Goal: Task Accomplishment & Management: Manage account settings

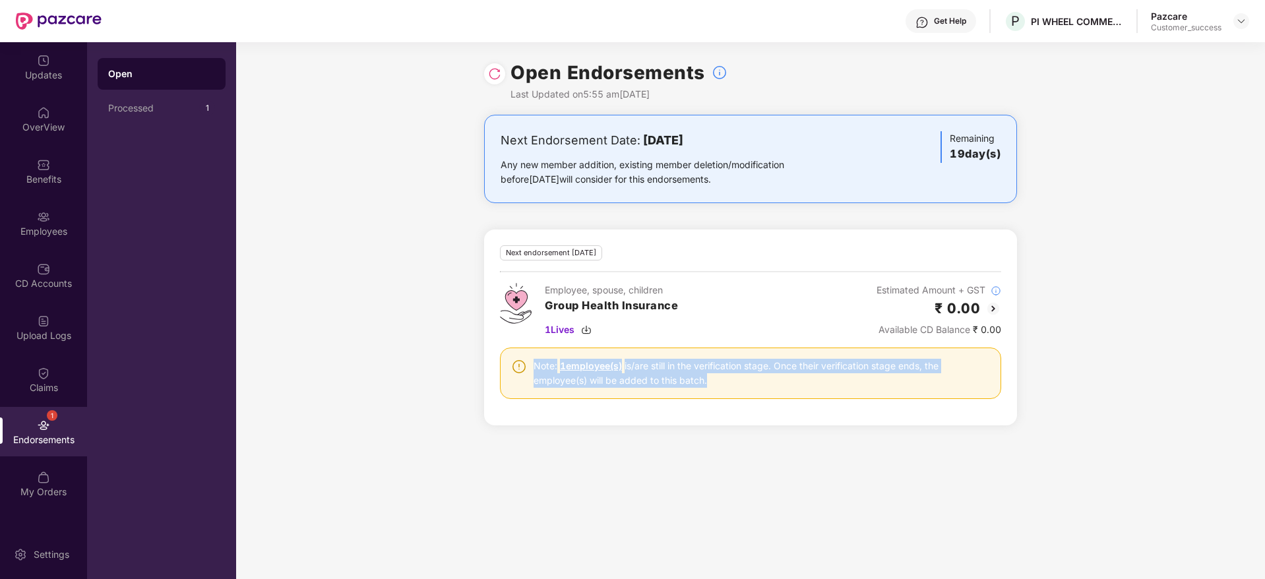
drag, startPoint x: 547, startPoint y: 367, endPoint x: 859, endPoint y: 404, distance: 314.2
click at [859, 404] on div "Next endorsement [DATE] Employee, spouse, children Group Health Insurance 1 Liv…" at bounding box center [750, 327] width 501 height 164
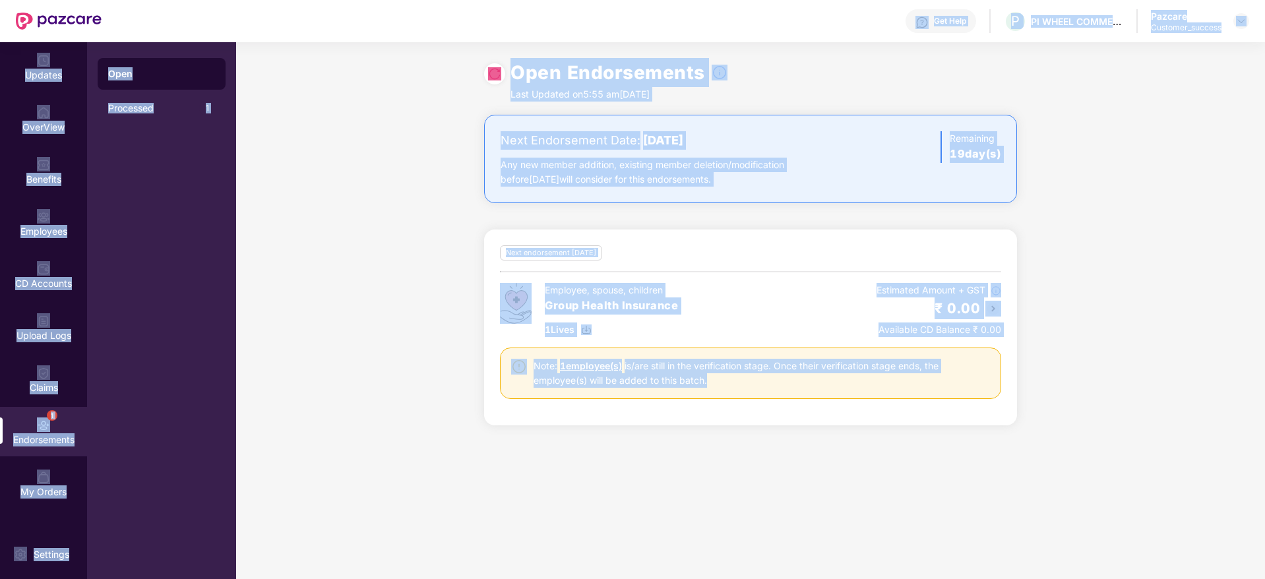
drag, startPoint x: 859, startPoint y: 404, endPoint x: 406, endPoint y: 36, distance: 583.4
click at [406, 36] on div "Get Help P PI WHEEL COMMERCE PRIVATE LIMITED Pazcare Customer_success Updates O…" at bounding box center [632, 289] width 1265 height 579
click at [406, 36] on div "Get Help P PI WHEEL COMMERCE PRIVATE LIMITED Pazcare Customer_success" at bounding box center [676, 21] width 1148 height 42
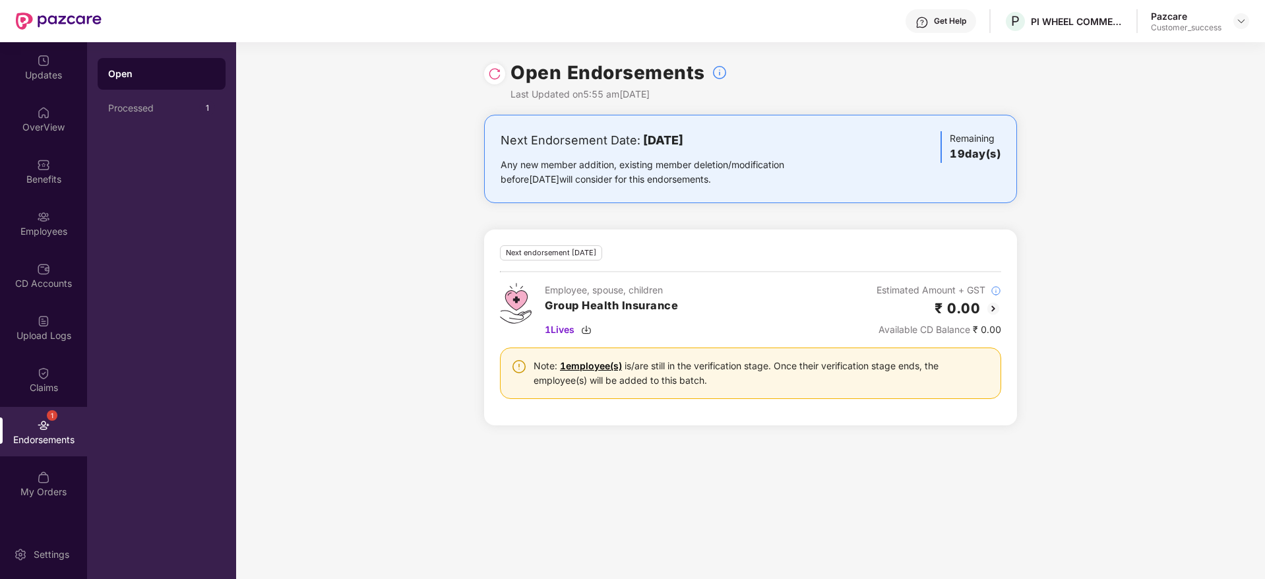
drag, startPoint x: 406, startPoint y: 36, endPoint x: 270, endPoint y: 26, distance: 137.0
click at [363, 90] on div "Open Endorsements Last Updated on 5:55 am[DATE]" at bounding box center [750, 78] width 1029 height 73
click at [1084, 22] on div "PI WHEEL COMMERCE PRIVATE LIMITED" at bounding box center [1077, 21] width 92 height 13
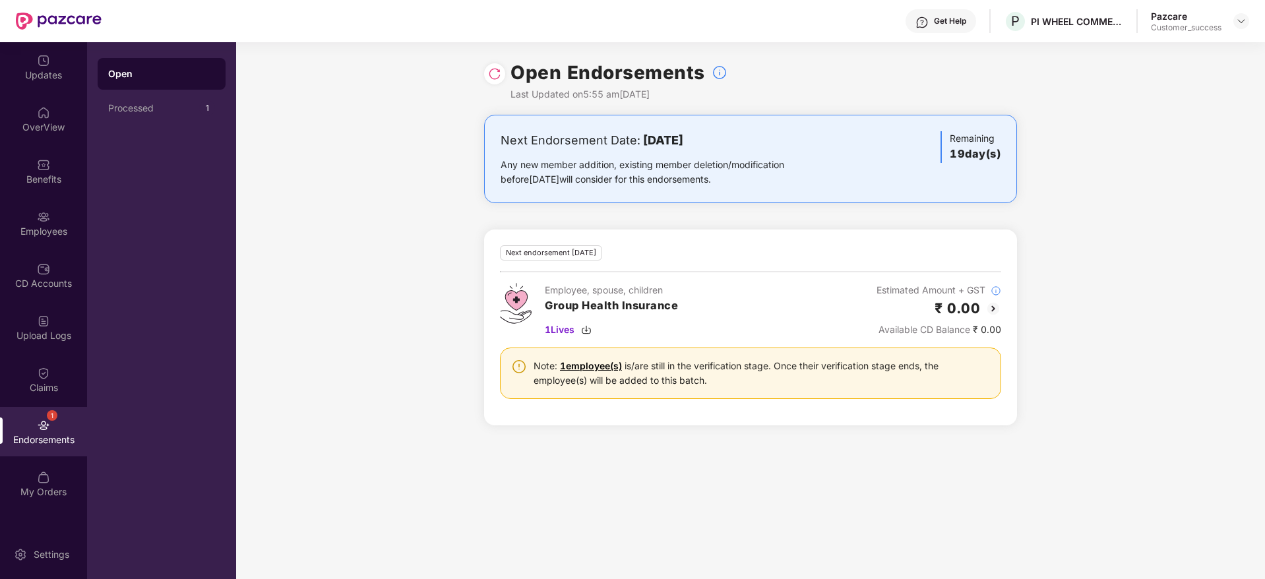
click at [1189, 129] on div "Next Endorsement Date: [DATE] Any new member addition, existing member deletion…" at bounding box center [750, 278] width 1029 height 327
click at [1248, 24] on div at bounding box center [1242, 21] width 16 height 16
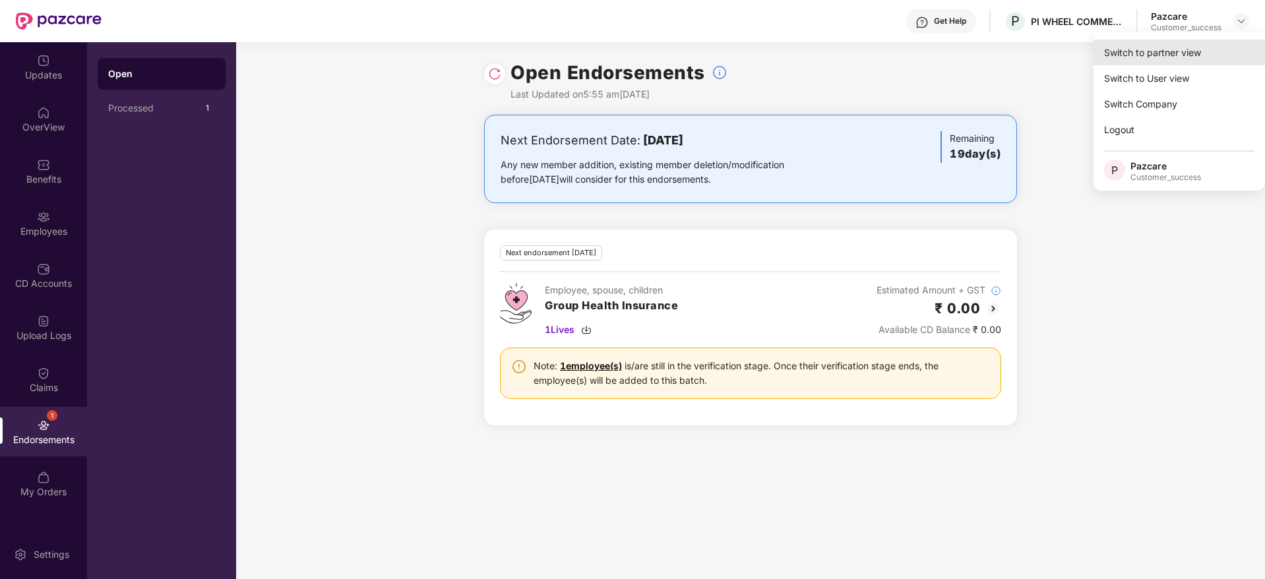
click at [1216, 38] on div "Switch to partner view Switch to User view Switch Company Logout P Pazcare Cust…" at bounding box center [1180, 111] width 172 height 159
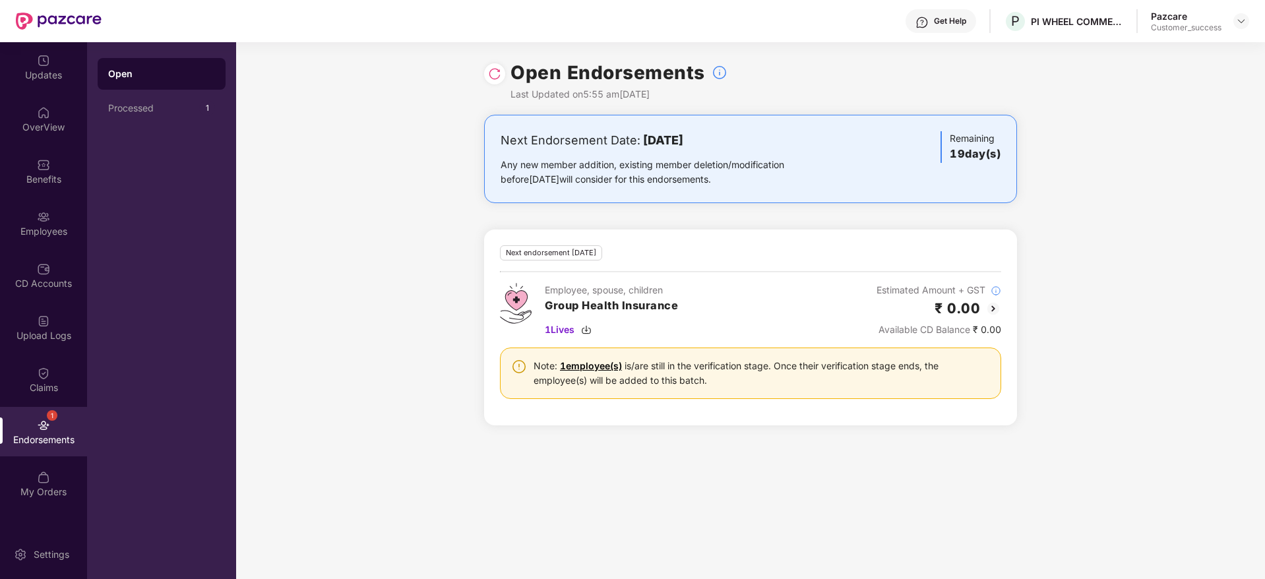
click at [1213, 43] on div "Open Endorsements Last Updated on 5:55 am[DATE]" at bounding box center [750, 78] width 1029 height 73
click at [1238, 22] on img at bounding box center [1241, 21] width 11 height 11
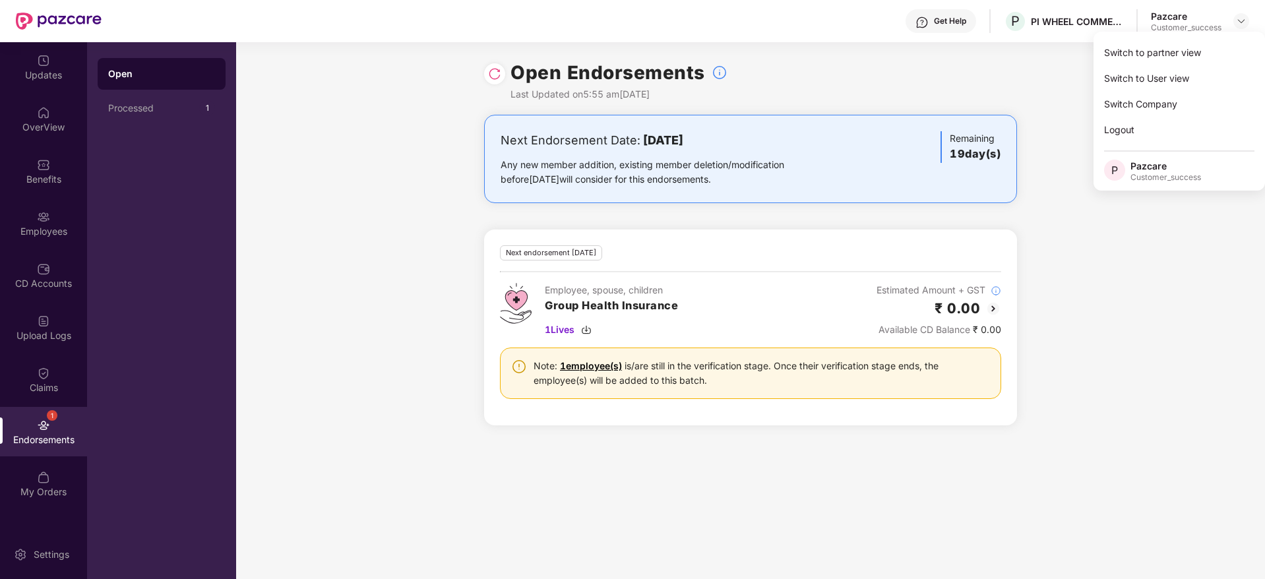
click at [1219, 55] on div "Switch to partner view" at bounding box center [1180, 53] width 172 height 26
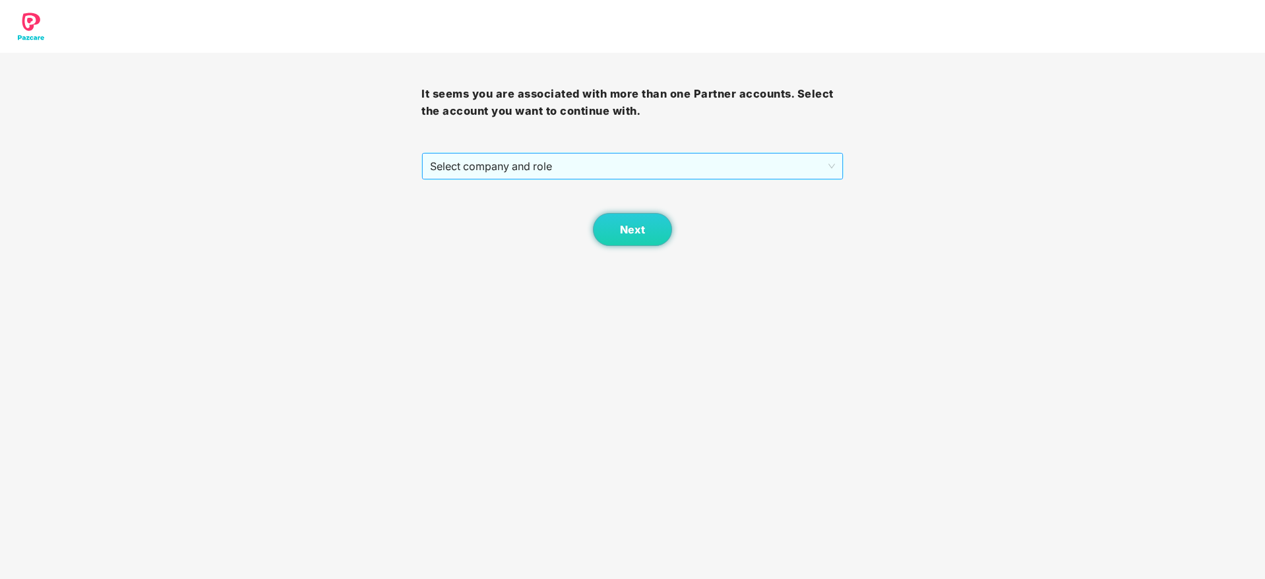
click at [637, 172] on span "Select company and role" at bounding box center [632, 166] width 404 height 25
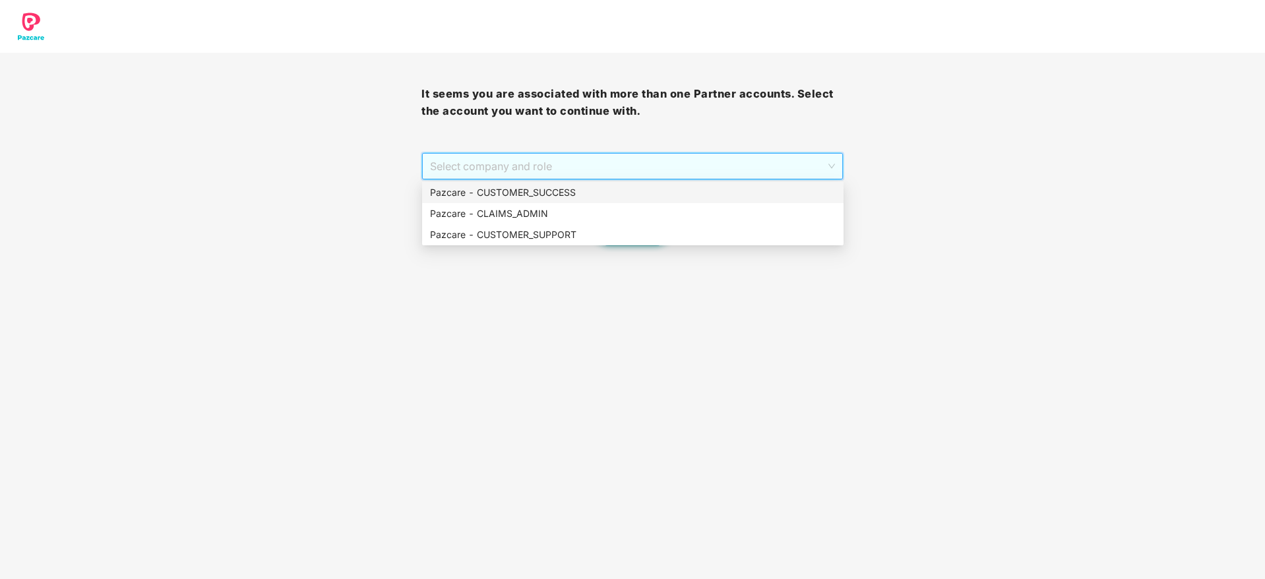
click at [632, 197] on div "Pazcare - CUSTOMER_SUCCESS" at bounding box center [633, 192] width 406 height 15
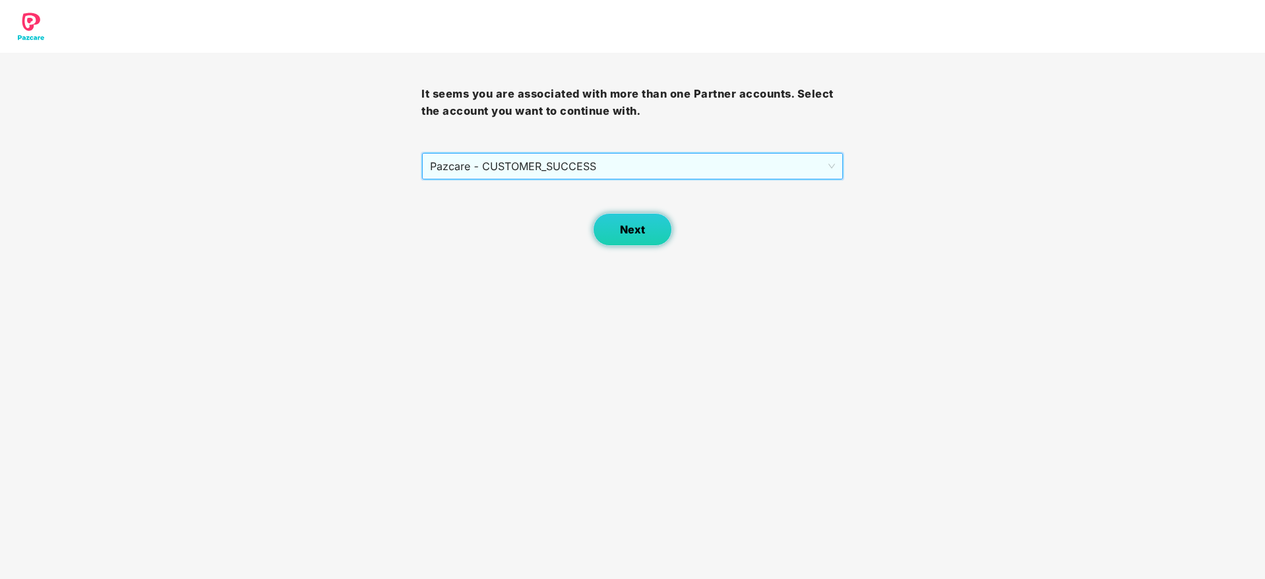
click at [637, 233] on span "Next" at bounding box center [632, 230] width 25 height 13
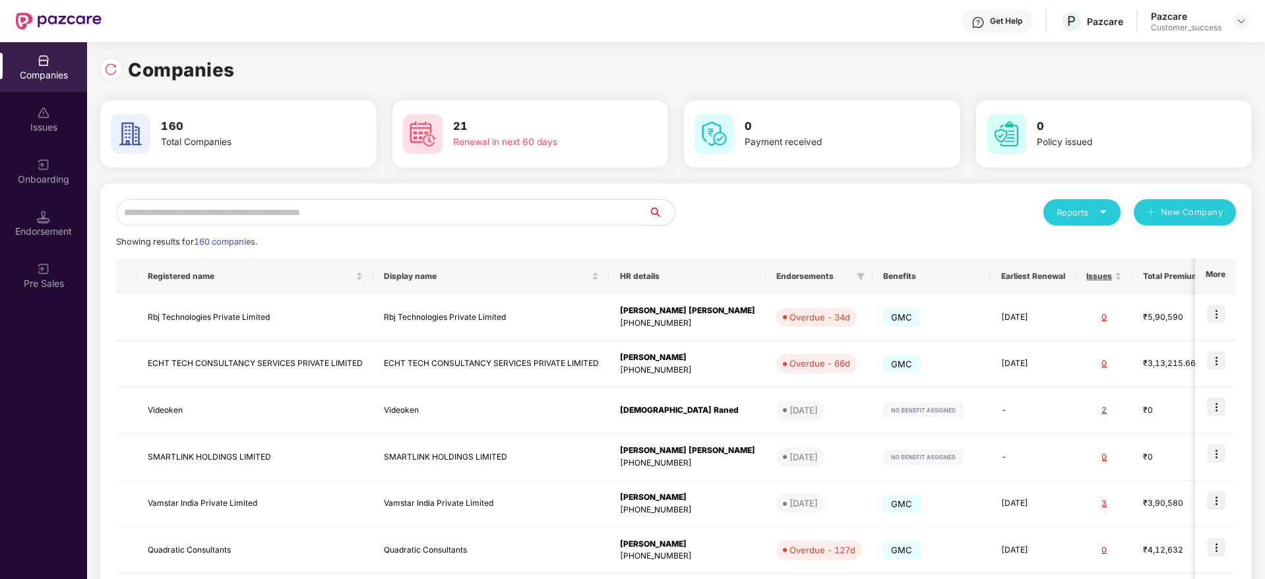
click at [367, 222] on input "text" at bounding box center [382, 212] width 532 height 26
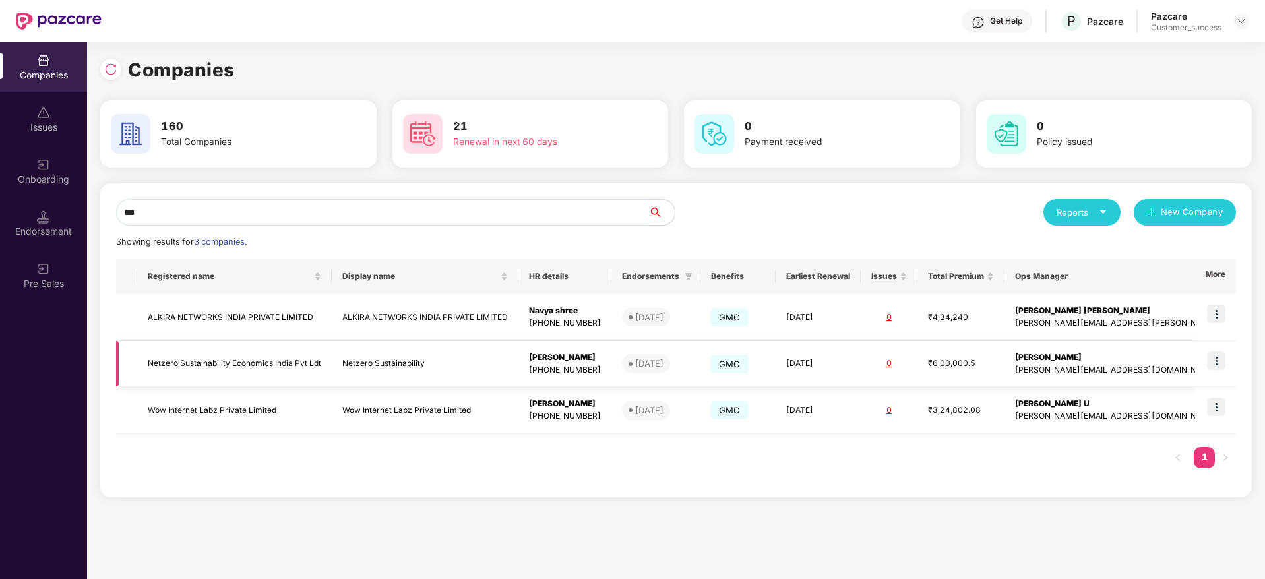
type input "***"
click at [1219, 364] on img at bounding box center [1216, 361] width 18 height 18
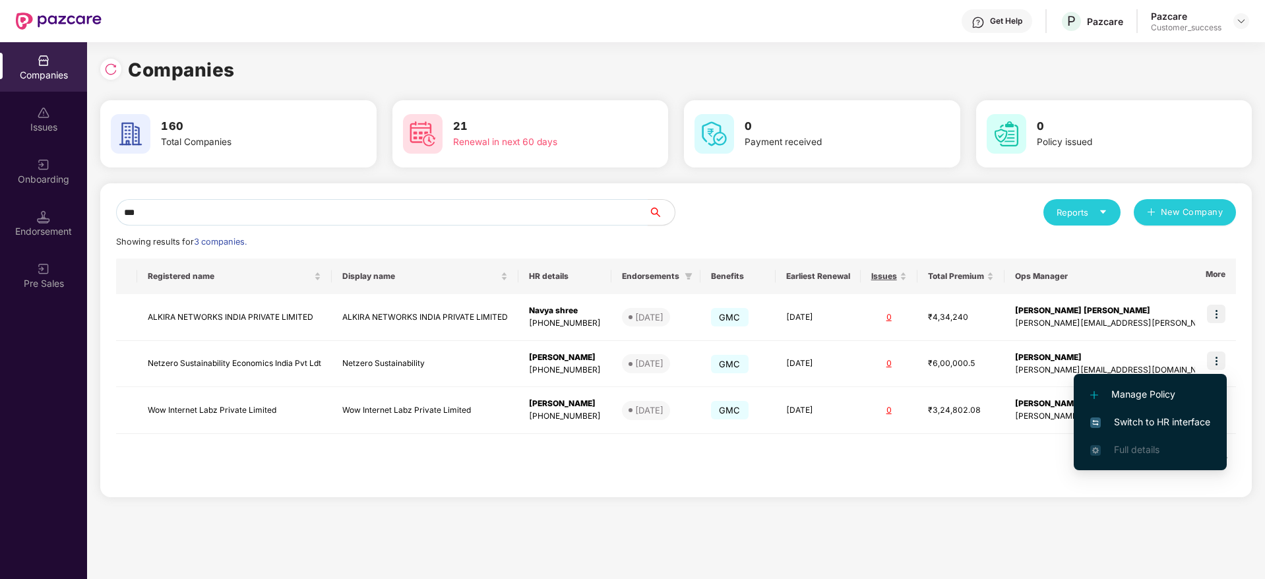
click at [1199, 427] on span "Switch to HR interface" at bounding box center [1151, 422] width 120 height 15
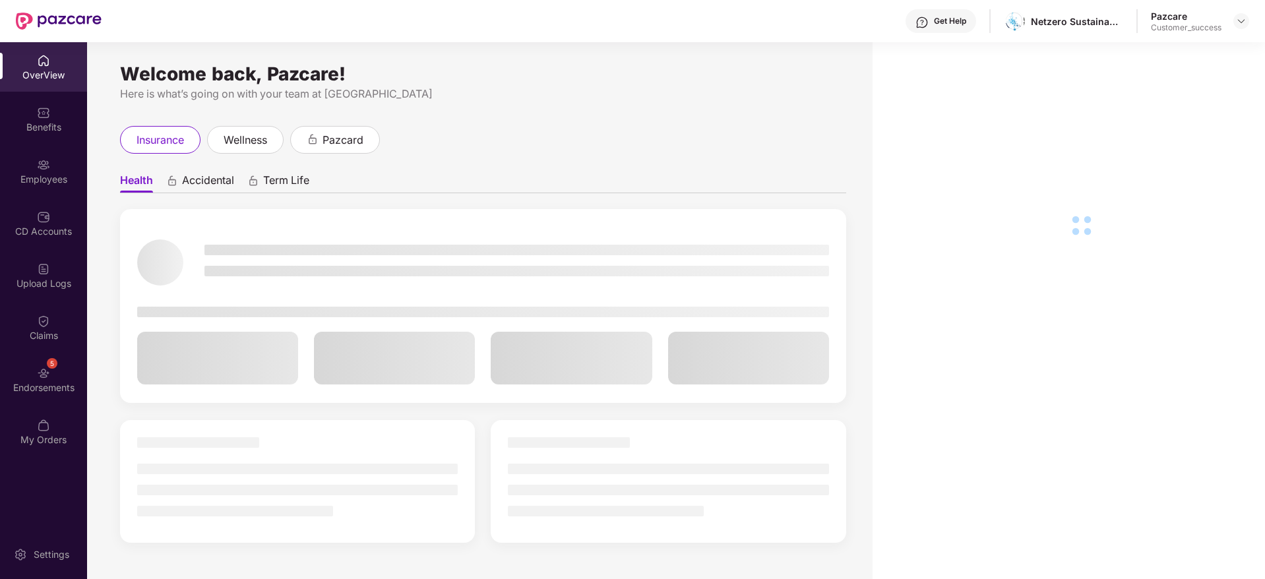
click at [71, 393] on div "Endorsements" at bounding box center [43, 387] width 87 height 13
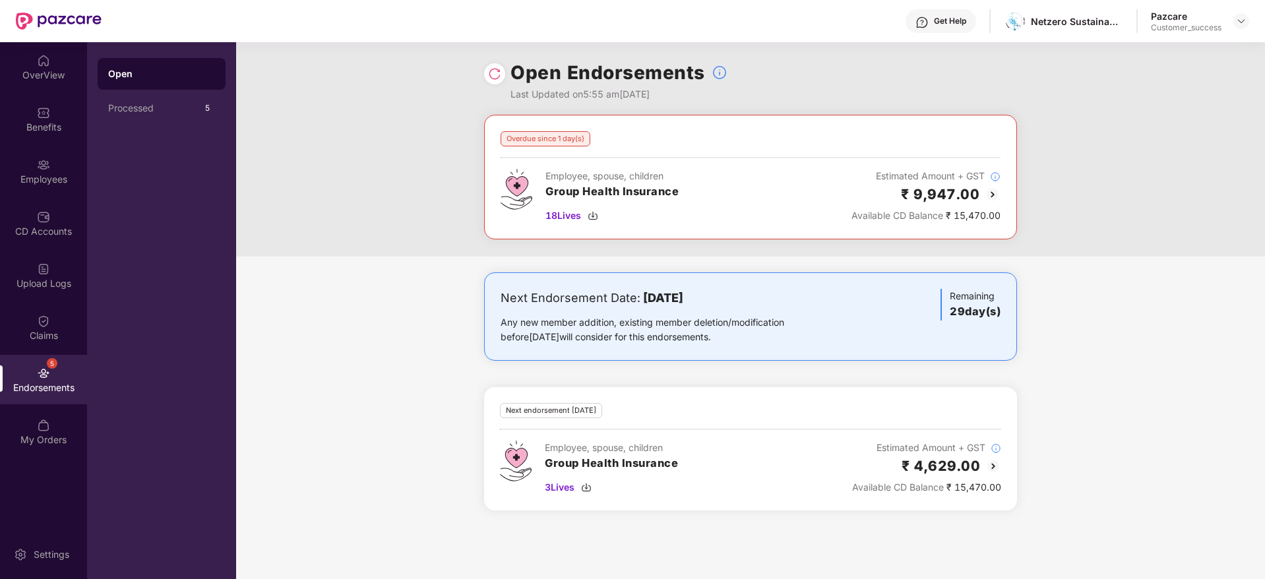
click at [995, 194] on img at bounding box center [993, 195] width 16 height 16
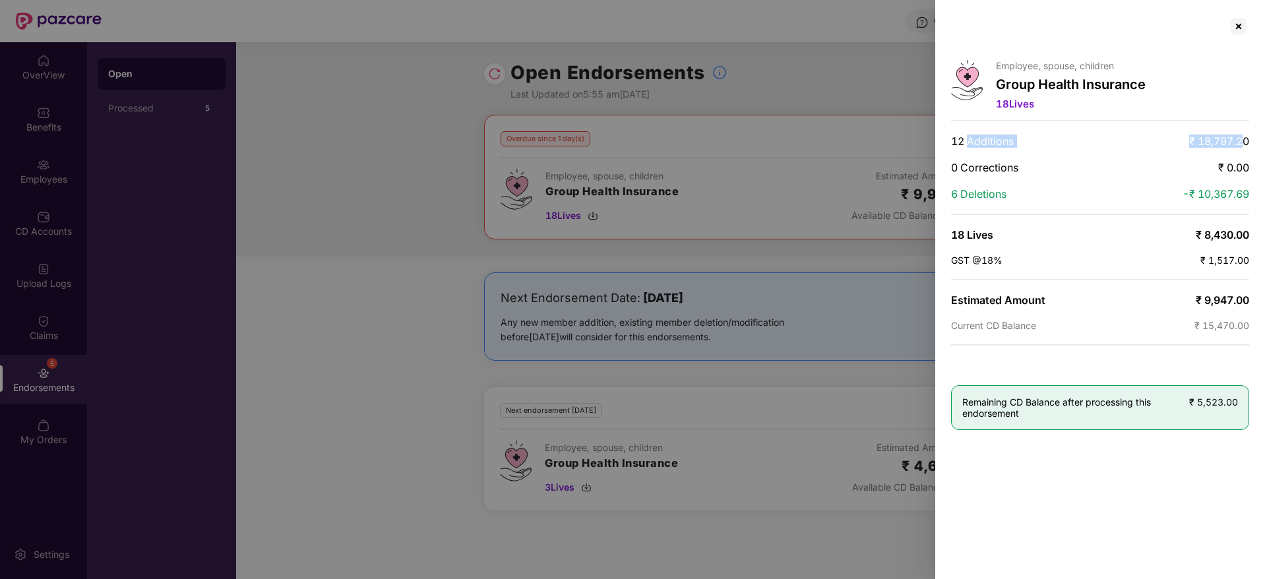
drag, startPoint x: 968, startPoint y: 140, endPoint x: 1242, endPoint y: 133, distance: 274.5
click at [1242, 133] on div "Employee, spouse, children Group Health Insurance 18 Lives 12 Additions ₹ 18,79…" at bounding box center [1100, 289] width 330 height 579
drag, startPoint x: 1242, startPoint y: 133, endPoint x: 1266, endPoint y: 354, distance: 221.6
click at [1265, 354] on html "Get Help Netzero Sustainability Pazcare Customer_success OverView Benefits Empl…" at bounding box center [632, 289] width 1265 height 579
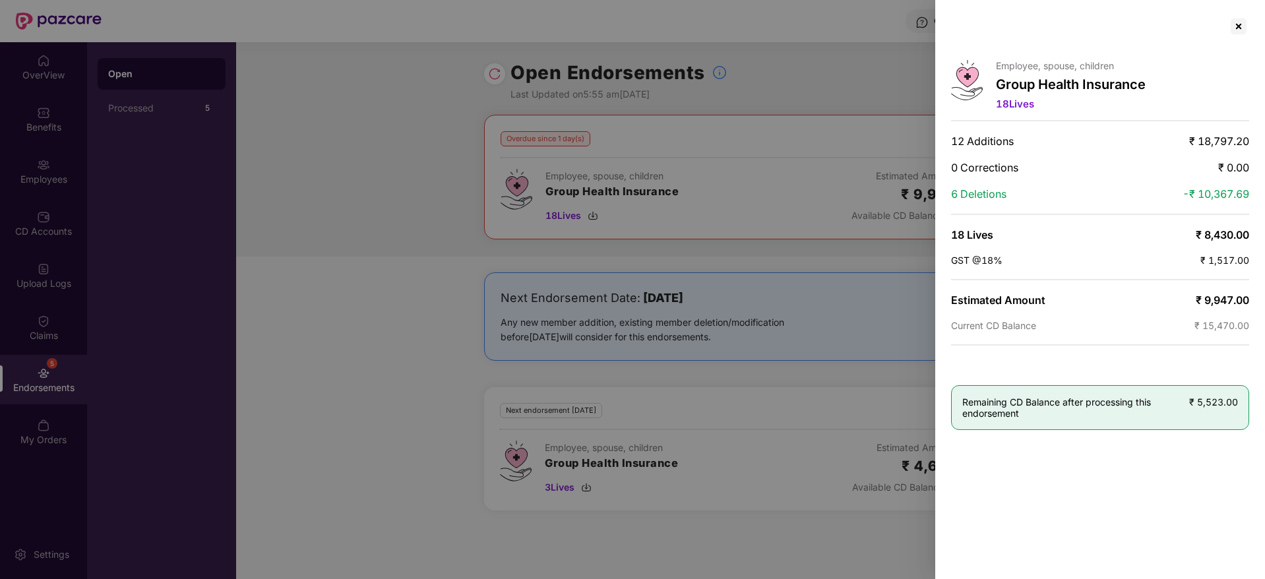
click at [1256, 330] on div "Employee, spouse, children Group Health Insurance 18 Lives 12 Additions ₹ 18,79…" at bounding box center [1100, 289] width 330 height 579
drag, startPoint x: 1256, startPoint y: 327, endPoint x: 1151, endPoint y: 327, distance: 104.9
click at [1151, 327] on div "Employee, spouse, children Group Health Insurance 18 Lives 12 Additions ₹ 18,79…" at bounding box center [1100, 289] width 330 height 579
click at [1151, 327] on div "Current CD Balance ₹ 15,470.00" at bounding box center [1100, 325] width 298 height 11
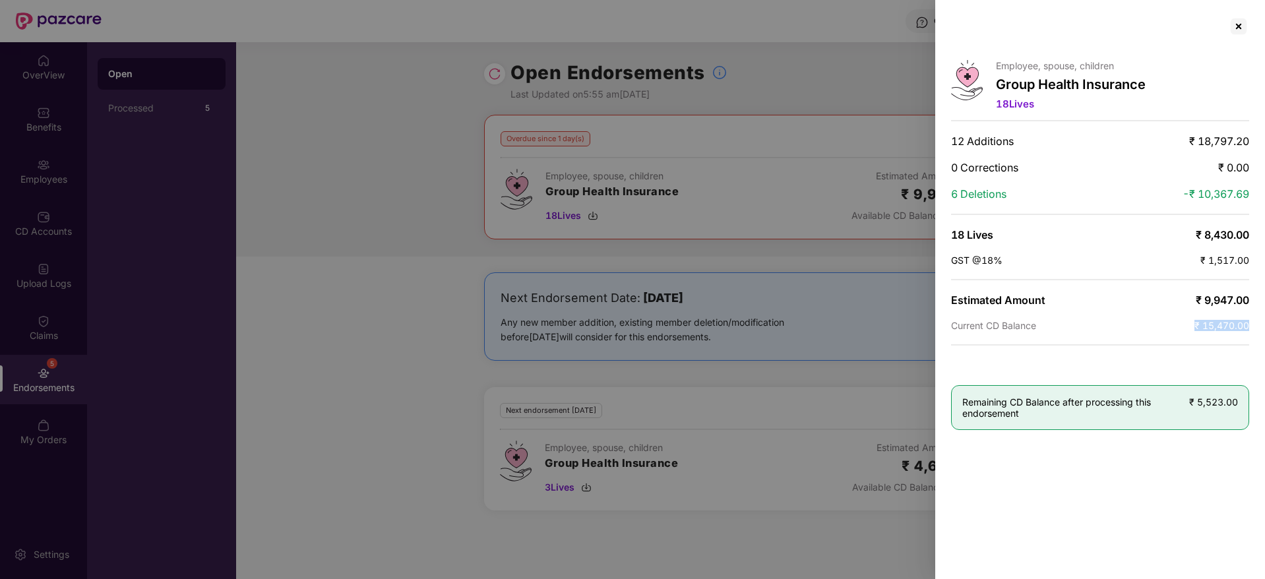
click at [1151, 327] on div "Current CD Balance ₹ 15,470.00" at bounding box center [1100, 325] width 298 height 11
click at [1180, 325] on div "Current CD Balance ₹ 15,470.00" at bounding box center [1100, 325] width 298 height 11
click at [1202, 148] on div "Employee, spouse, children Group Health Insurance 18 Lives 12 Additions ₹ 18,79…" at bounding box center [1100, 289] width 330 height 579
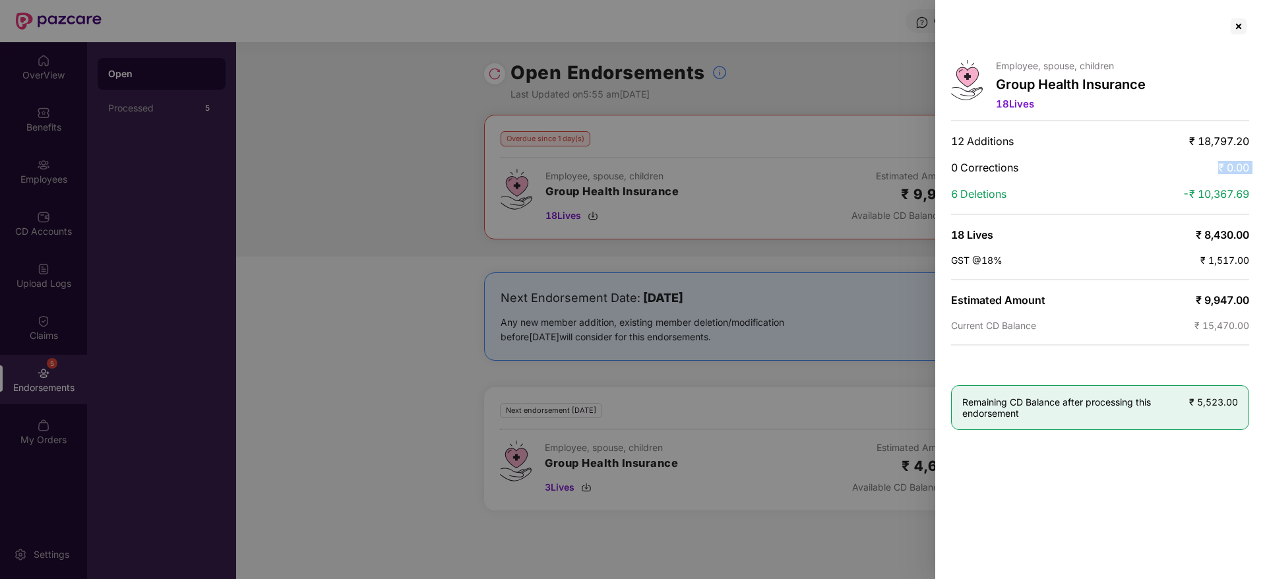
click at [1202, 148] on div "Employee, spouse, children Group Health Insurance 18 Lives 12 Additions ₹ 18,79…" at bounding box center [1100, 289] width 330 height 579
click at [1202, 135] on span "₹ 18,797.20" at bounding box center [1219, 141] width 60 height 13
click at [1221, 141] on span "₹ 18,797.20" at bounding box center [1219, 141] width 60 height 13
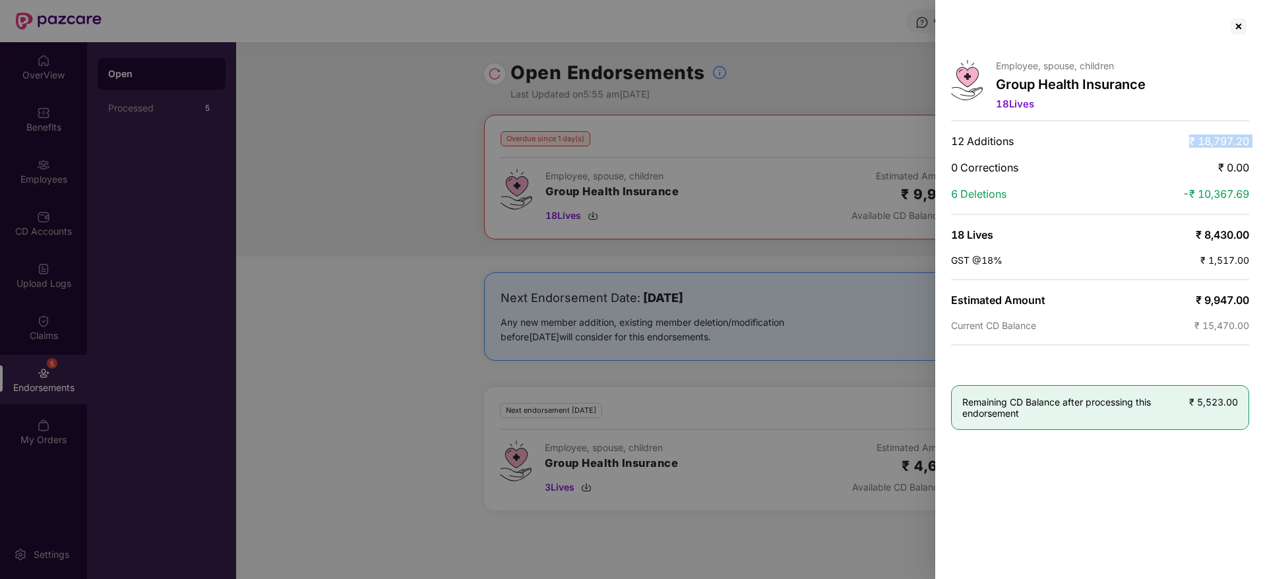
click at [1221, 141] on span "₹ 18,797.20" at bounding box center [1219, 141] width 60 height 13
click at [1225, 141] on span "₹ 18,797.20" at bounding box center [1219, 141] width 60 height 13
click at [1244, 31] on div at bounding box center [1238, 26] width 21 height 21
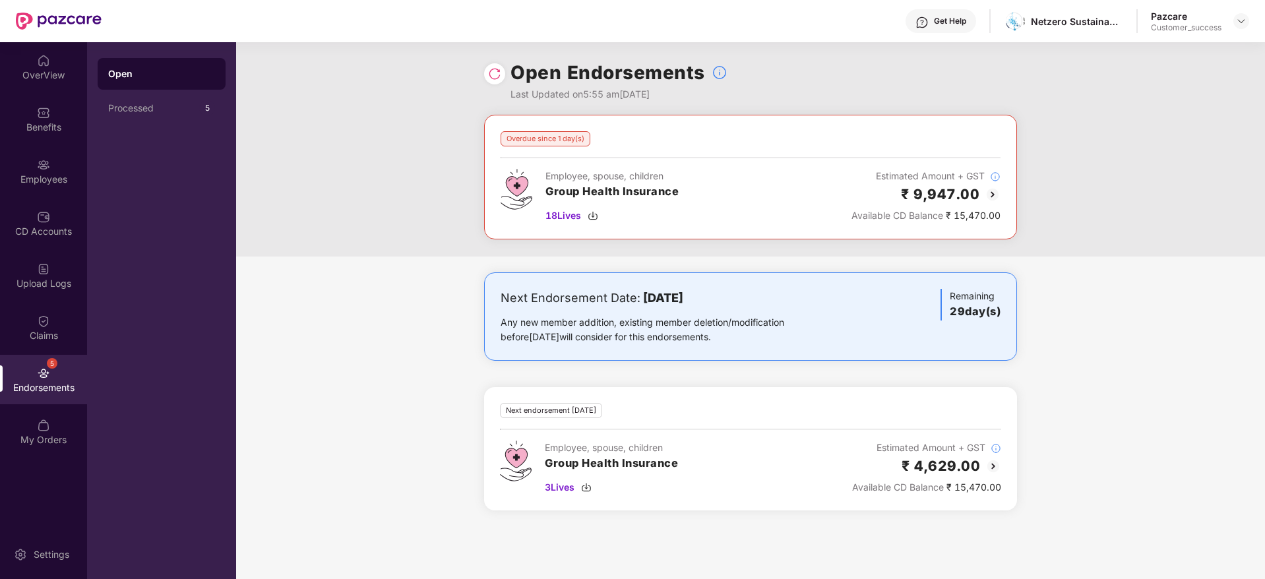
click at [990, 466] on img at bounding box center [994, 467] width 16 height 16
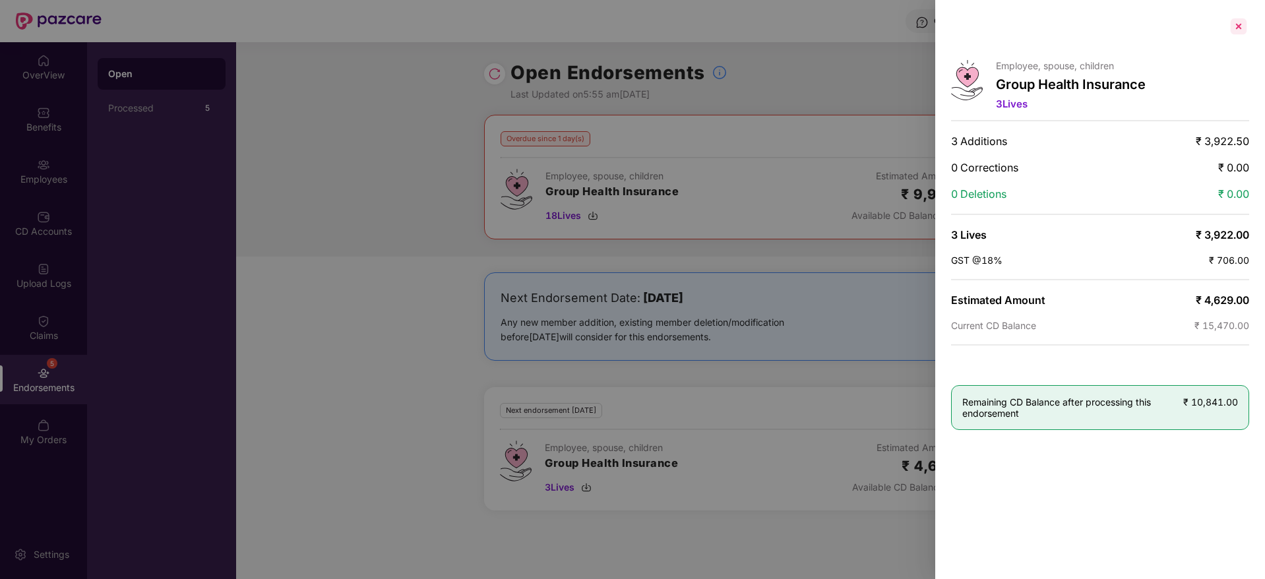
click at [1241, 32] on div at bounding box center [1238, 26] width 21 height 21
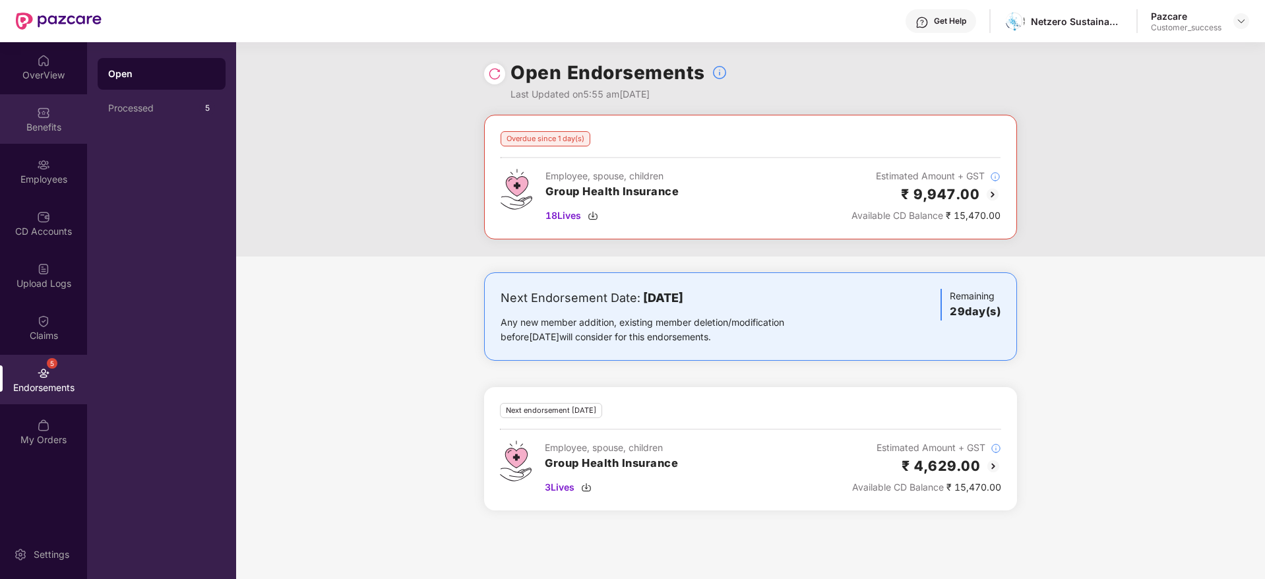
click at [47, 113] on img at bounding box center [43, 112] width 13 height 13
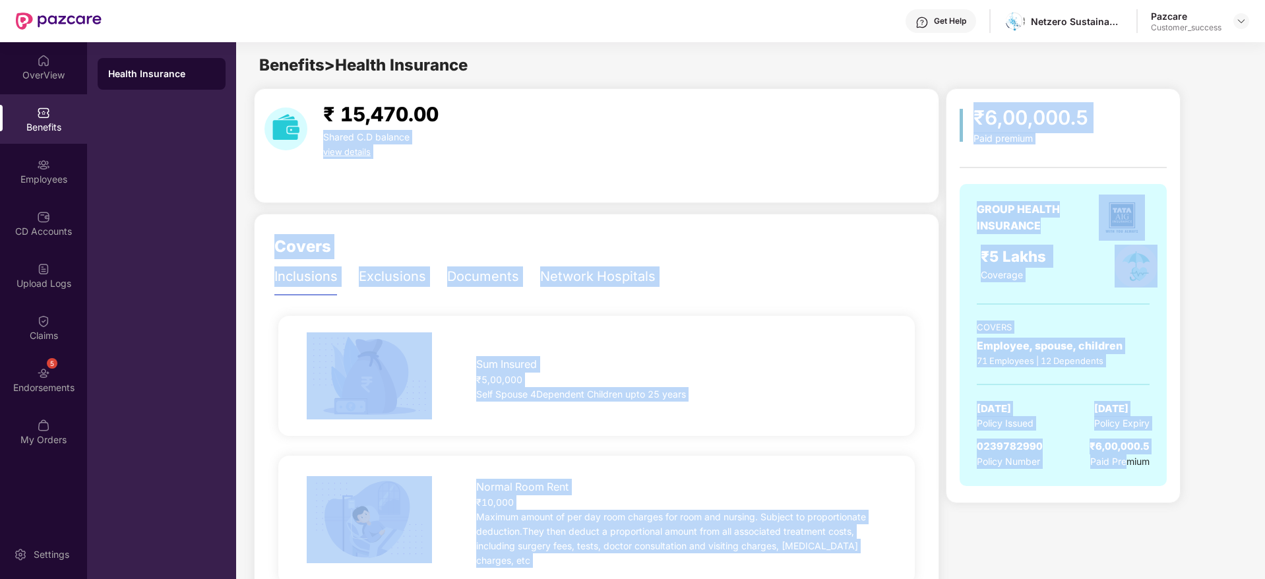
drag, startPoint x: 1130, startPoint y: 468, endPoint x: 949, endPoint y: 114, distance: 398.0
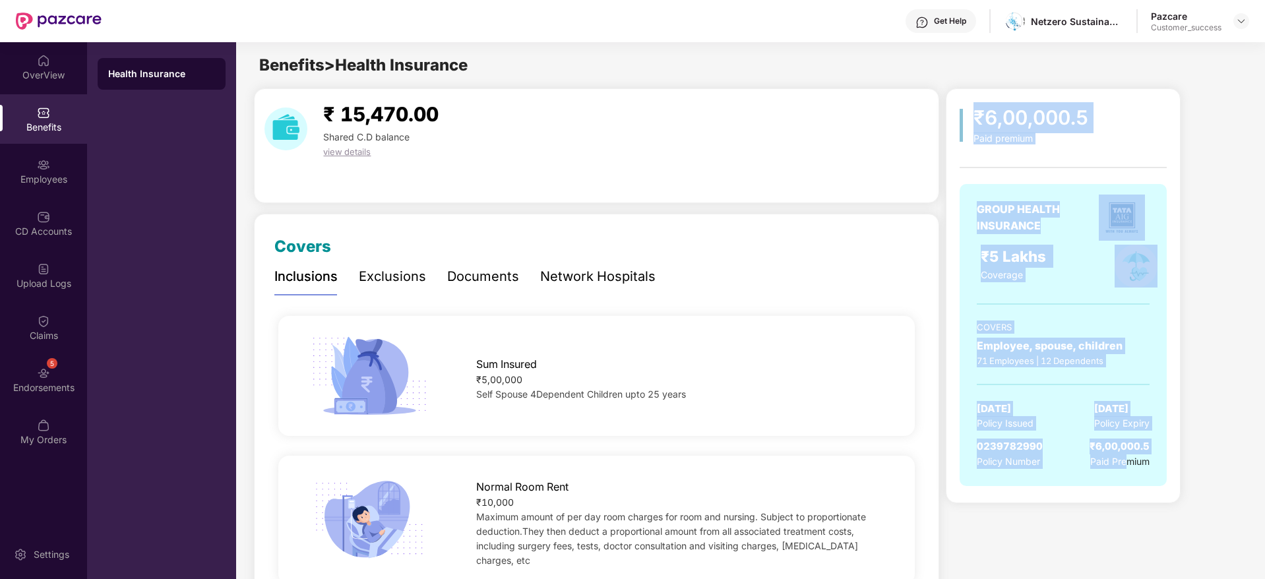
click at [995, 98] on div "₹6,00,000.5 Paid premium GROUP HEALTH INSURANCE ₹5 Lakhs Coverage COVERS Employ…" at bounding box center [1063, 295] width 235 height 415
drag, startPoint x: 1044, startPoint y: 249, endPoint x: 1183, endPoint y: 521, distance: 305.4
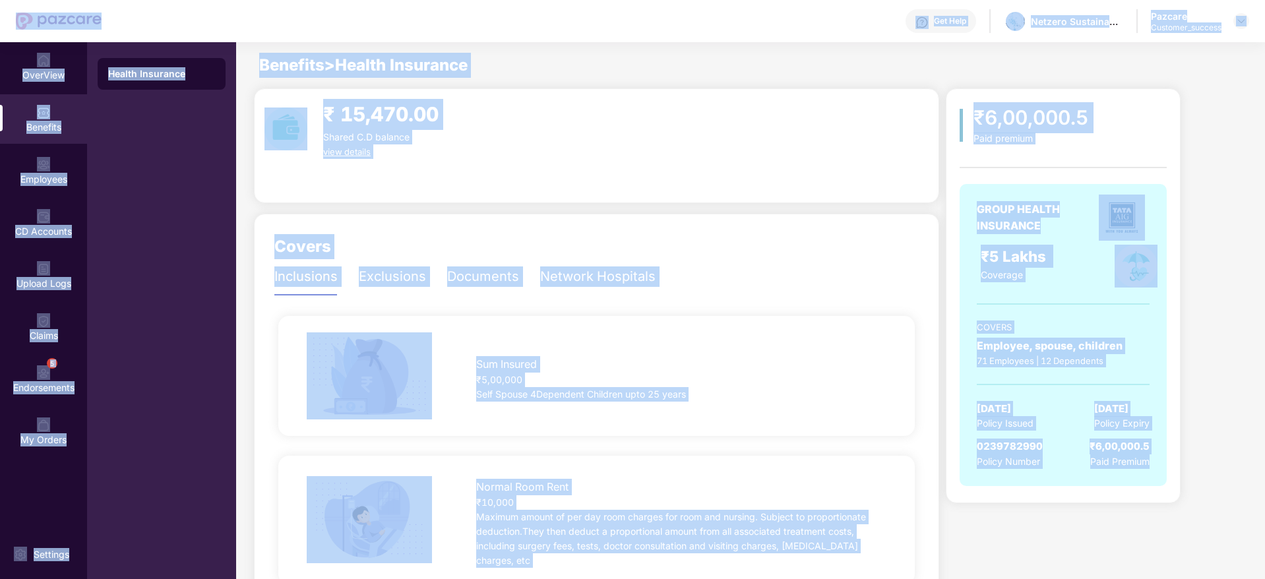
drag, startPoint x: 1178, startPoint y: 506, endPoint x: 20, endPoint y: 4, distance: 1262.6
click at [20, 4] on div "Get Help Netzero Sustainability Pazcare Customer_success OverView Benefits Empl…" at bounding box center [632, 289] width 1265 height 579
click at [20, 4] on div at bounding box center [59, 21] width 86 height 42
drag, startPoint x: 7, startPoint y: 9, endPoint x: 1181, endPoint y: 542, distance: 1289.4
click at [1181, 542] on div "Get Help Netzero Sustainability Pazcare Customer_success OverView Benefits Empl…" at bounding box center [632, 289] width 1265 height 579
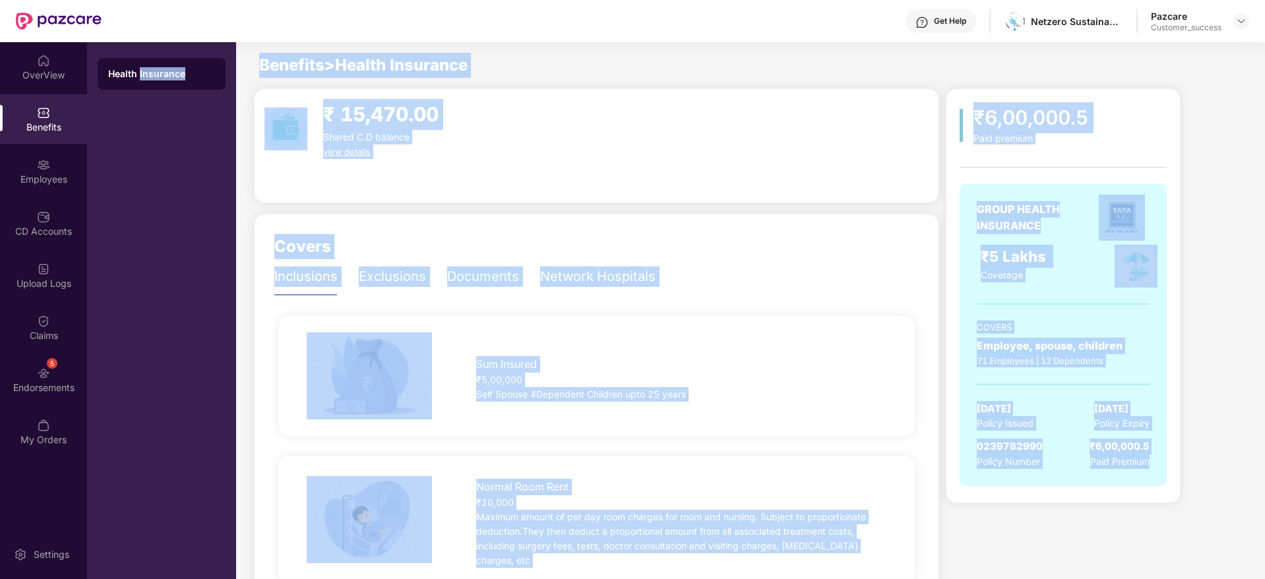
drag, startPoint x: 1181, startPoint y: 542, endPoint x: 171, endPoint y: 86, distance: 1108.2
click at [171, 86] on div "OverView Benefits Employees CD Accounts Upload Logs Claims 5 Endorsements My Or…" at bounding box center [632, 310] width 1265 height 537
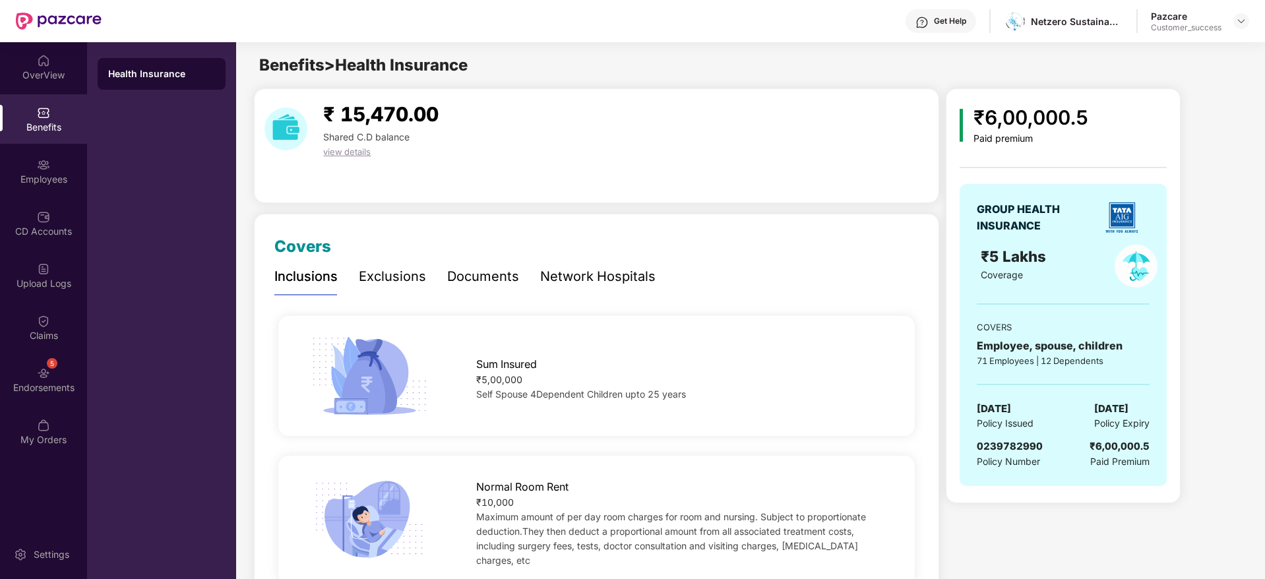
click at [270, 32] on div "Get Help Netzero Sustainability Pazcare Customer_success" at bounding box center [676, 21] width 1148 height 42
click at [1237, 22] on img at bounding box center [1241, 21] width 11 height 11
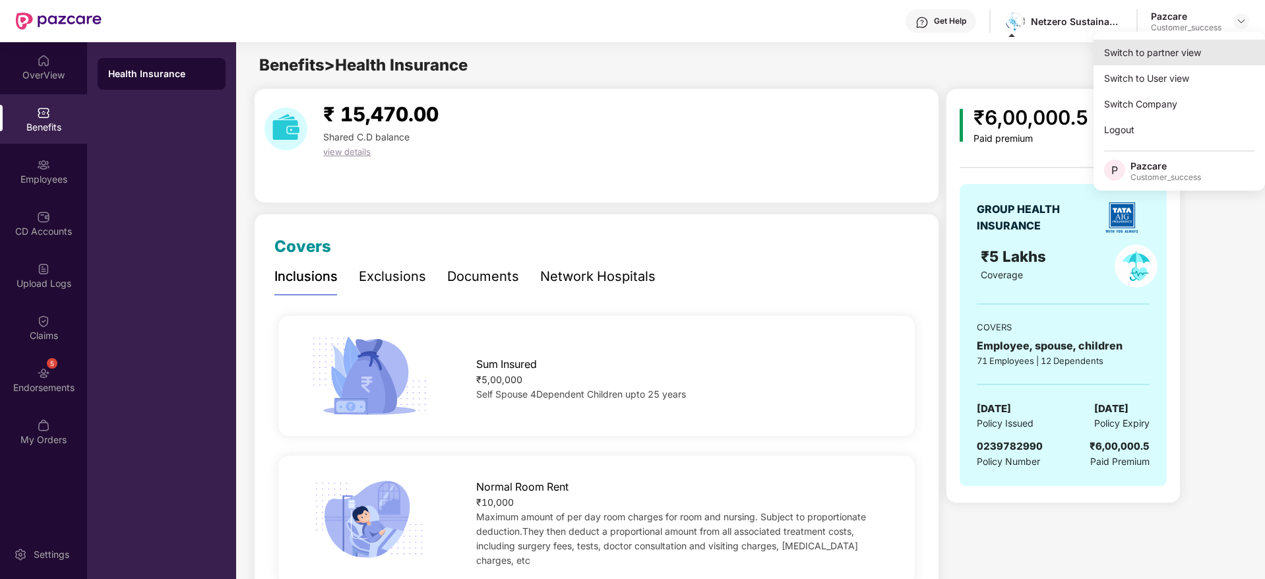
click at [1226, 46] on div "Switch to partner view" at bounding box center [1180, 53] width 172 height 26
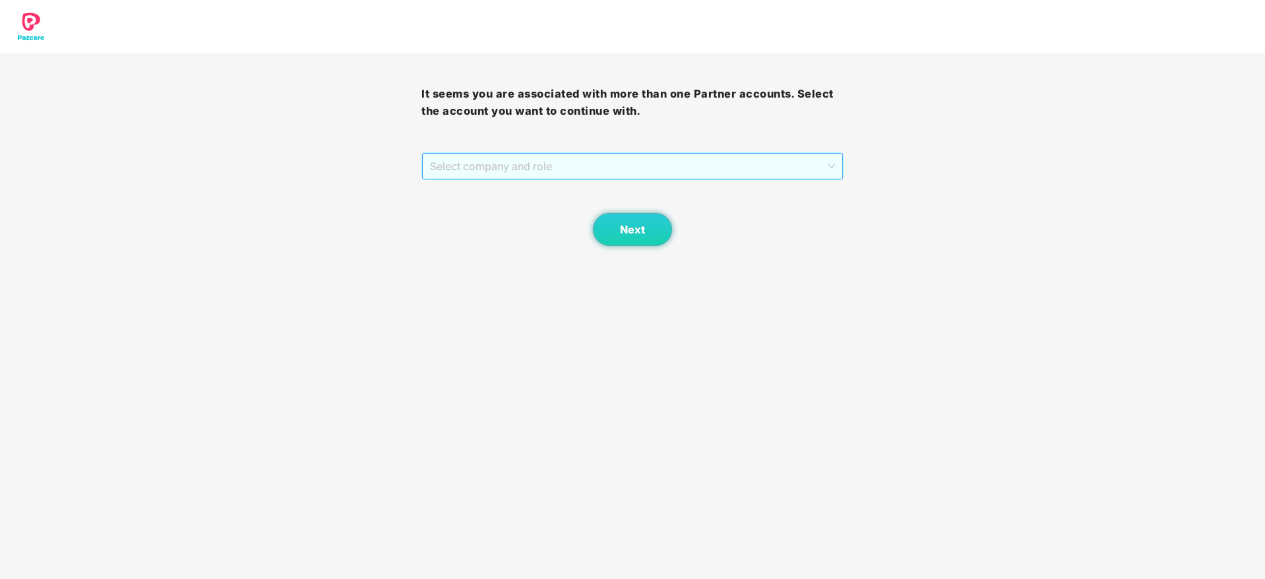
drag, startPoint x: 683, startPoint y: 160, endPoint x: 677, endPoint y: 177, distance: 17.5
click at [683, 161] on span "Select company and role" at bounding box center [632, 166] width 404 height 25
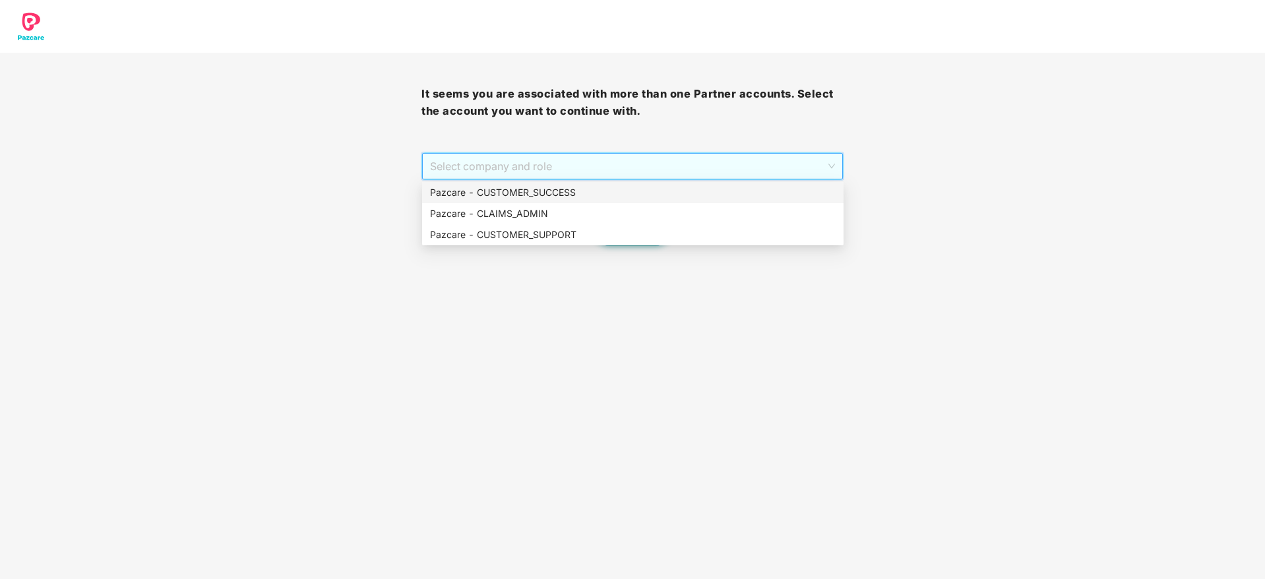
click at [678, 182] on div "Pazcare - CUSTOMER_SUCCESS" at bounding box center [633, 192] width 422 height 21
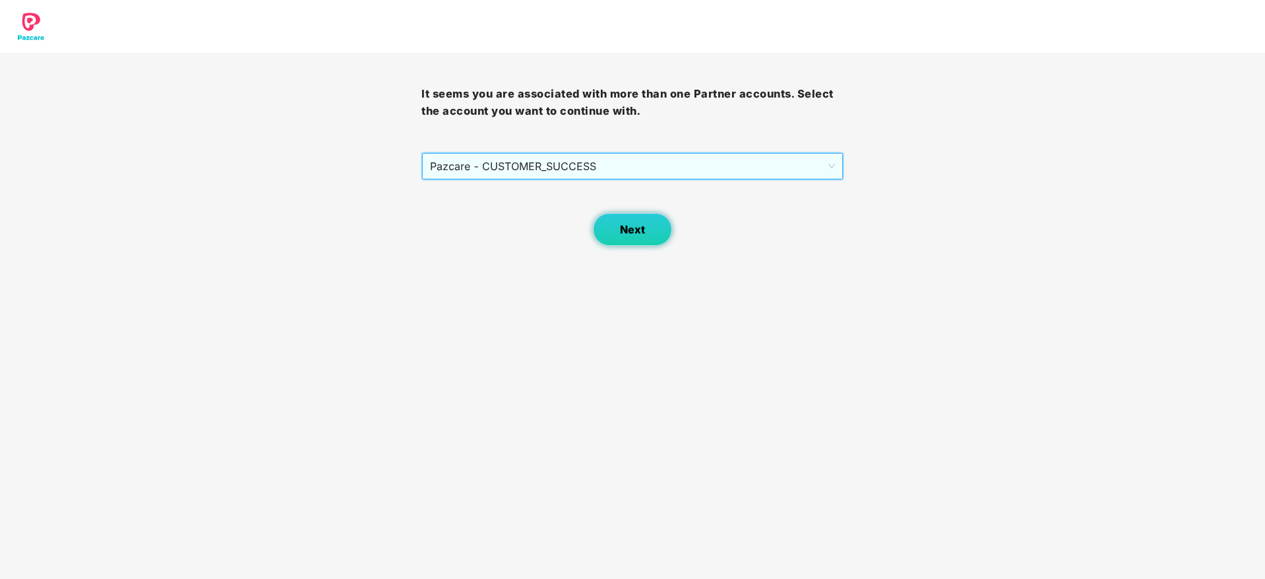
click at [650, 234] on button "Next" at bounding box center [632, 229] width 79 height 33
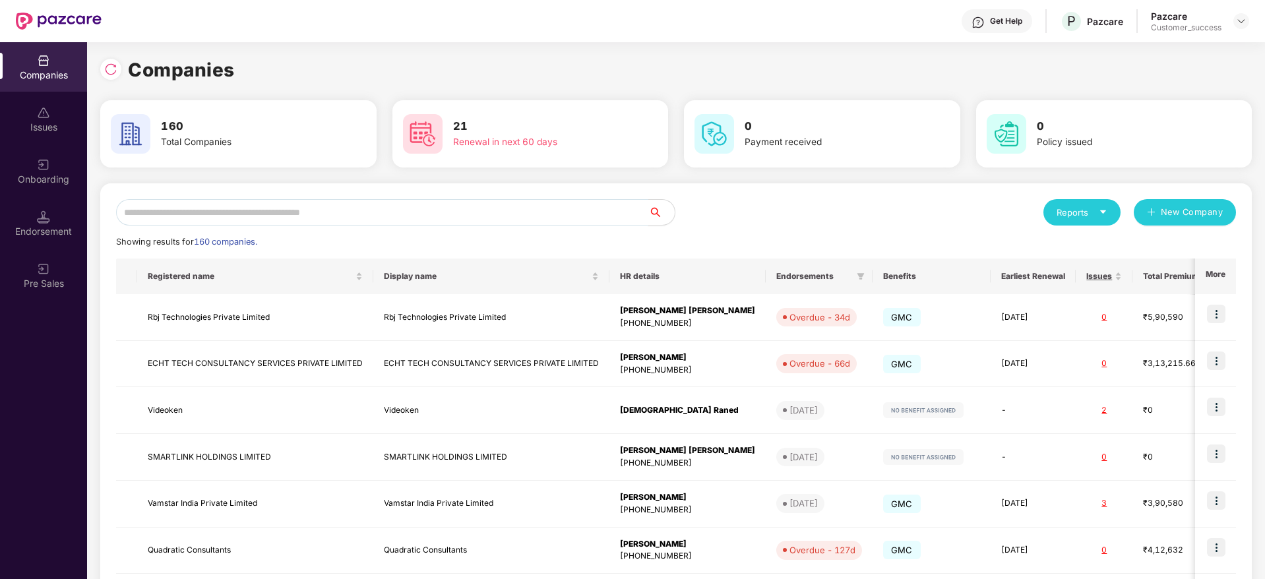
click at [570, 216] on input "text" at bounding box center [382, 212] width 532 height 26
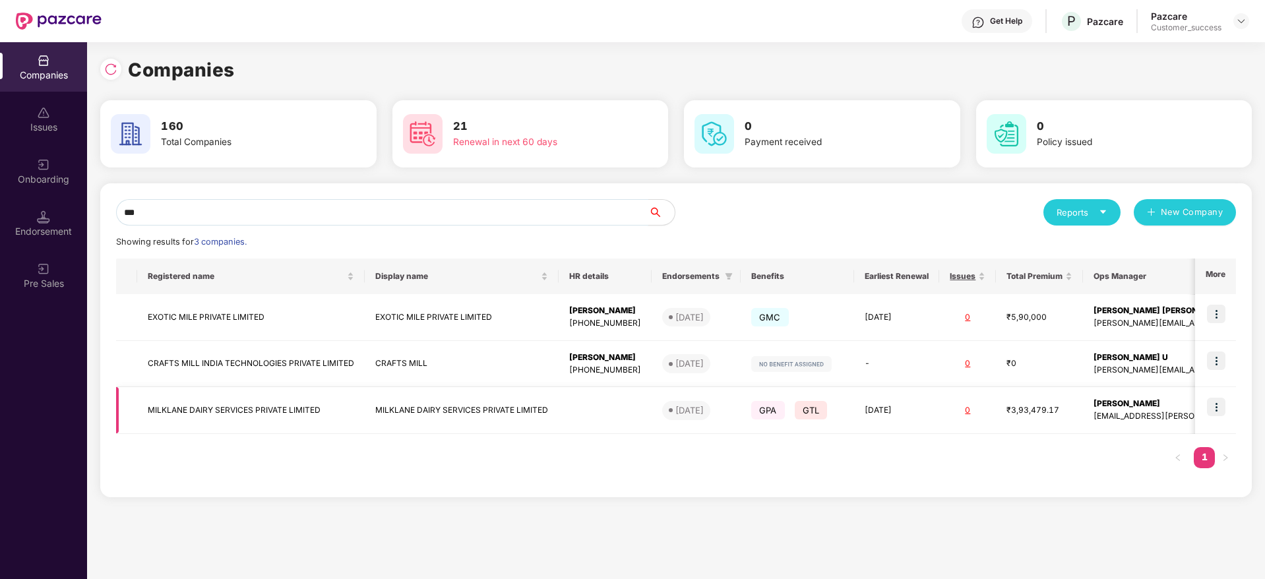
type input "***"
click at [1227, 408] on td at bounding box center [1215, 410] width 41 height 47
click at [1220, 412] on img at bounding box center [1216, 407] width 18 height 18
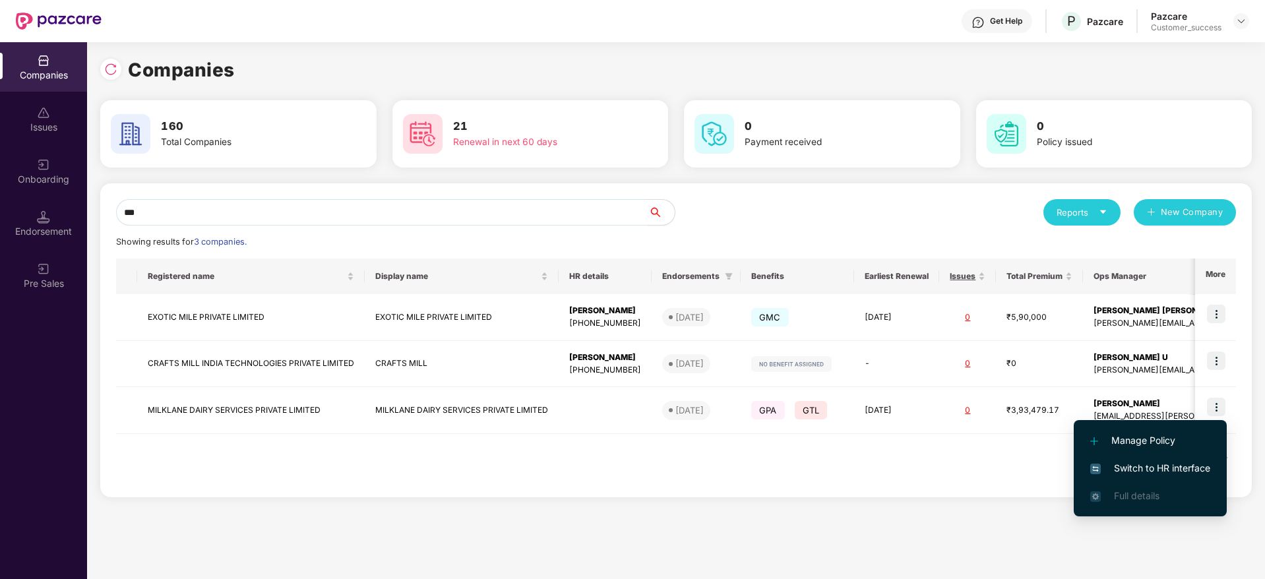
click at [1165, 464] on span "Switch to HR interface" at bounding box center [1151, 468] width 120 height 15
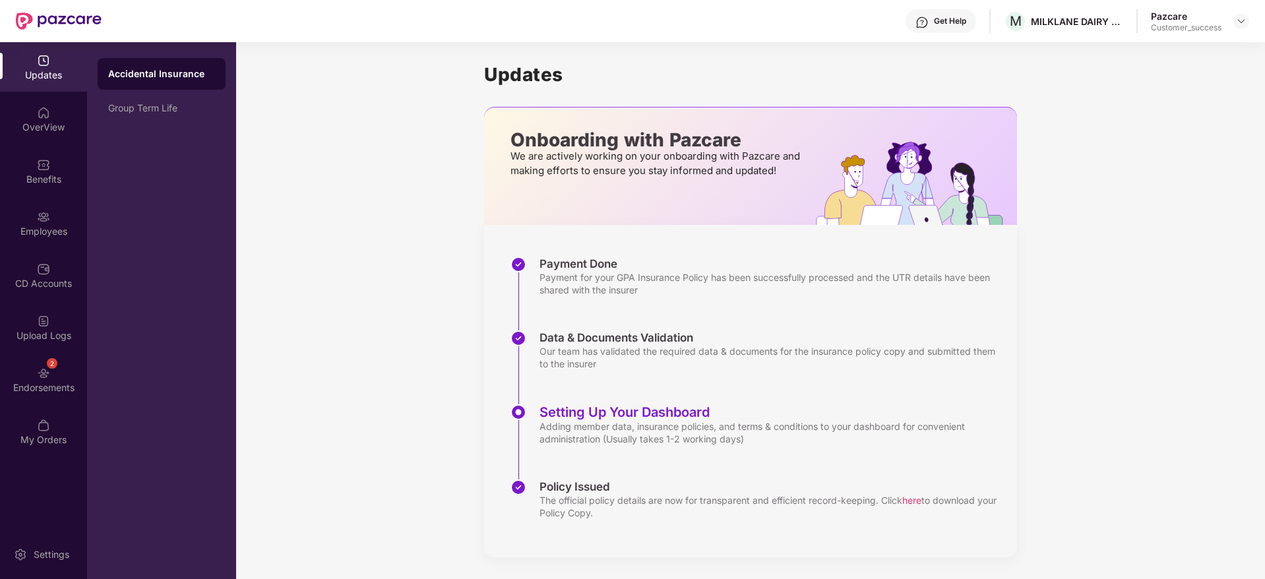
click at [31, 234] on div "Employees" at bounding box center [43, 231] width 87 height 13
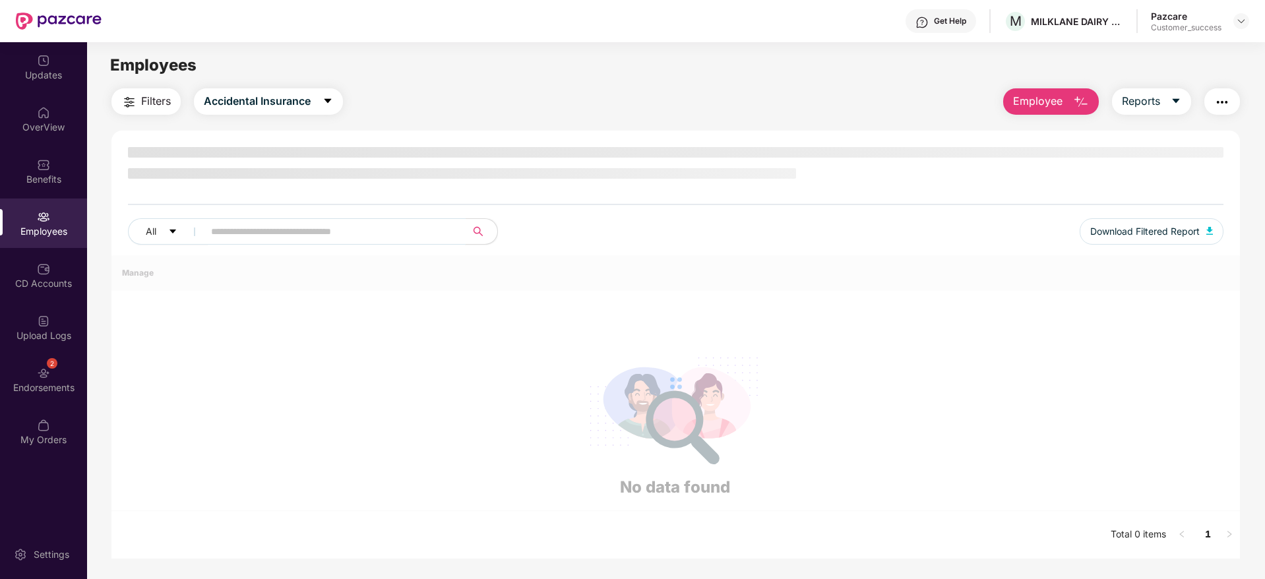
click at [367, 224] on input "text" at bounding box center [329, 232] width 237 height 20
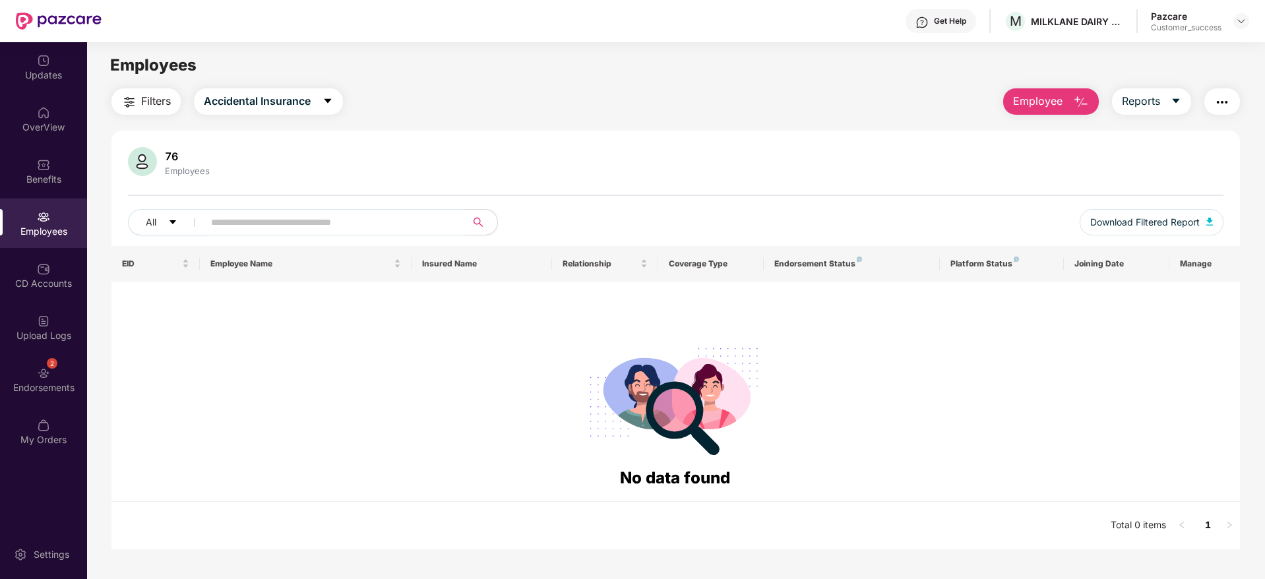
paste input "**********"
paste input "text"
click at [319, 107] on button "Accidental Insurance" at bounding box center [268, 101] width 149 height 26
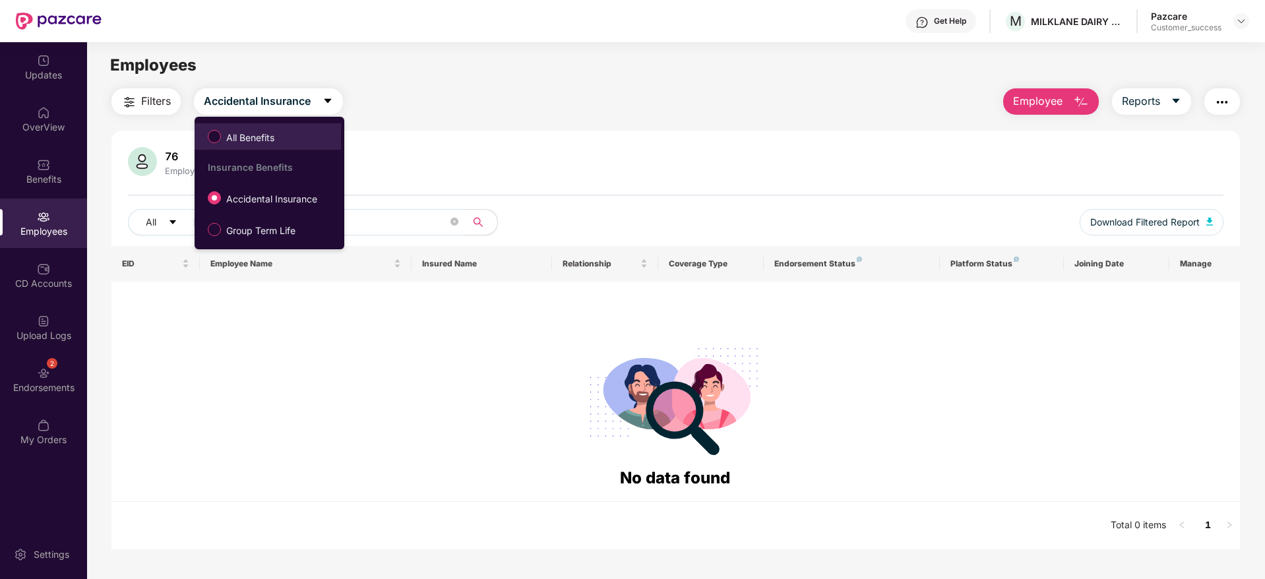
click at [318, 123] on li "All Benefits" at bounding box center [268, 136] width 146 height 26
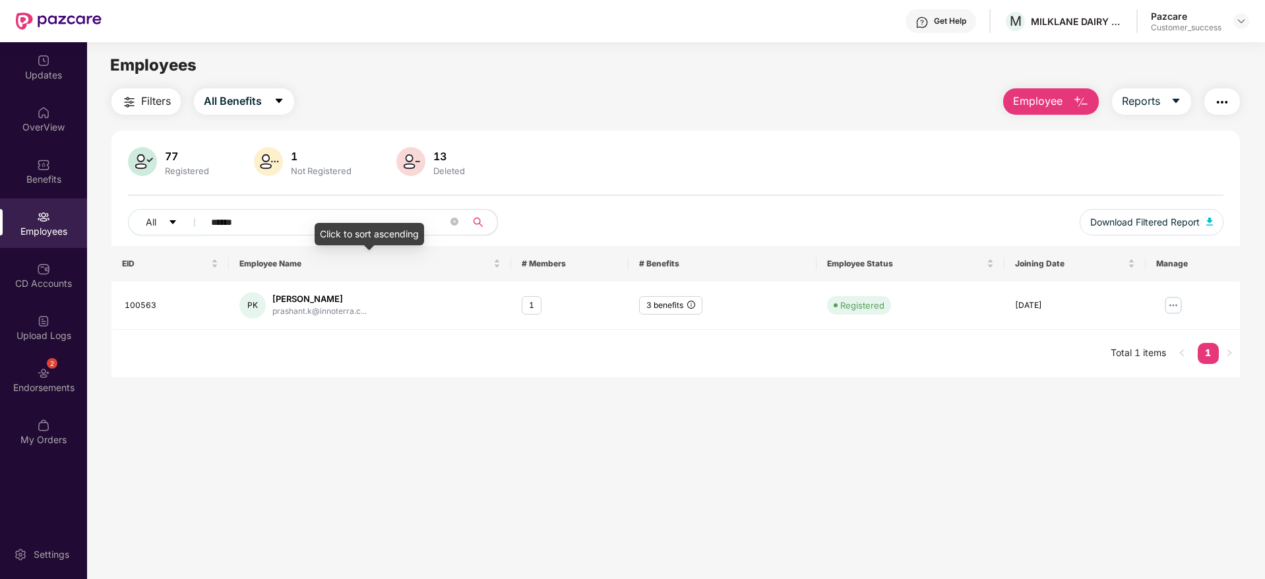
click at [336, 218] on input "******" at bounding box center [329, 222] width 237 height 20
click at [254, 100] on span "All Benefits" at bounding box center [233, 101] width 58 height 16
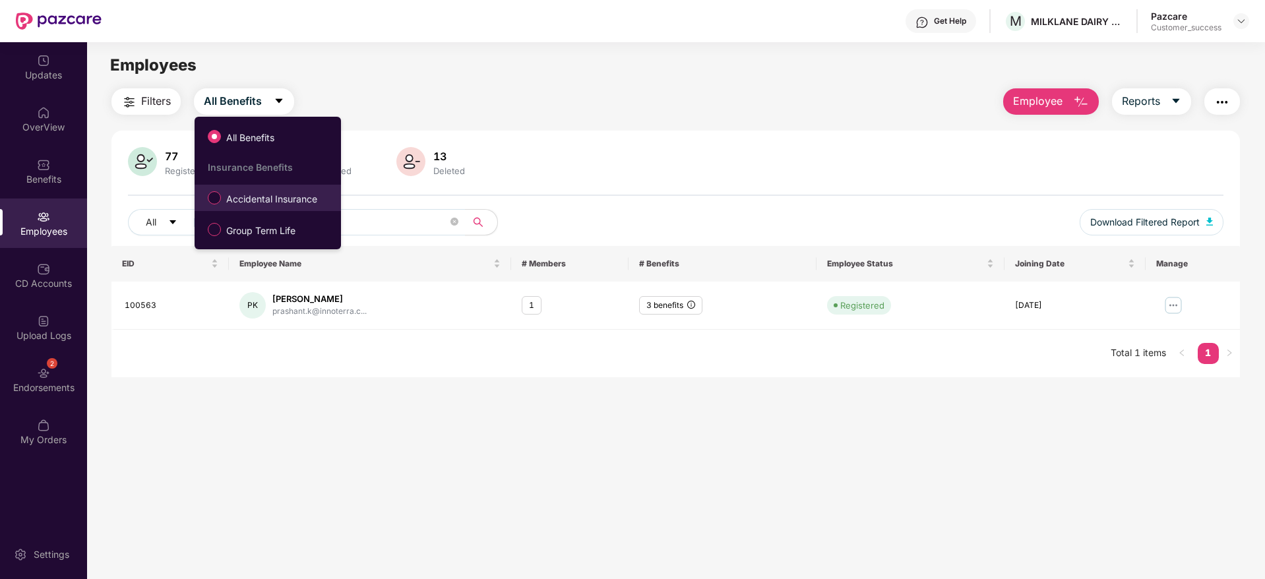
click at [252, 195] on span "Accidental Insurance" at bounding box center [272, 199] width 102 height 15
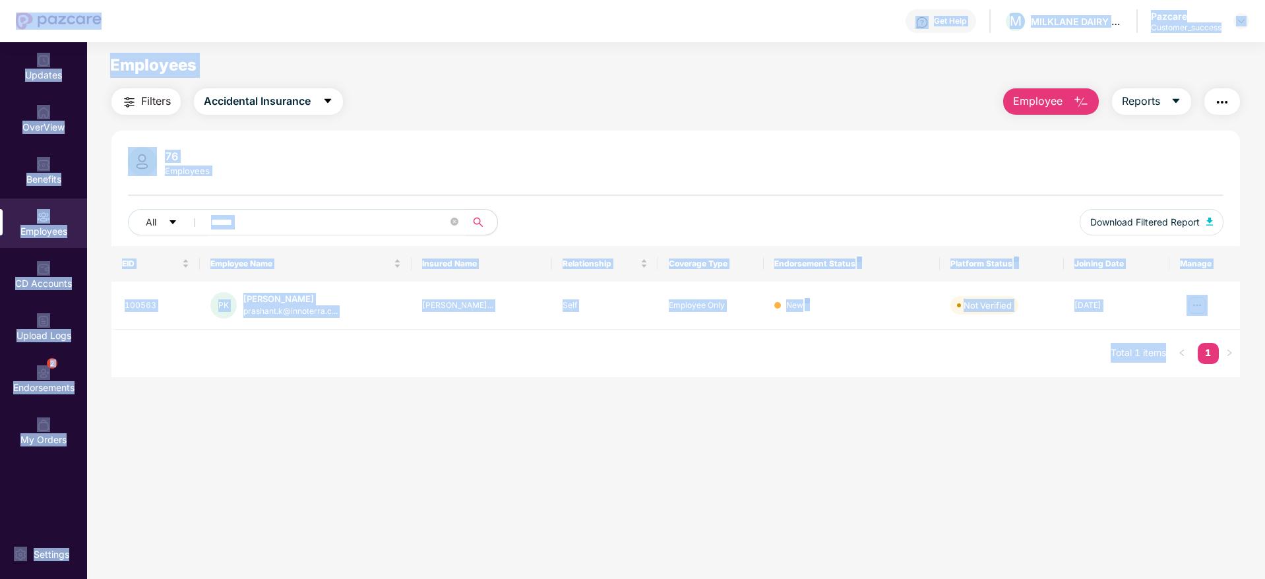
click at [414, 224] on input "******" at bounding box center [329, 222] width 237 height 20
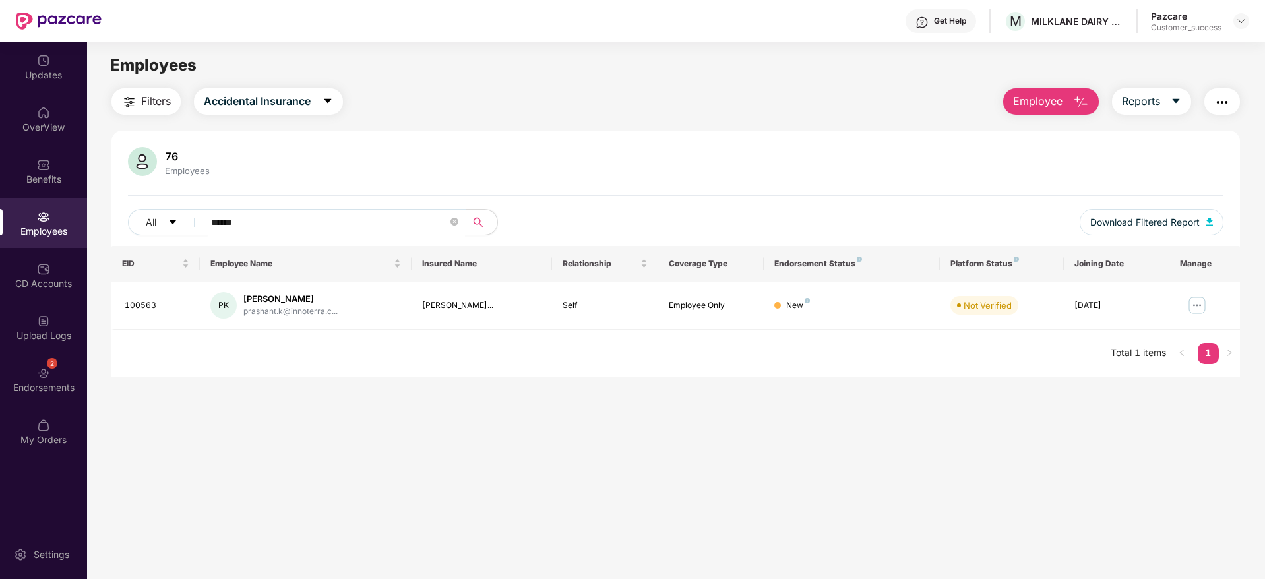
click at [414, 224] on input "******" at bounding box center [329, 222] width 237 height 20
paste input "text"
type input "******"
click at [1240, 23] on img at bounding box center [1241, 21] width 11 height 11
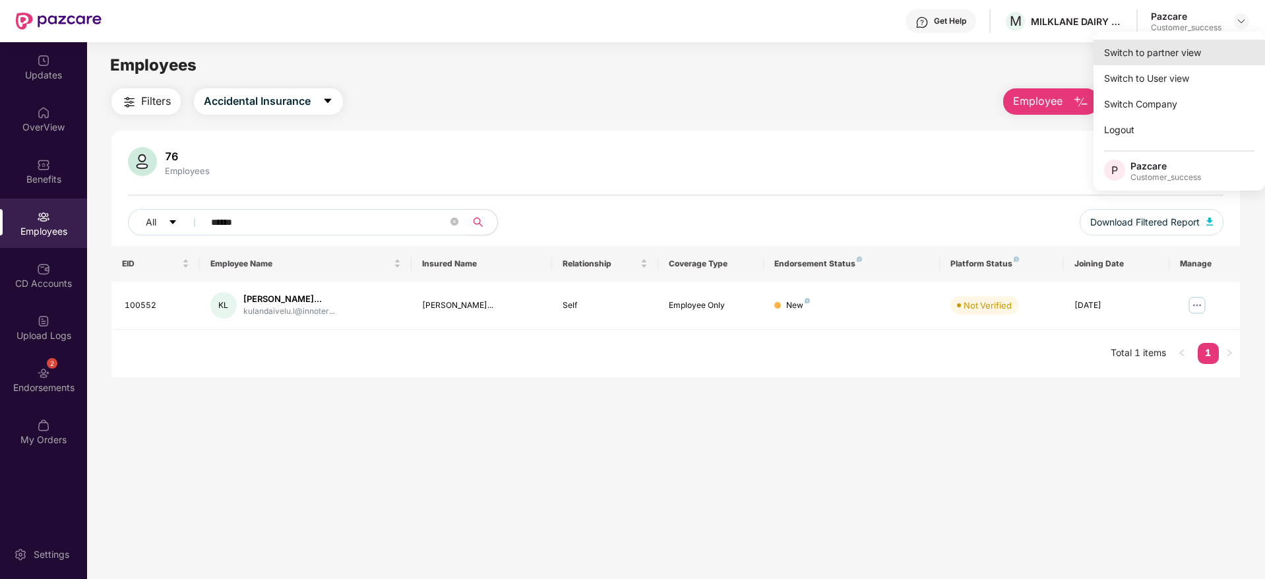
click at [1217, 49] on div "Switch to partner view" at bounding box center [1180, 53] width 172 height 26
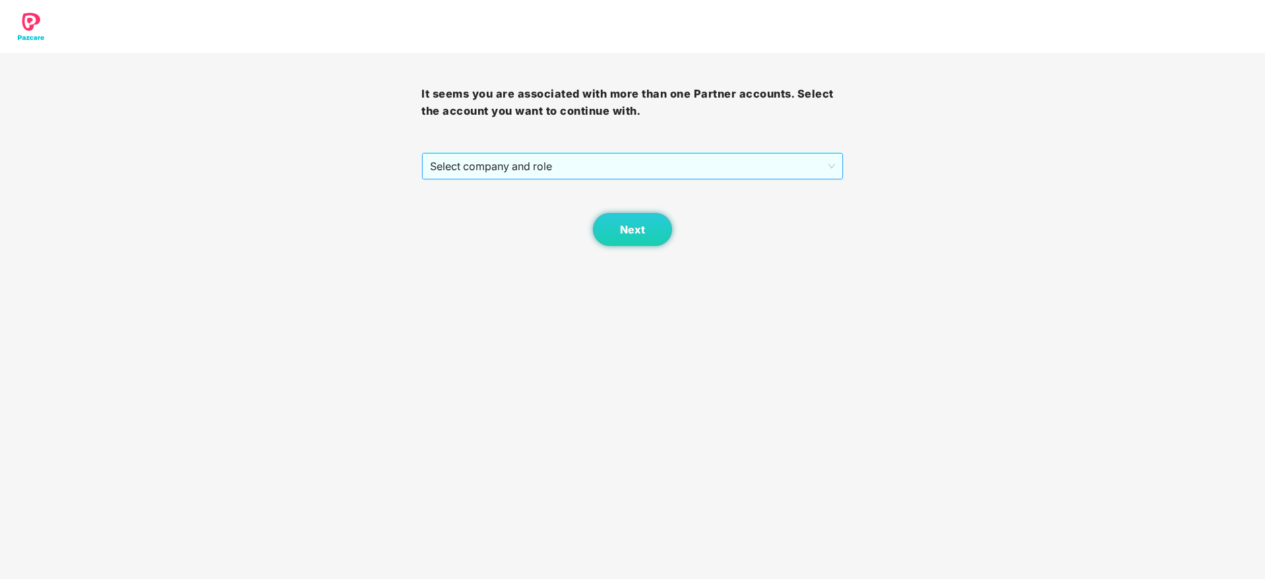
click at [525, 175] on span "Select company and role" at bounding box center [632, 166] width 404 height 25
click at [526, 181] on div "Next" at bounding box center [633, 213] width 422 height 66
click at [578, 178] on span "Select company and role" at bounding box center [632, 166] width 404 height 25
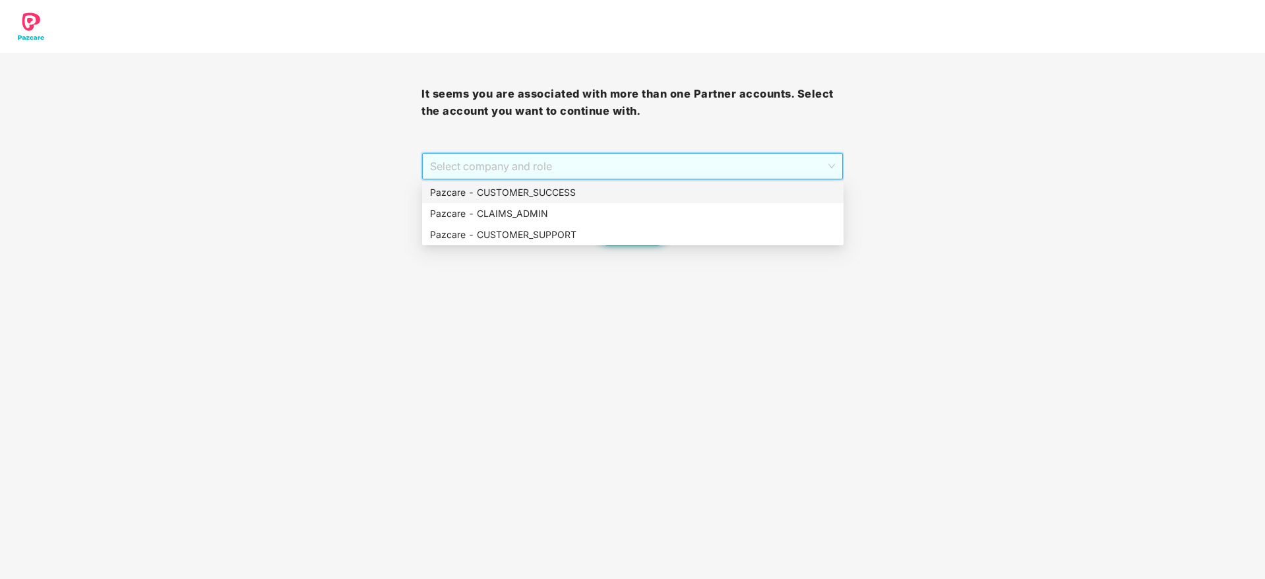
click at [576, 192] on div "Pazcare - CUSTOMER_SUCCESS" at bounding box center [633, 192] width 406 height 15
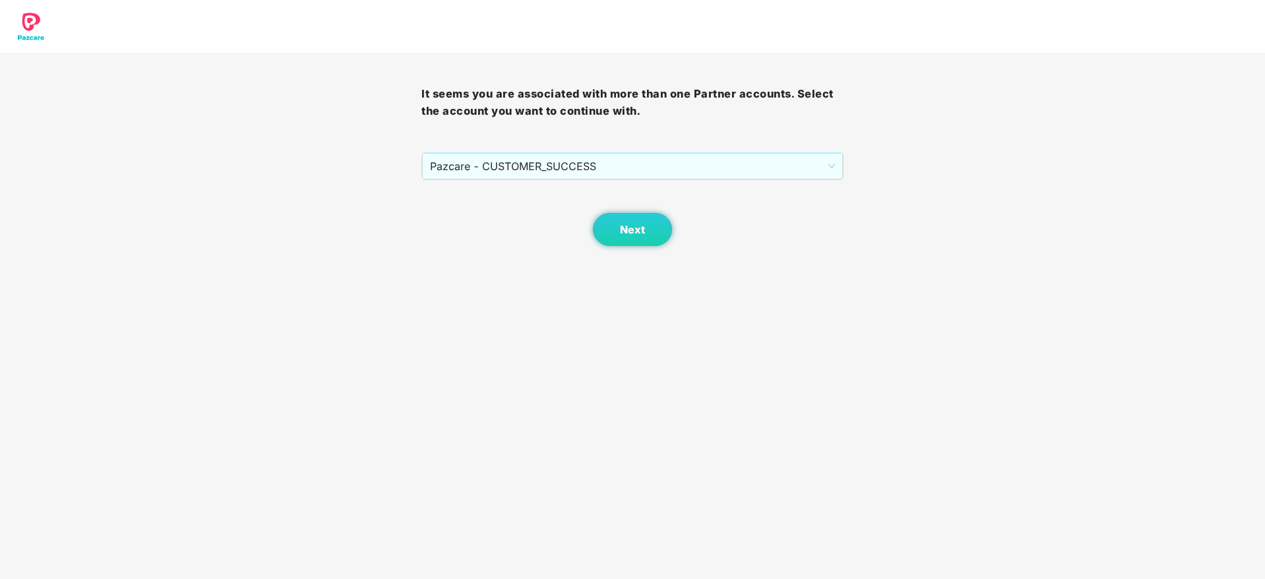
click at [652, 250] on body "It seems you are associated with more than one Partner accounts. Select the acc…" at bounding box center [632, 289] width 1265 height 579
click at [647, 235] on button "Next" at bounding box center [632, 229] width 79 height 33
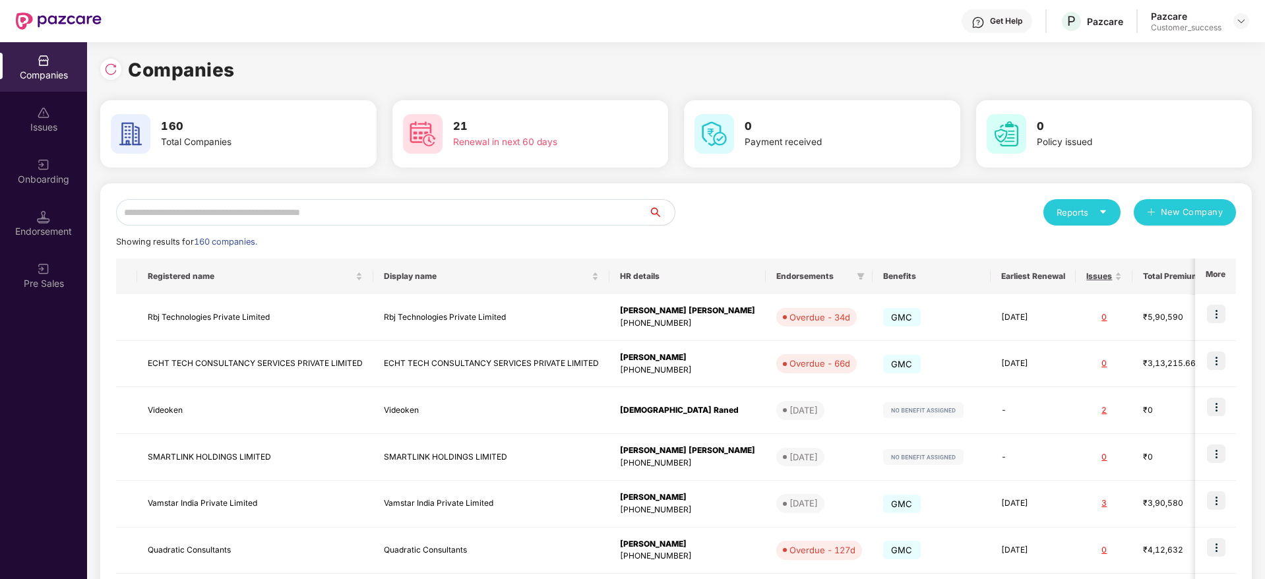
click at [523, 206] on input "text" at bounding box center [382, 212] width 532 height 26
paste input "********"
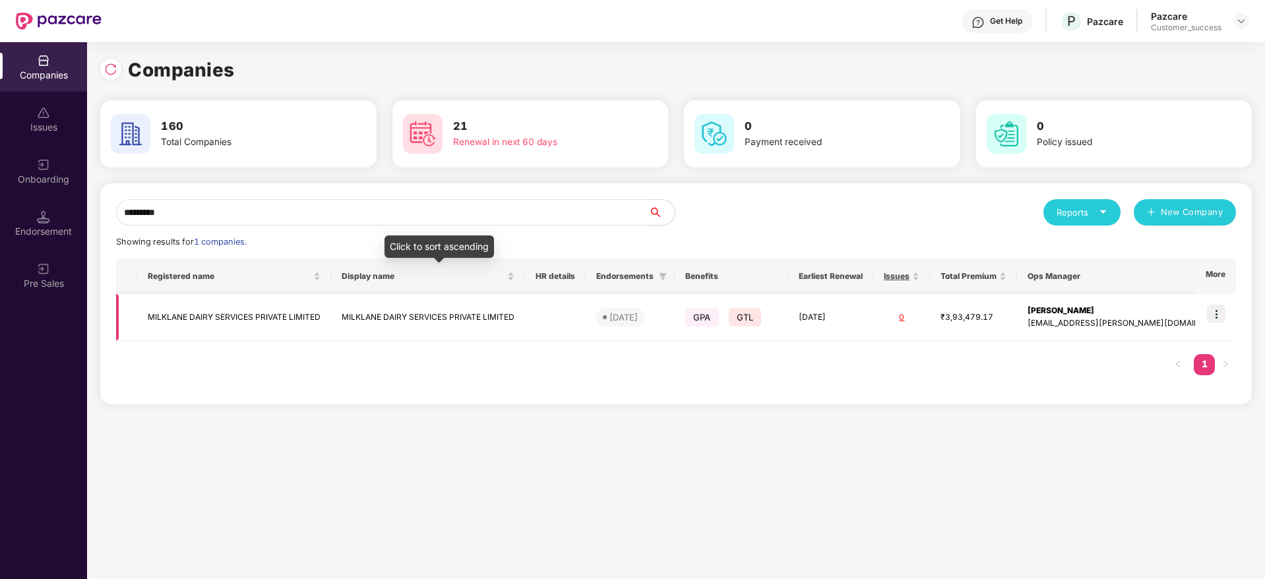
type input "********"
click at [544, 305] on td at bounding box center [555, 317] width 61 height 47
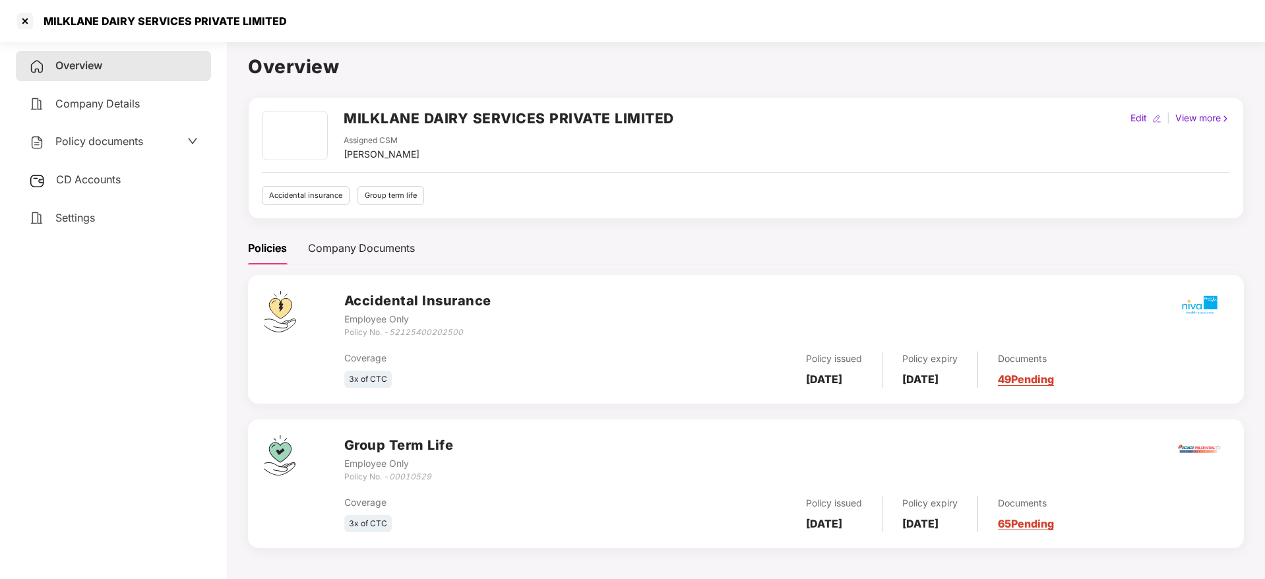
drag, startPoint x: 113, startPoint y: 138, endPoint x: 131, endPoint y: 163, distance: 30.8
click at [114, 138] on span "Policy documents" at bounding box center [99, 141] width 88 height 13
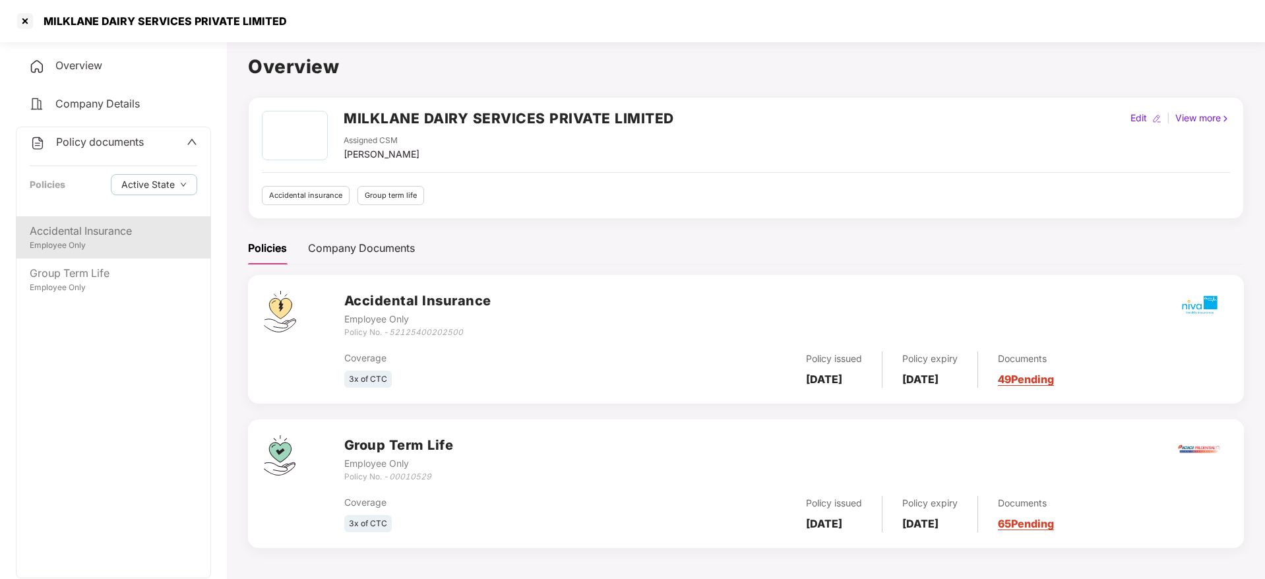
click at [166, 234] on div "Accidental Insurance" at bounding box center [114, 231] width 168 height 16
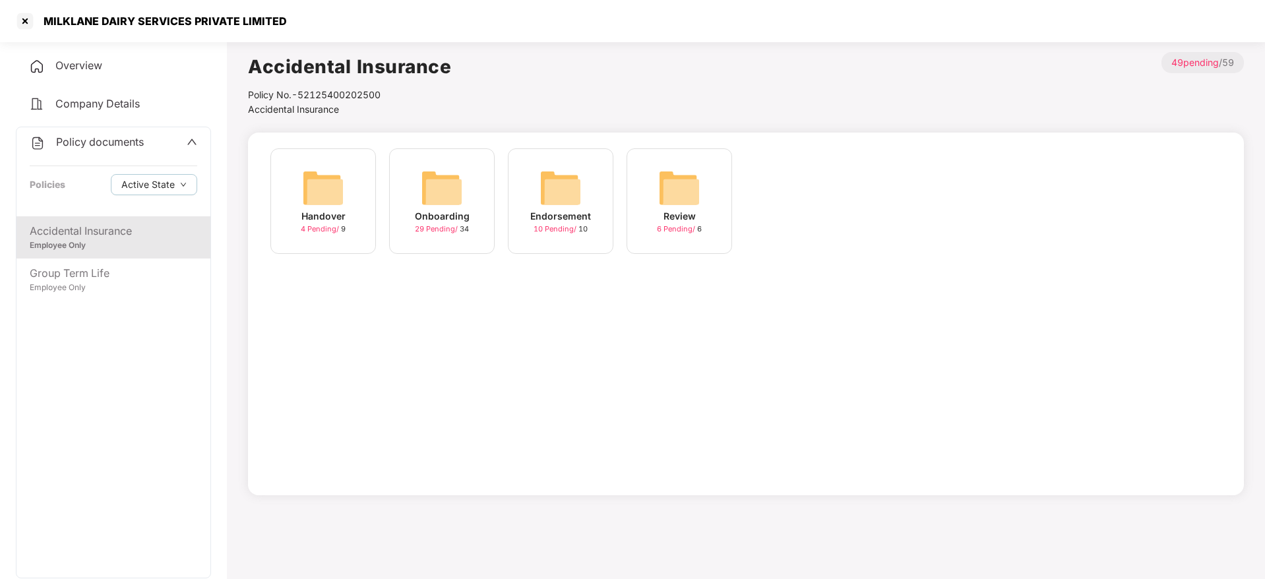
click at [426, 224] on span "29 Pending /" at bounding box center [437, 228] width 45 height 9
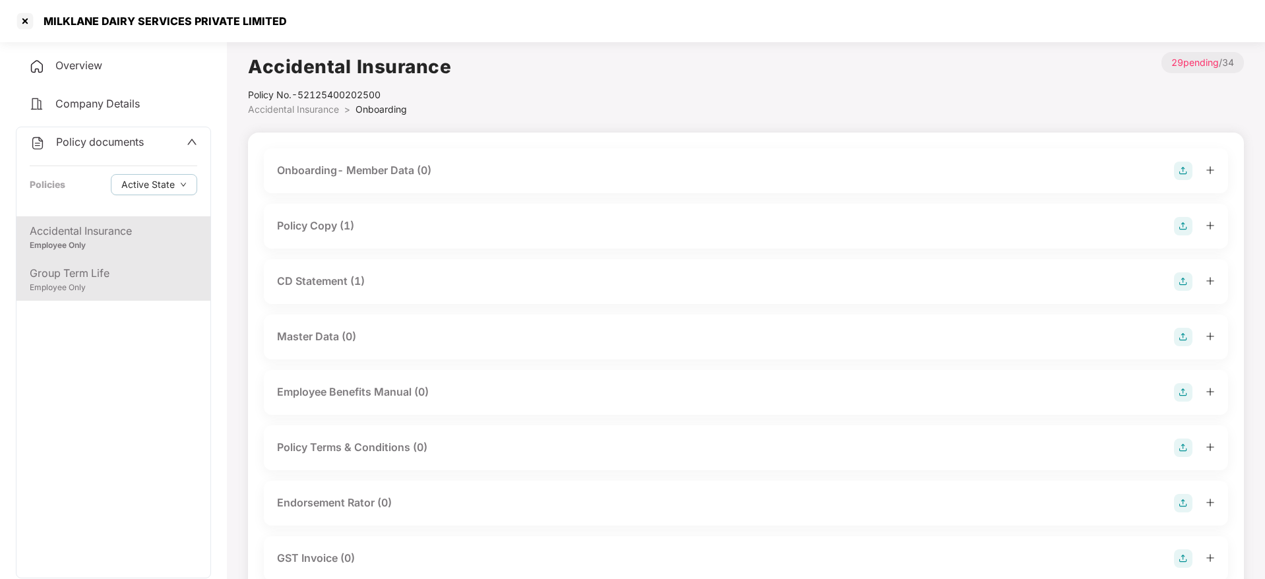
click at [92, 288] on div "Employee Only" at bounding box center [114, 288] width 168 height 13
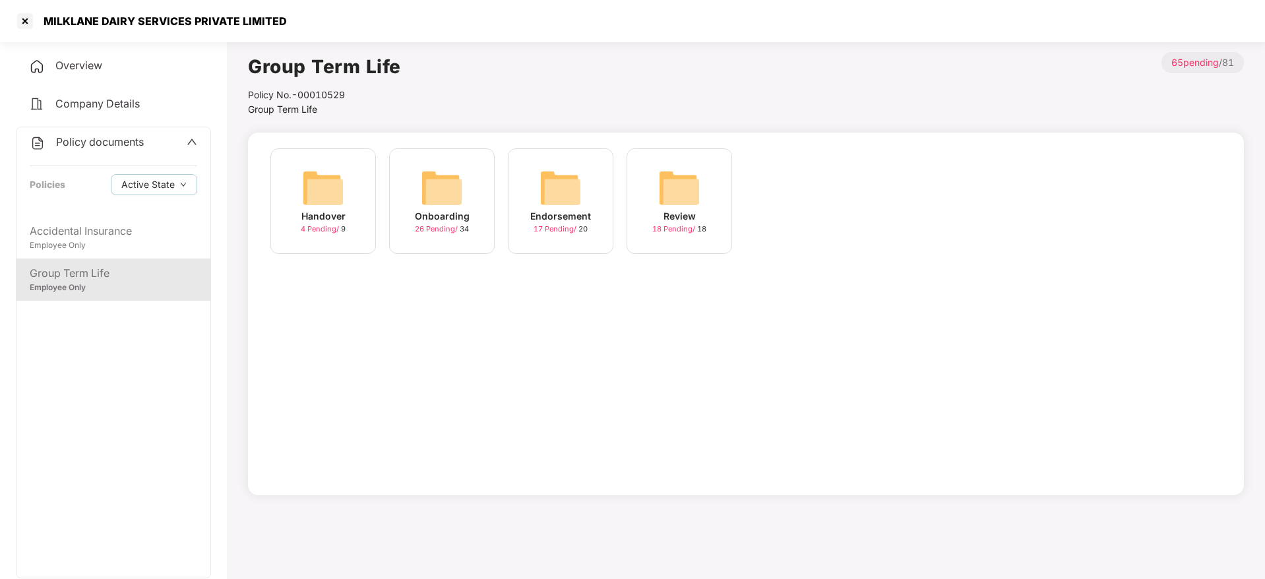
click at [433, 221] on div "Onboarding" at bounding box center [442, 216] width 55 height 15
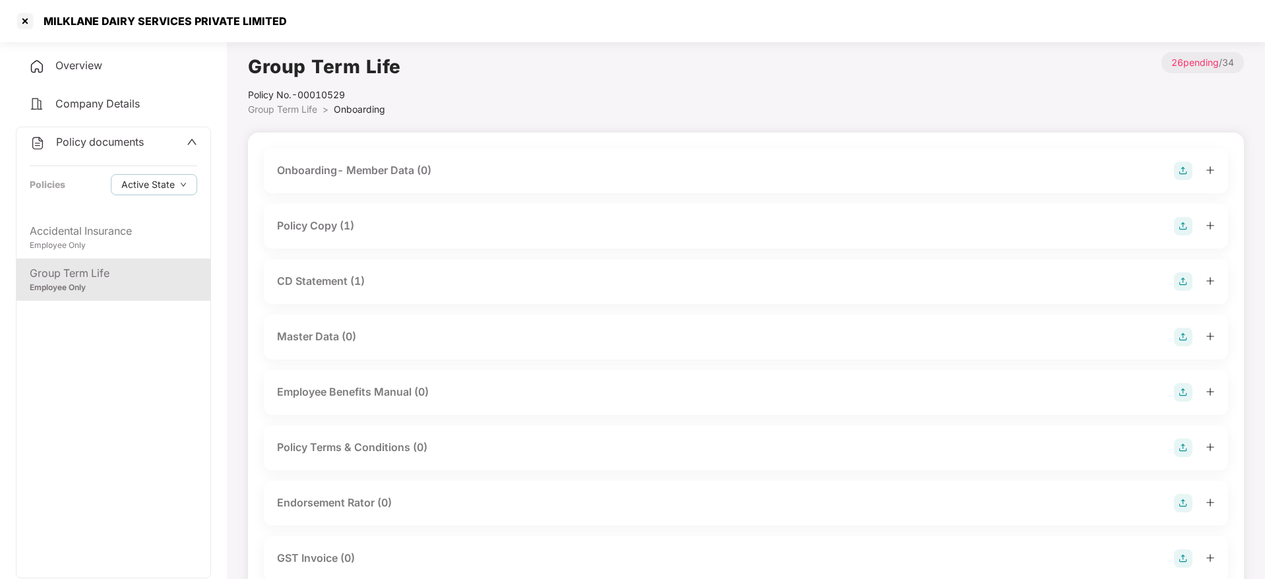
click at [111, 28] on div "MILKLANE DAIRY SERVICES PRIVATE LIMITED" at bounding box center [151, 21] width 272 height 21
click at [112, 28] on div "MILKLANE DAIRY SERVICES PRIVATE LIMITED" at bounding box center [151, 21] width 272 height 21
click at [113, 28] on div "MILKLANE DAIRY SERVICES PRIVATE LIMITED" at bounding box center [151, 21] width 272 height 21
copy div "MILKLANE DAIRY SERVICES PRIVATE LIMITED"
click at [29, 23] on div at bounding box center [25, 21] width 21 height 21
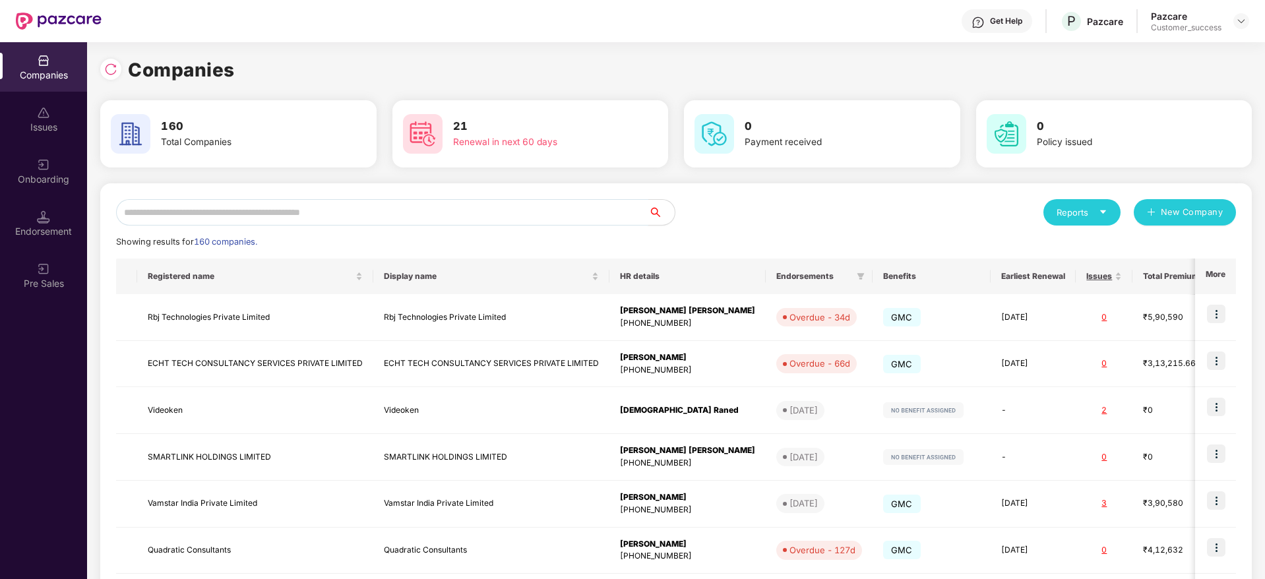
drag, startPoint x: 343, startPoint y: 182, endPoint x: 354, endPoint y: 202, distance: 22.7
click at [347, 188] on div "Companies 160 Total Companies 21 Renewal in next 60 days 0 Payment received 0 P…" at bounding box center [676, 444] width 1152 height 779
click at [356, 205] on input "text" at bounding box center [382, 212] width 532 height 26
paste input "**********"
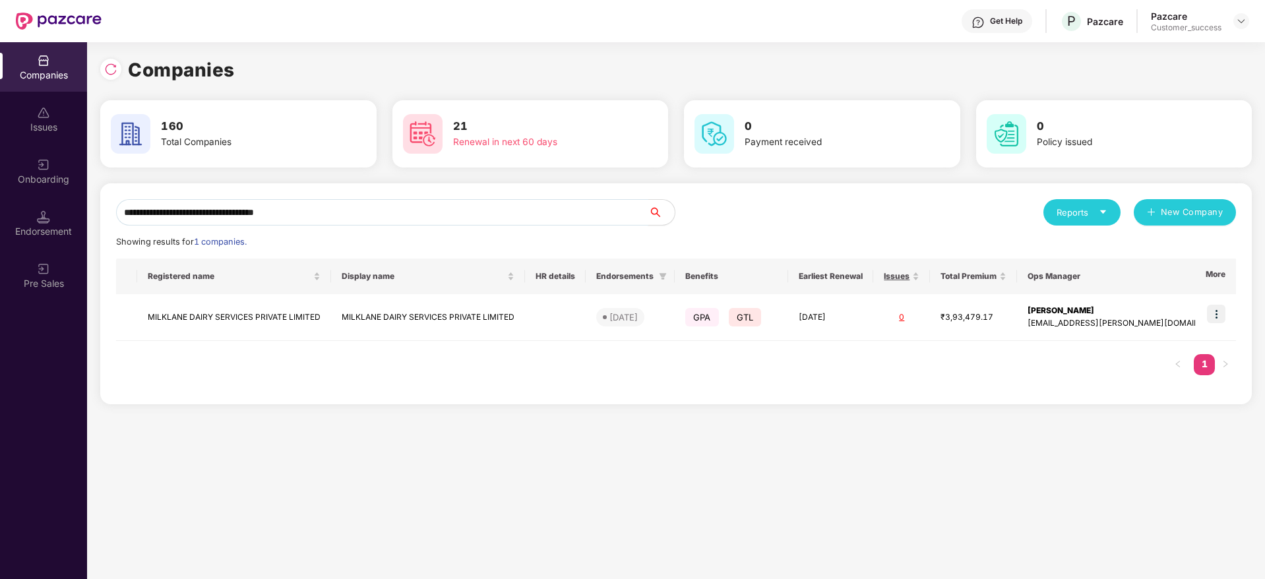
type input "**********"
click at [1224, 316] on img at bounding box center [1216, 314] width 18 height 18
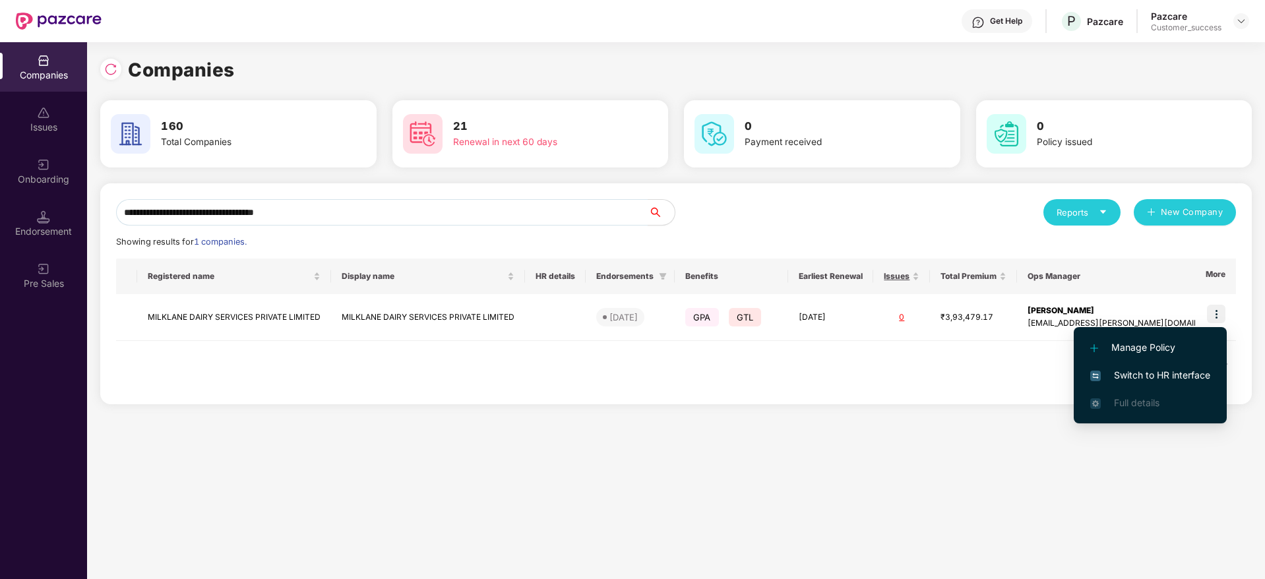
click at [1201, 373] on span "Switch to HR interface" at bounding box center [1151, 375] width 120 height 15
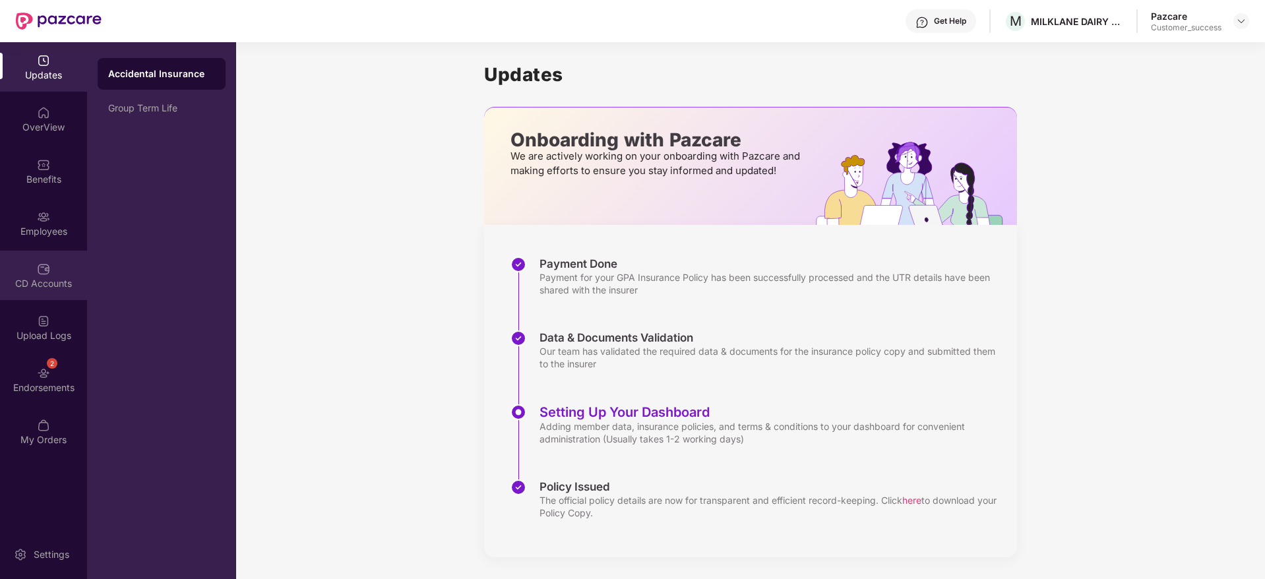
click at [51, 284] on div "CD Accounts" at bounding box center [43, 283] width 87 height 13
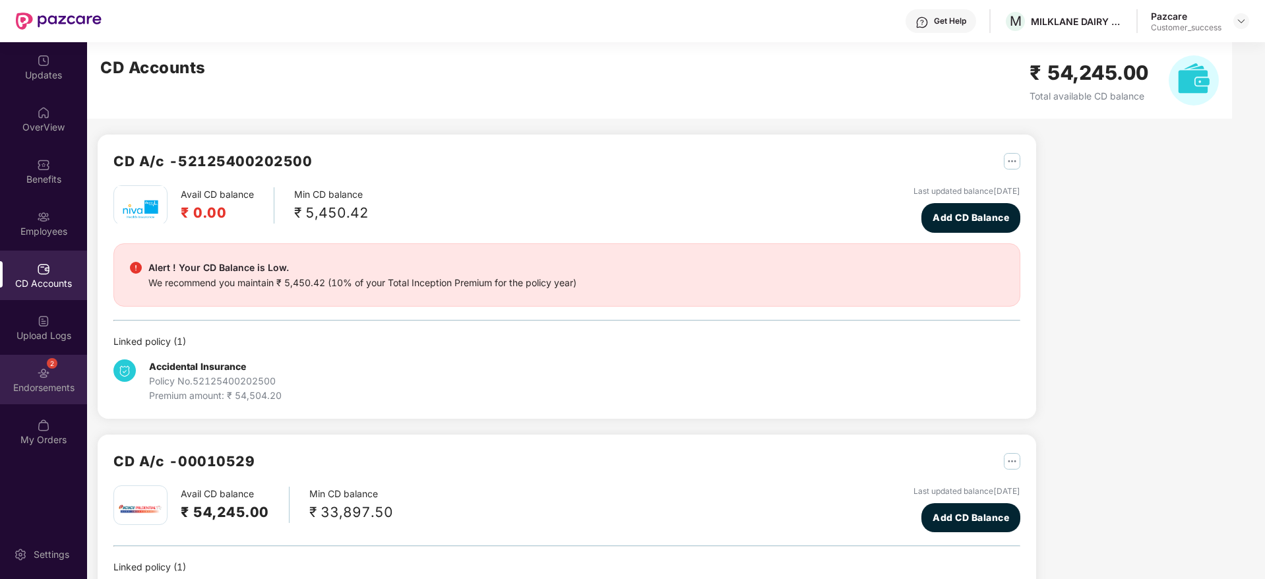
click at [70, 361] on div "2 Endorsements" at bounding box center [43, 379] width 87 height 49
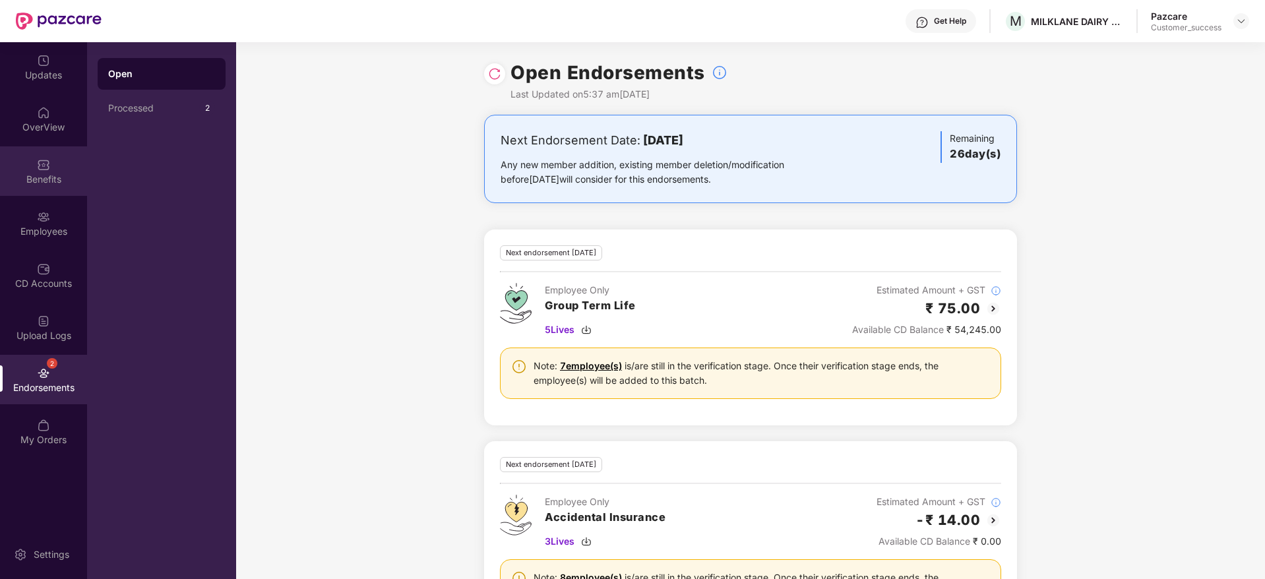
click at [40, 183] on div "Benefits" at bounding box center [43, 179] width 87 height 13
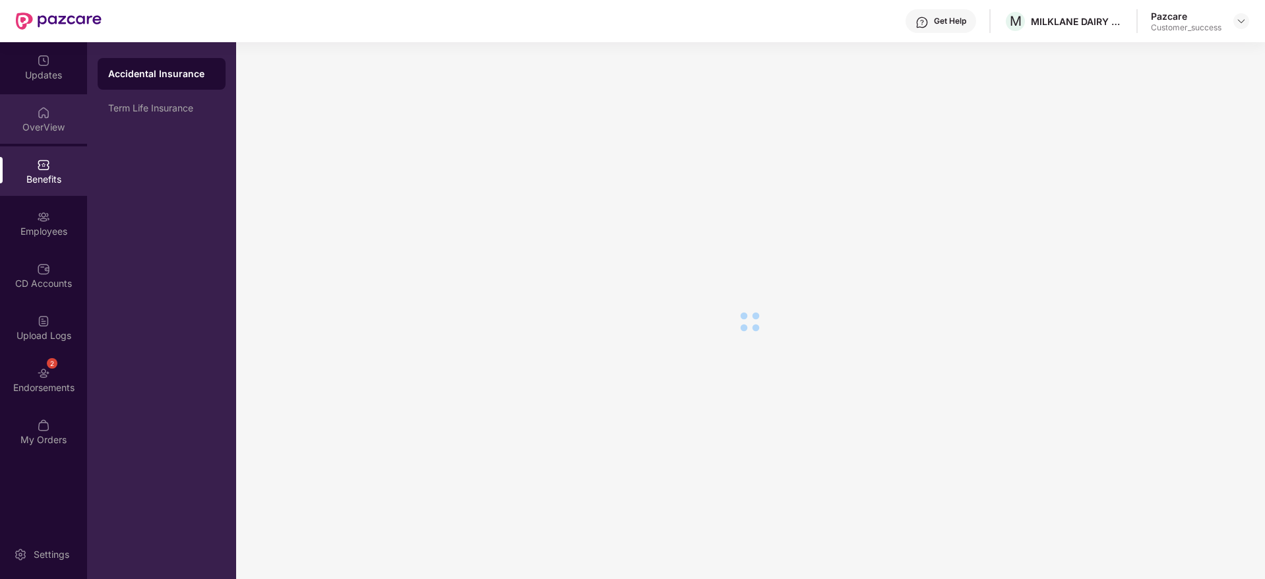
click at [41, 124] on div "OverView" at bounding box center [43, 127] width 87 height 13
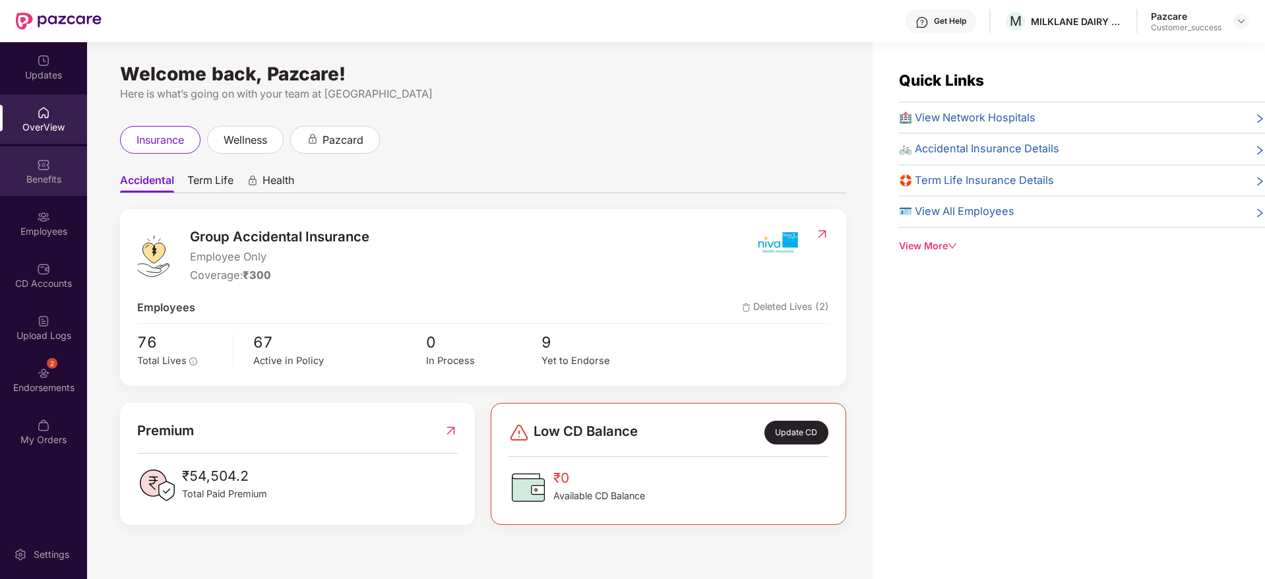
click at [44, 192] on div "Benefits" at bounding box center [43, 170] width 87 height 49
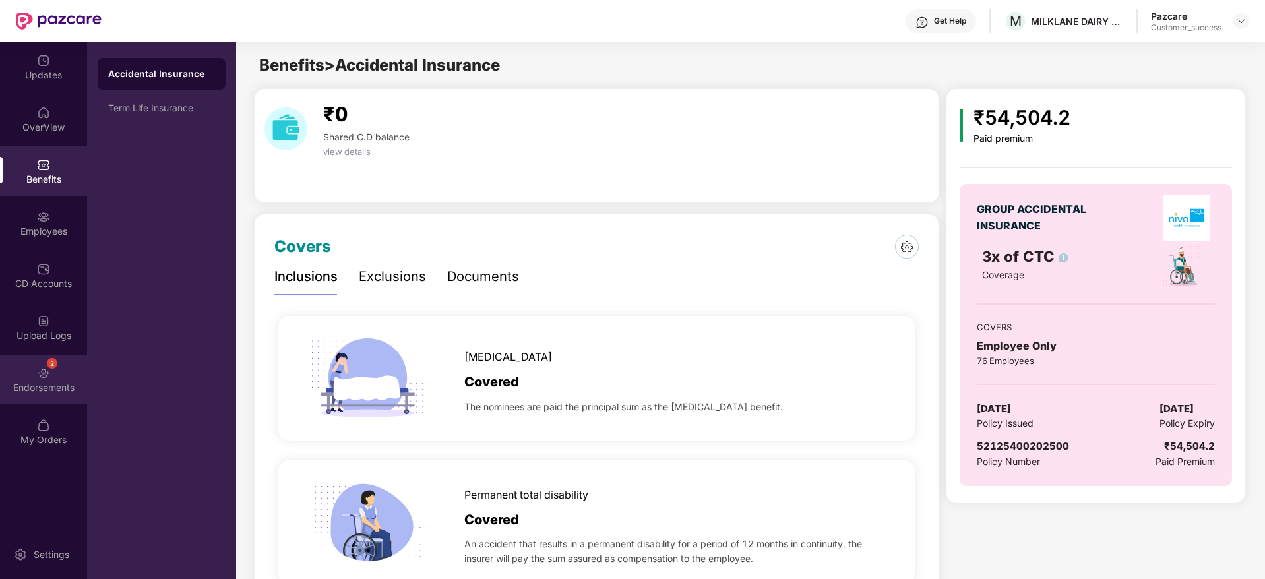
click at [36, 372] on div "2 Endorsements" at bounding box center [43, 379] width 87 height 49
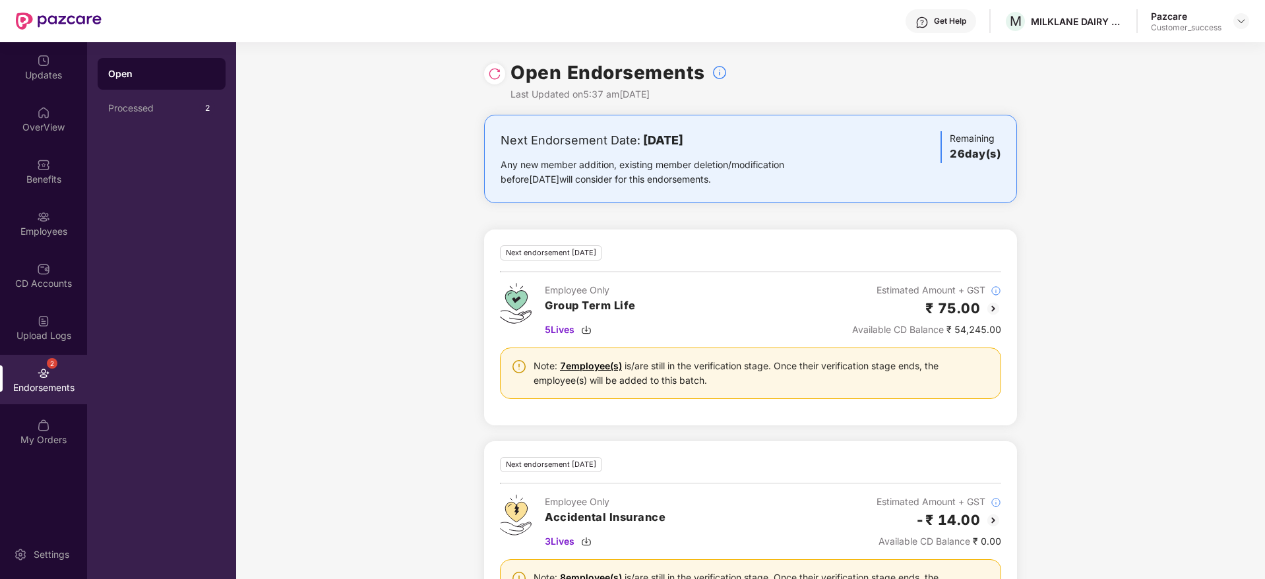
drag, startPoint x: 652, startPoint y: 133, endPoint x: 782, endPoint y: 127, distance: 129.4
click at [782, 127] on div "Next Endorsement Date: [DATE] Any new member addition, existing member deletion…" at bounding box center [750, 159] width 533 height 88
click at [1236, 16] on div at bounding box center [1242, 21] width 16 height 16
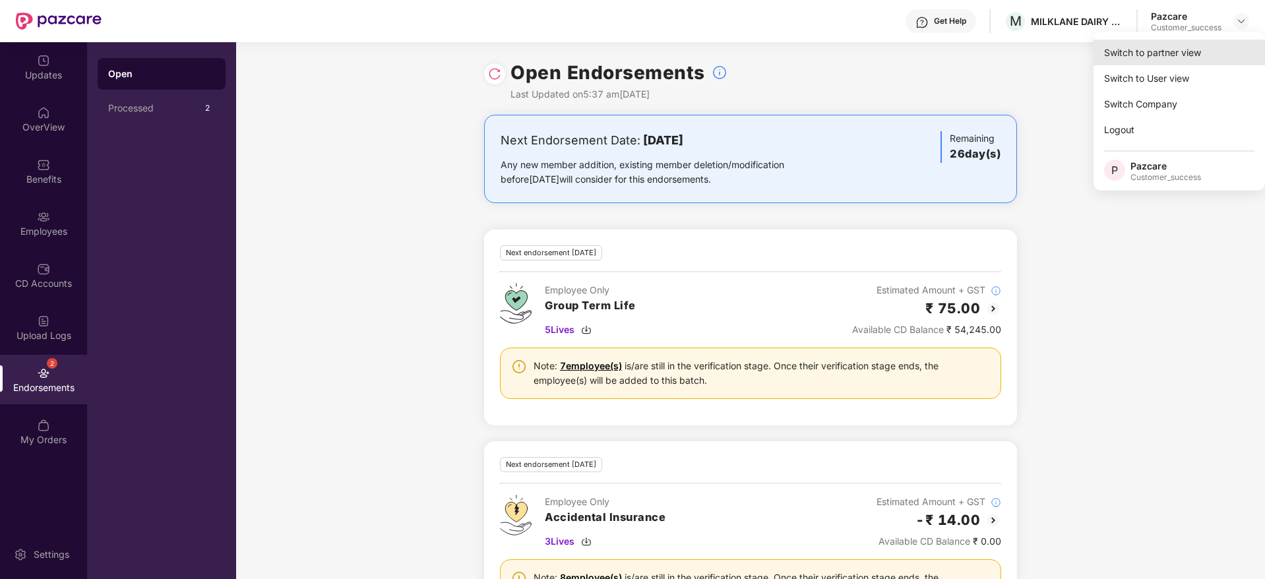
click at [1220, 42] on div "Switch to partner view" at bounding box center [1180, 53] width 172 height 26
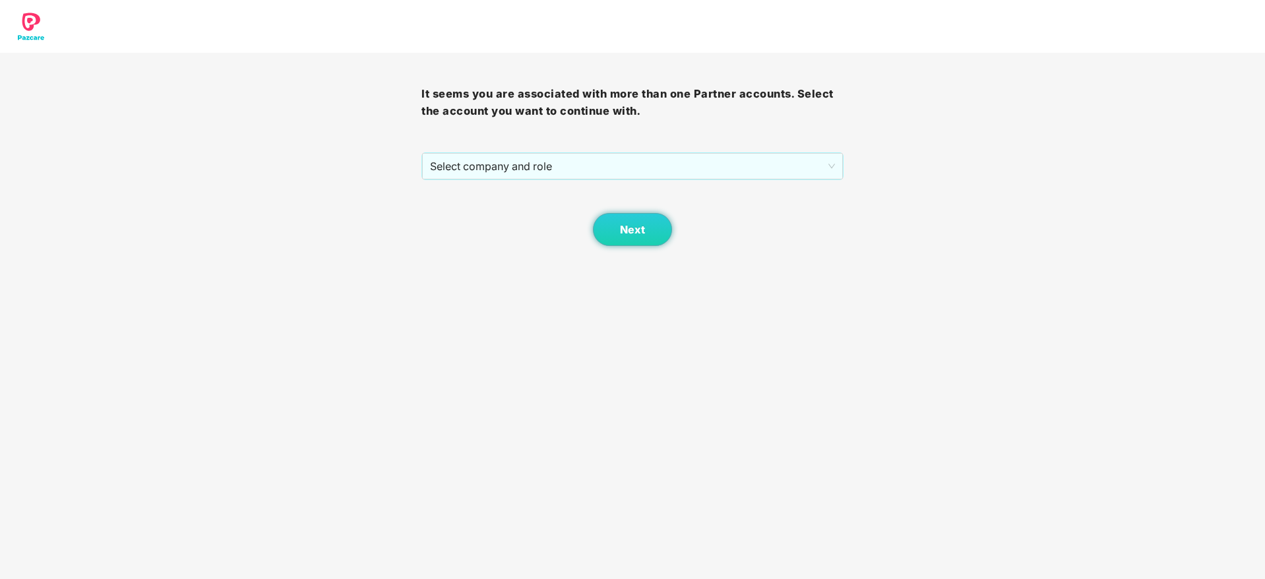
click at [791, 151] on div "It seems you are associated with more than one Partner accounts. Select the acc…" at bounding box center [633, 149] width 422 height 193
click at [763, 189] on div "Next" at bounding box center [633, 213] width 422 height 66
click at [780, 177] on span "Select company and role" at bounding box center [632, 166] width 404 height 25
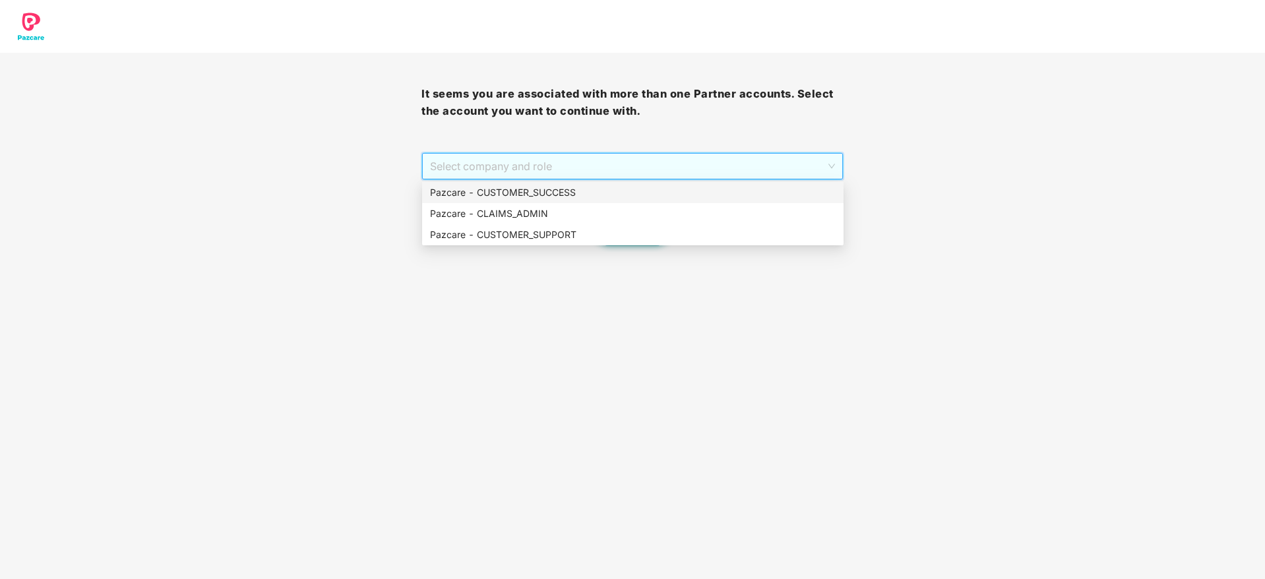
click at [751, 201] on div "Pazcare - CUSTOMER_SUCCESS" at bounding box center [633, 192] width 422 height 21
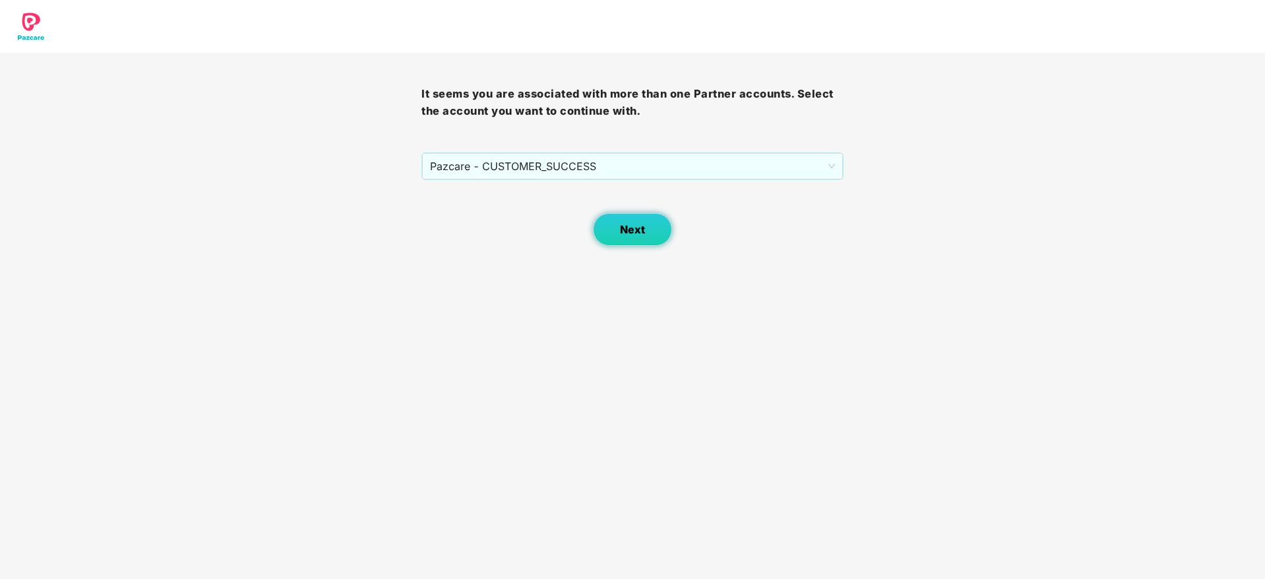
click at [660, 230] on button "Next" at bounding box center [632, 229] width 79 height 33
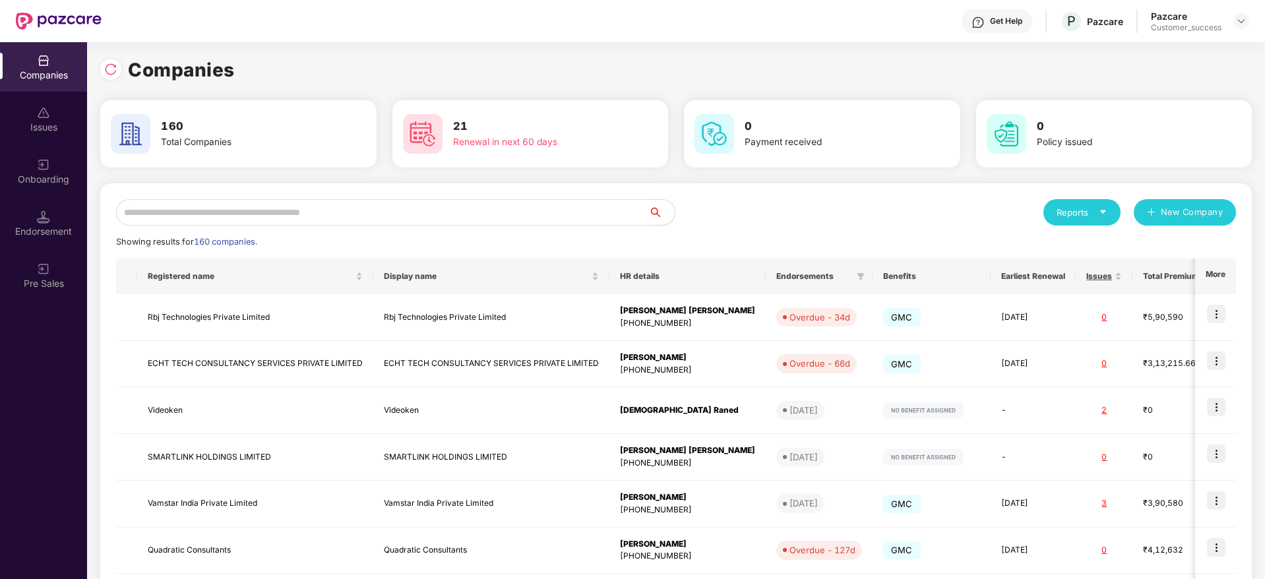
click at [550, 207] on input "text" at bounding box center [382, 212] width 532 height 26
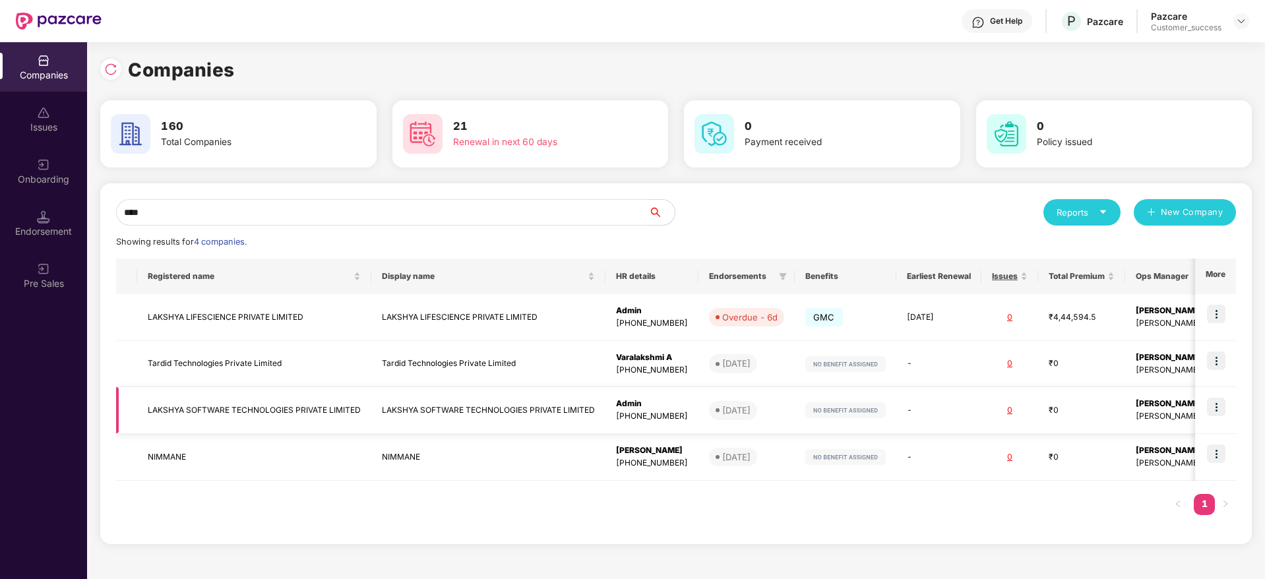
type input "****"
click at [1217, 314] on img at bounding box center [1216, 314] width 18 height 18
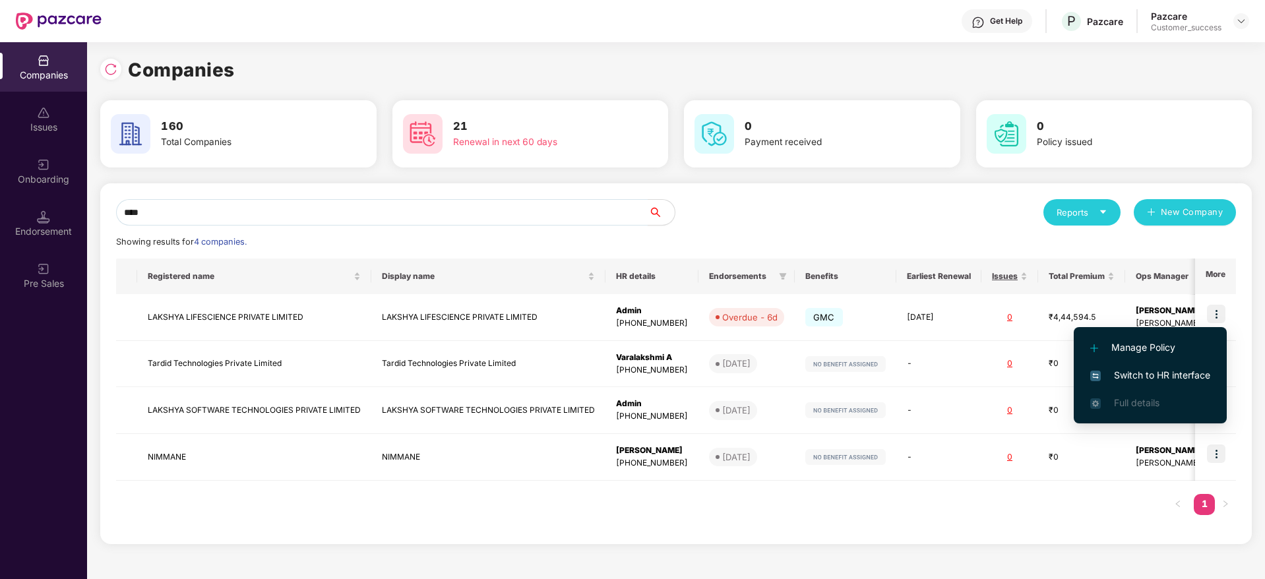
click at [1179, 376] on span "Switch to HR interface" at bounding box center [1151, 375] width 120 height 15
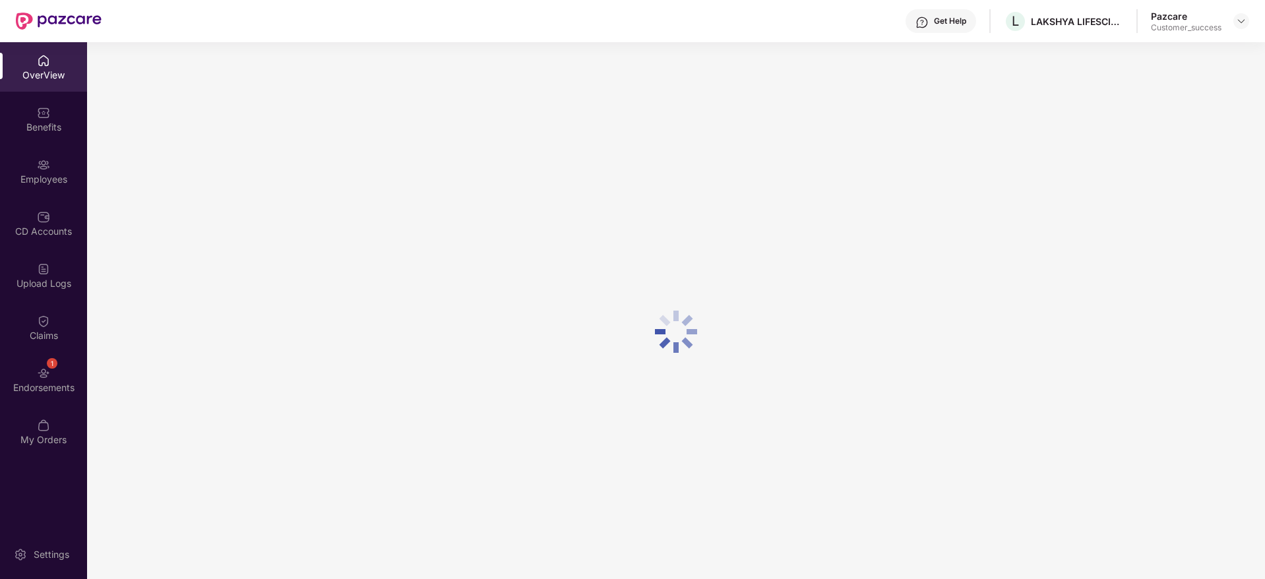
click at [34, 193] on div "Employees" at bounding box center [43, 170] width 87 height 49
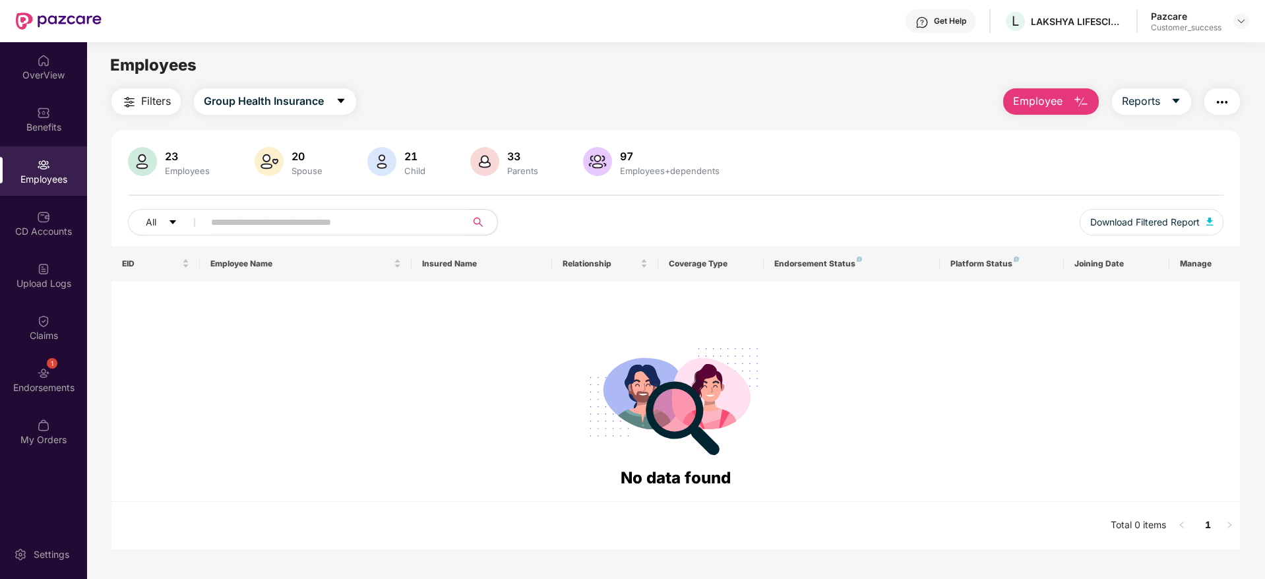
click at [308, 231] on input "text" at bounding box center [329, 222] width 237 height 20
click at [308, 231] on input "****" at bounding box center [329, 222] width 237 height 20
type input "*"
type input "*****"
click at [484, 102] on div "Filters Group Health Insurance Employee Reports" at bounding box center [675, 101] width 1129 height 26
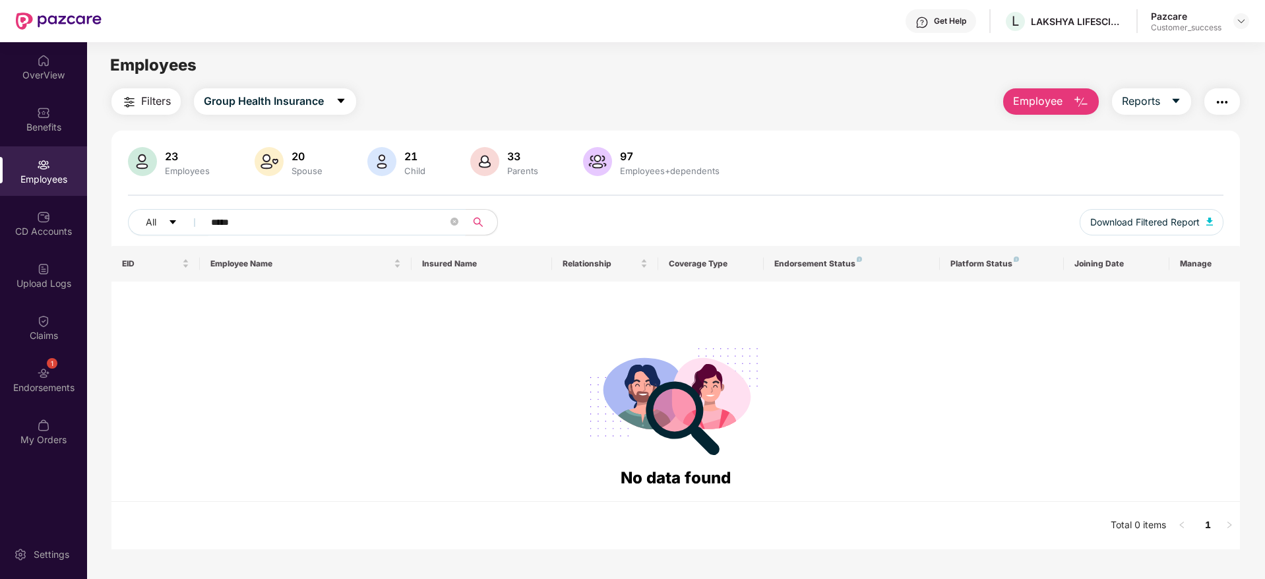
click at [389, 220] on input "*****" at bounding box center [329, 222] width 237 height 20
click at [45, 381] on div "Endorsements" at bounding box center [43, 387] width 87 height 13
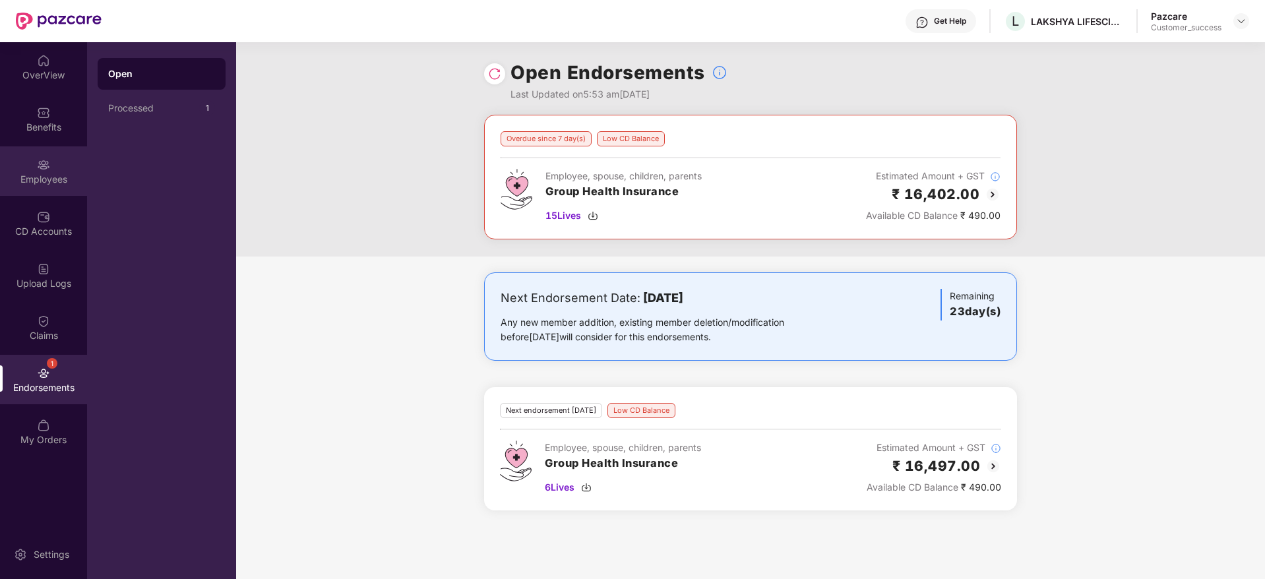
click at [39, 174] on div "Employees" at bounding box center [43, 179] width 87 height 13
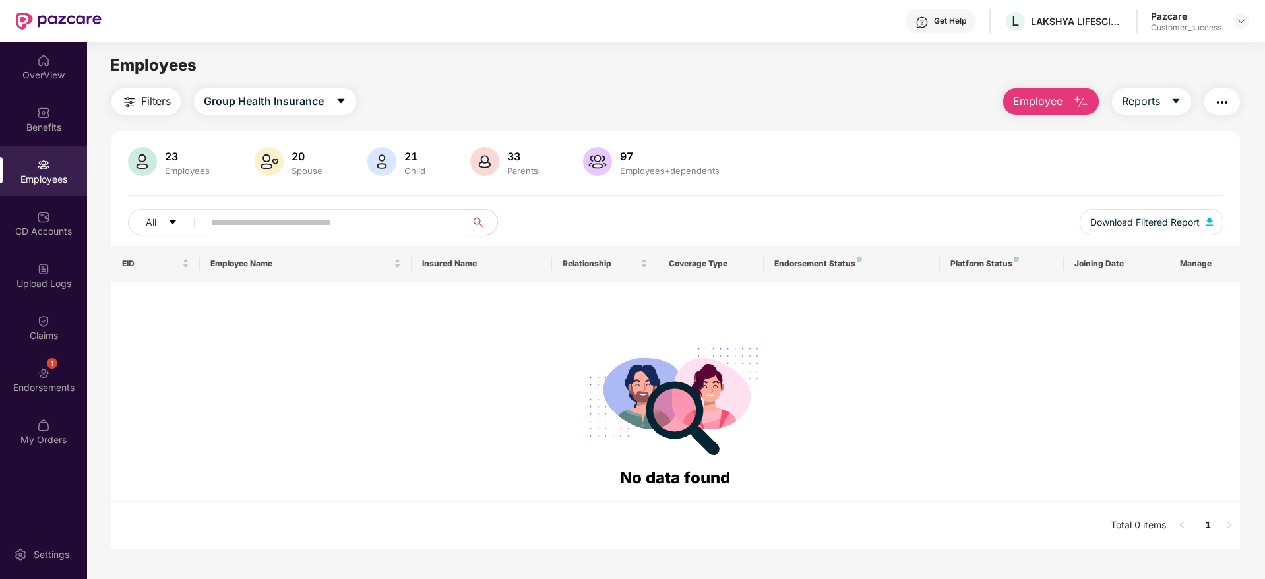
click at [155, 96] on span "Filters" at bounding box center [156, 101] width 30 height 16
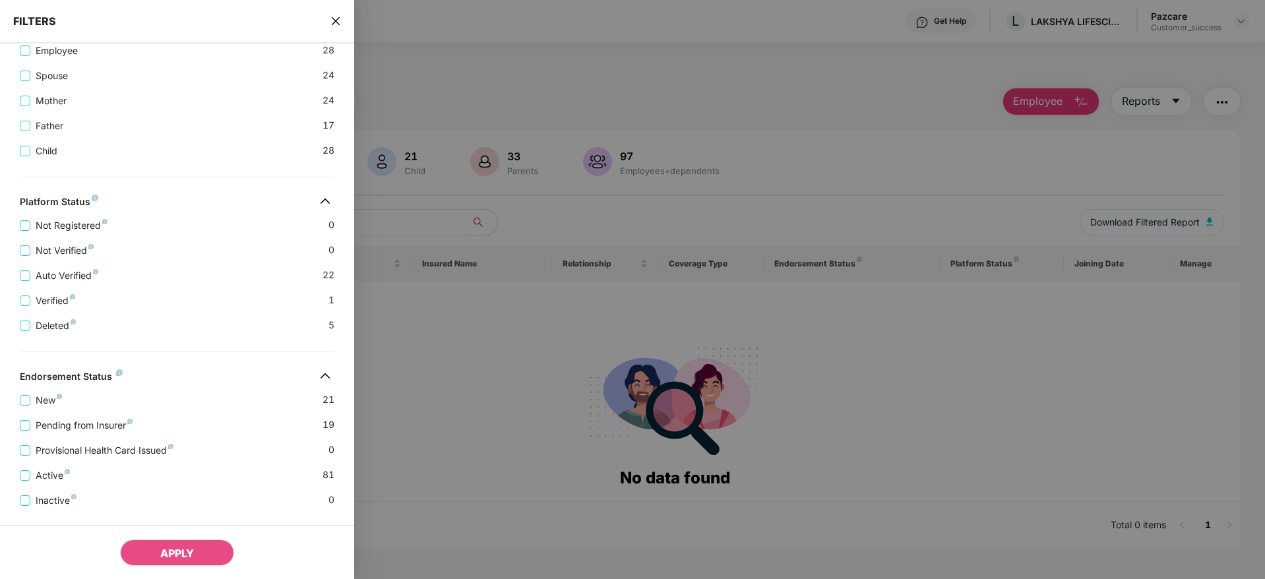
scroll to position [306, 0]
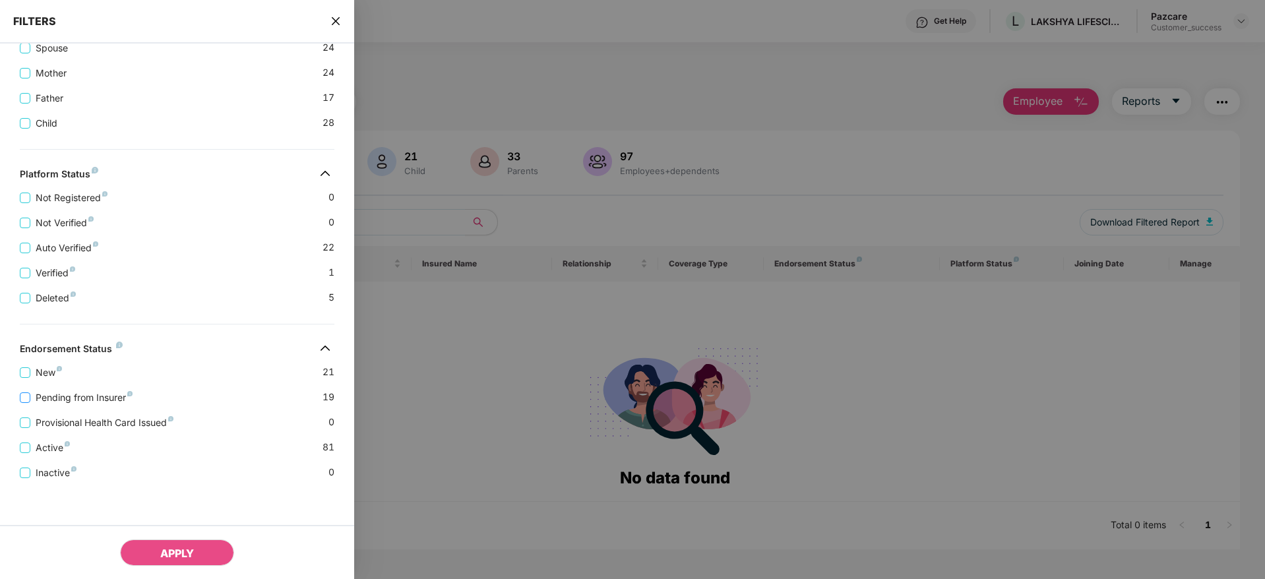
click at [77, 400] on span "Pending from Insurer" at bounding box center [84, 398] width 108 height 15
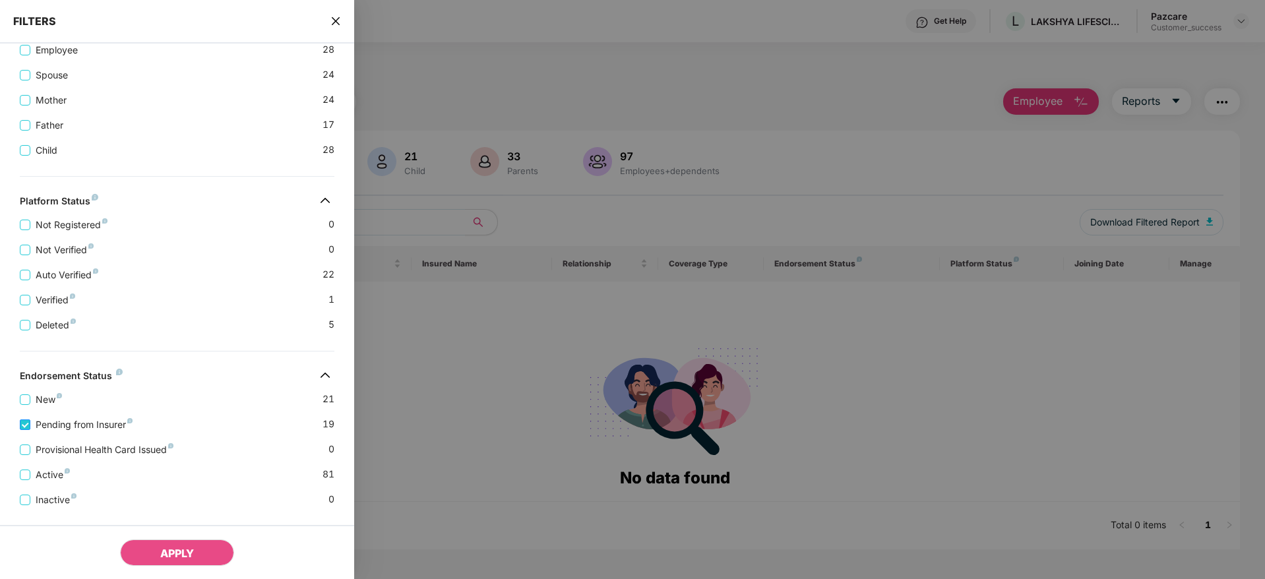
click at [30, 418] on span "Pending from Insurer" at bounding box center [84, 425] width 108 height 15
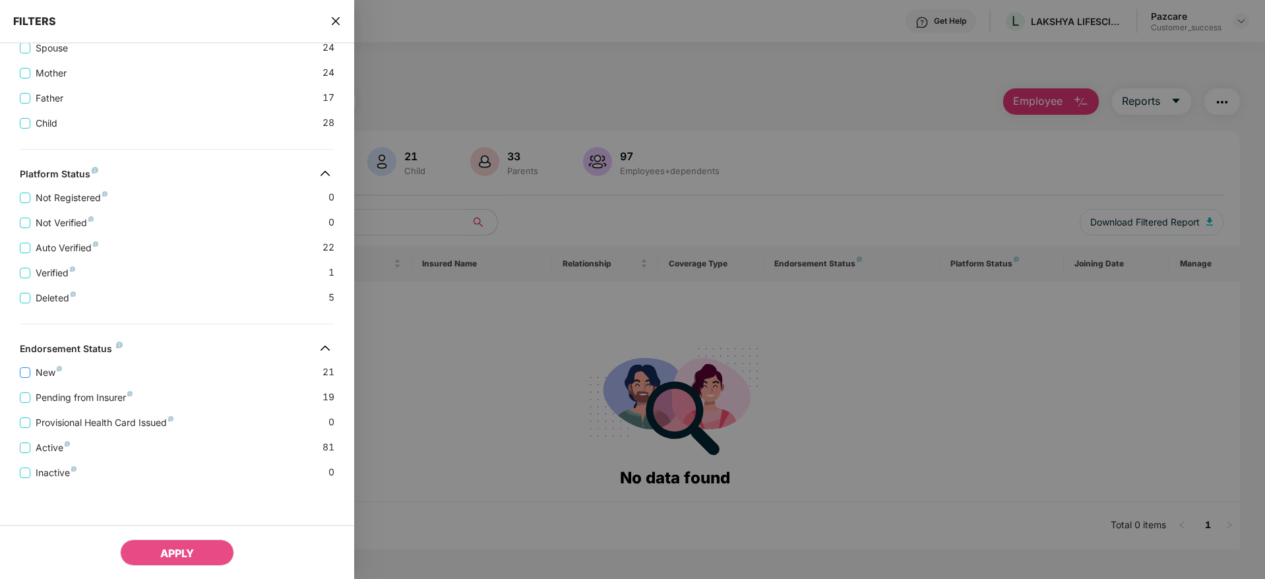
click at [34, 371] on span "New" at bounding box center [48, 372] width 37 height 15
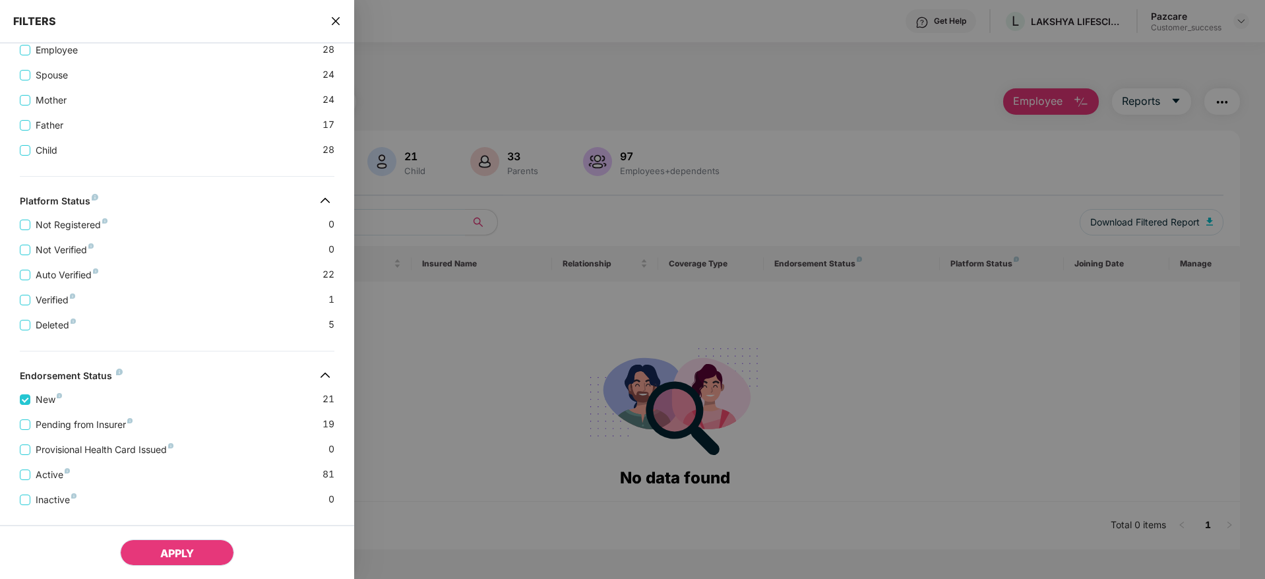
click at [150, 546] on button "APPLY" at bounding box center [177, 553] width 114 height 26
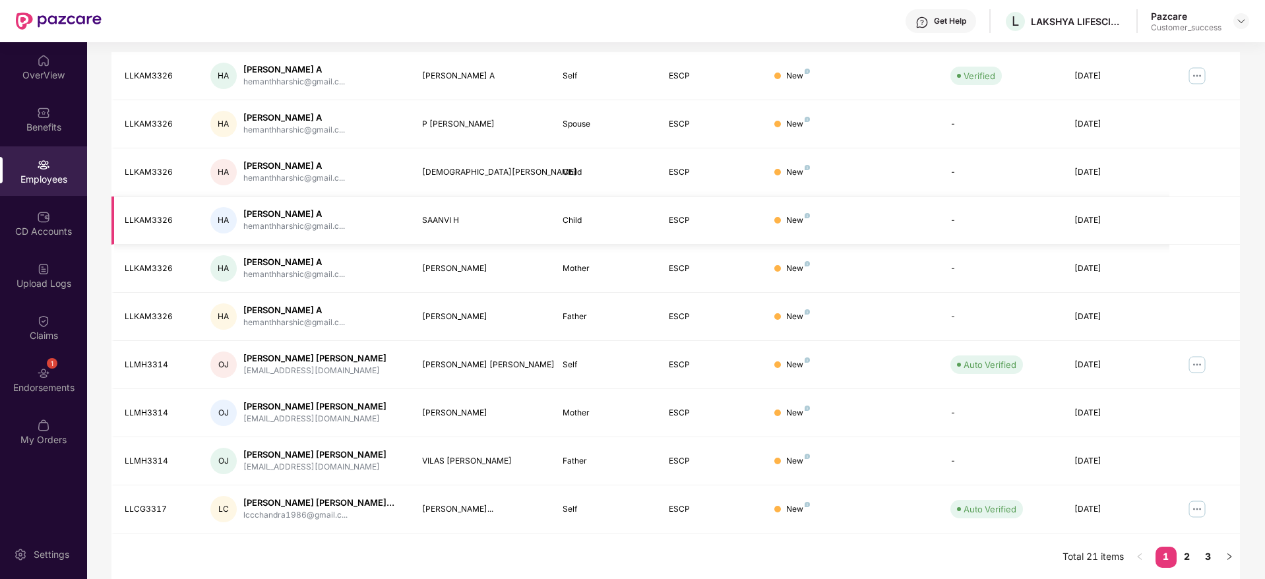
scroll to position [232, 0]
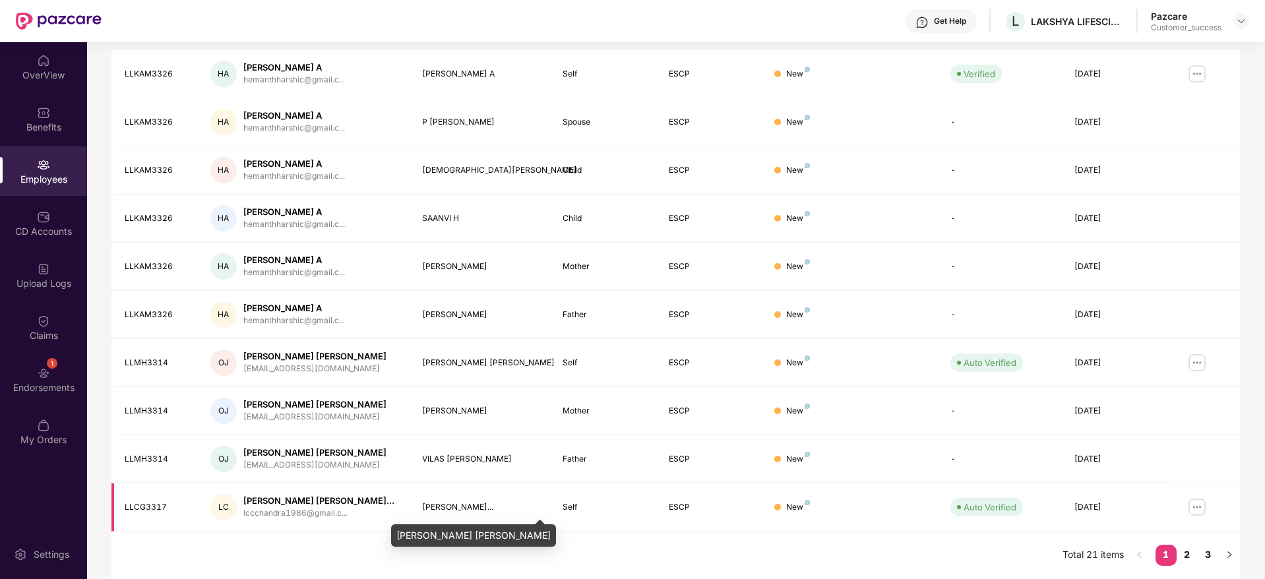
click at [489, 513] on div "[PERSON_NAME]..." at bounding box center [482, 507] width 120 height 13
click at [1186, 550] on link "2" at bounding box center [1187, 555] width 21 height 20
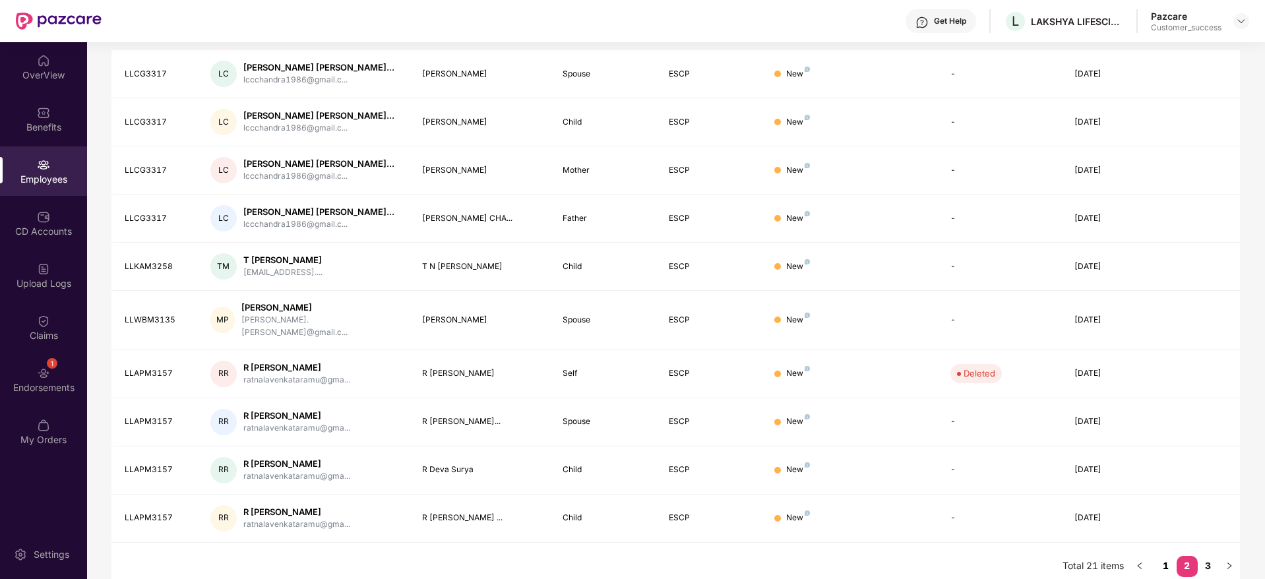
click at [1170, 556] on link "1" at bounding box center [1166, 566] width 21 height 20
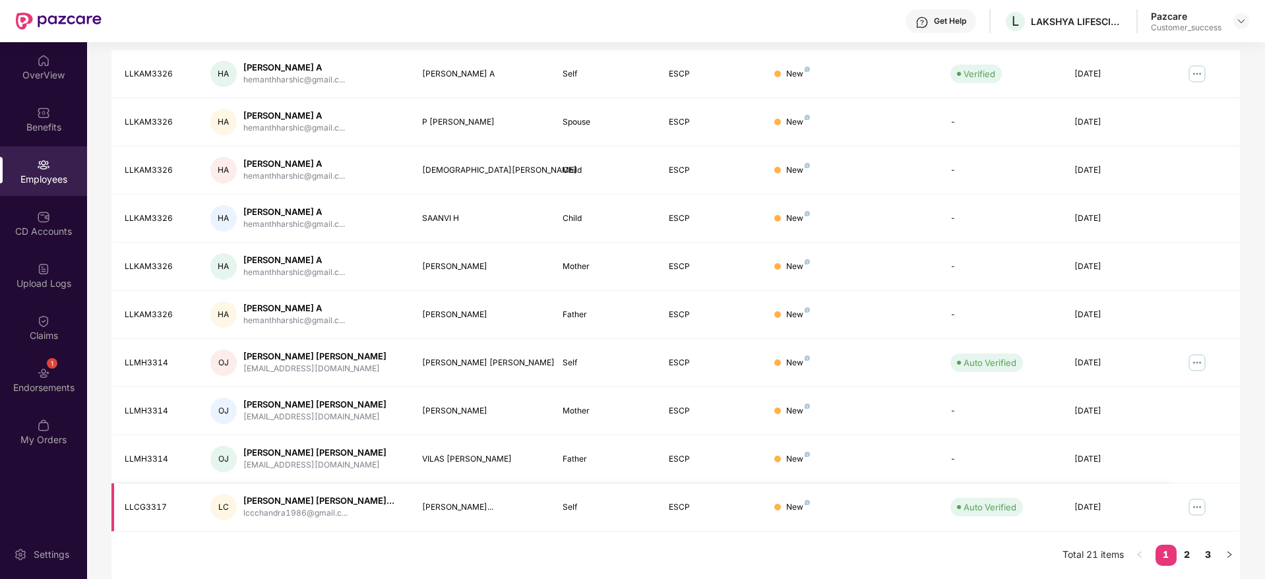
click at [1197, 506] on img at bounding box center [1197, 507] width 21 height 21
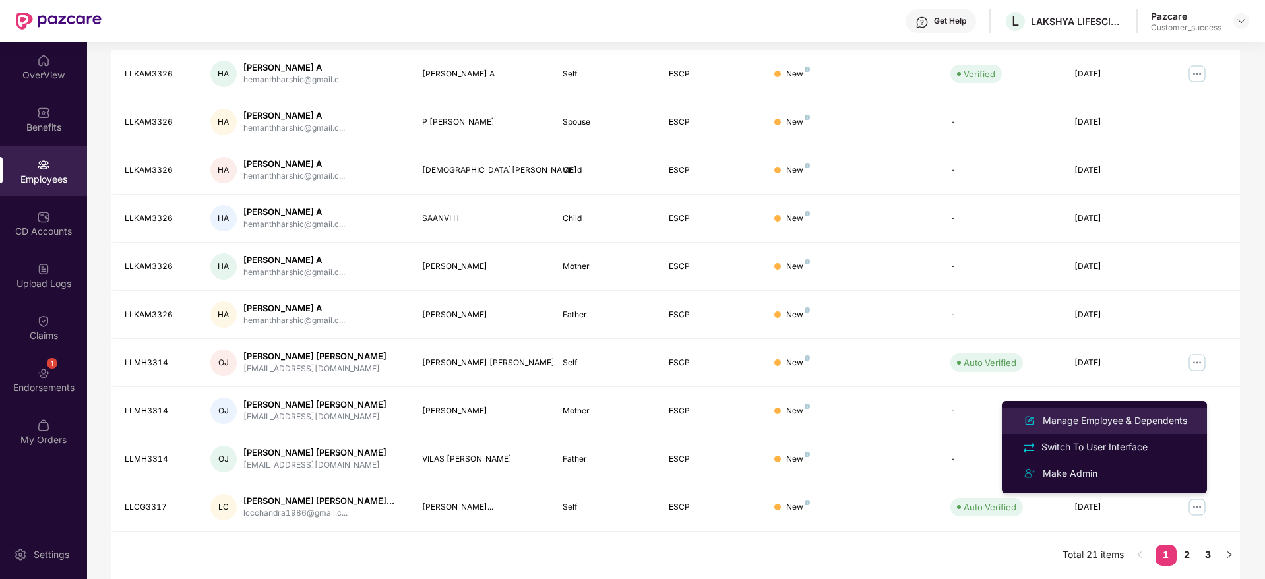
click at [1122, 422] on div "Manage Employee & Dependents" at bounding box center [1115, 421] width 150 height 15
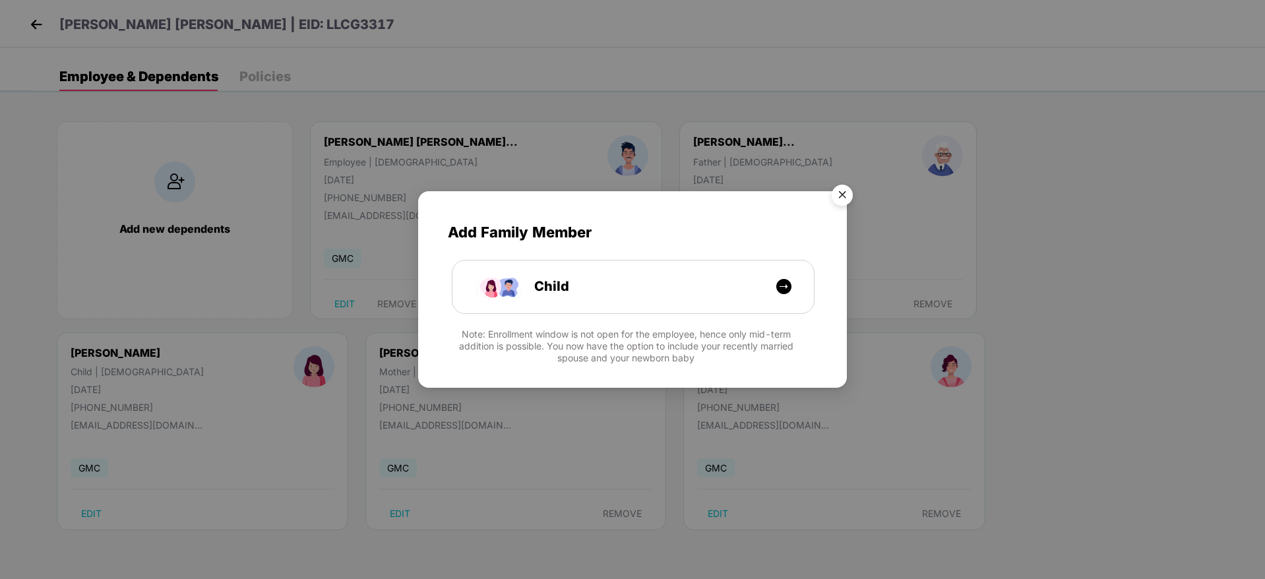
click at [844, 194] on img "Close" at bounding box center [842, 197] width 37 height 37
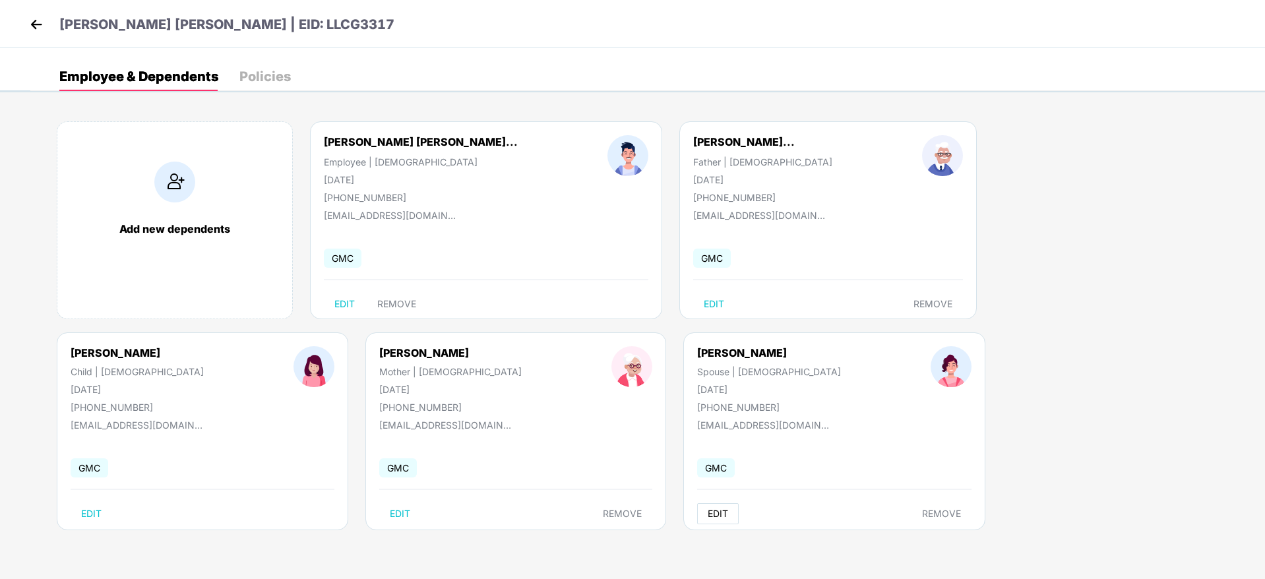
click at [708, 509] on span "EDIT" at bounding box center [718, 514] width 20 height 11
select select "******"
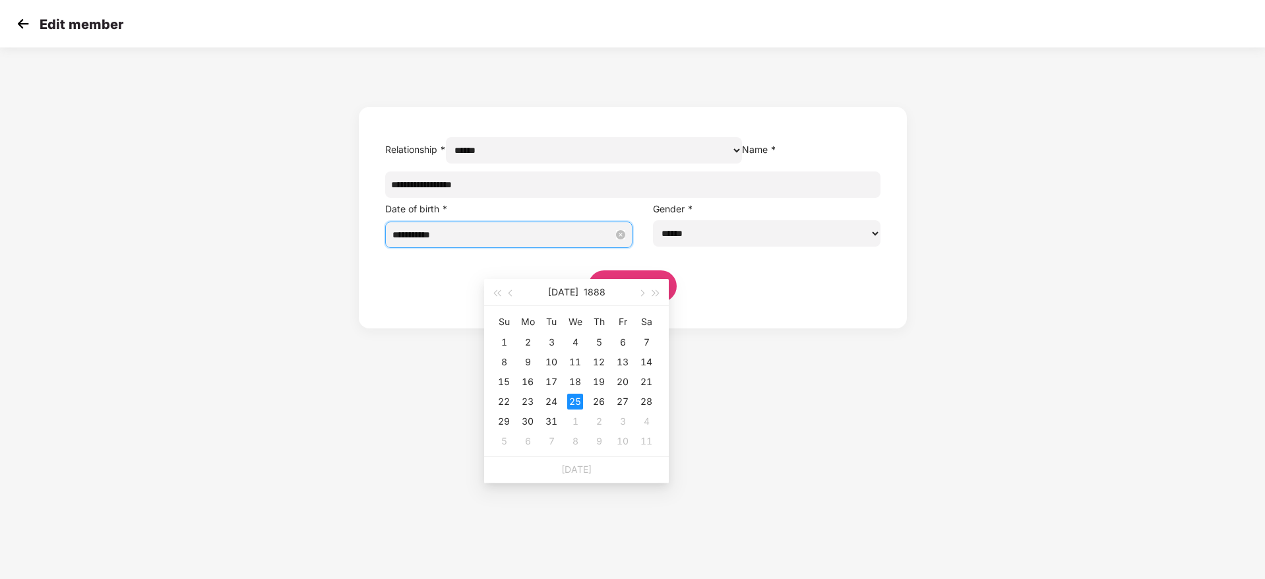
click at [526, 242] on input "**********" at bounding box center [504, 235] width 222 height 15
click at [530, 242] on input "**********" at bounding box center [504, 235] width 222 height 15
click at [584, 286] on button "1888" at bounding box center [595, 292] width 22 height 26
click at [661, 288] on button "button" at bounding box center [656, 292] width 15 height 26
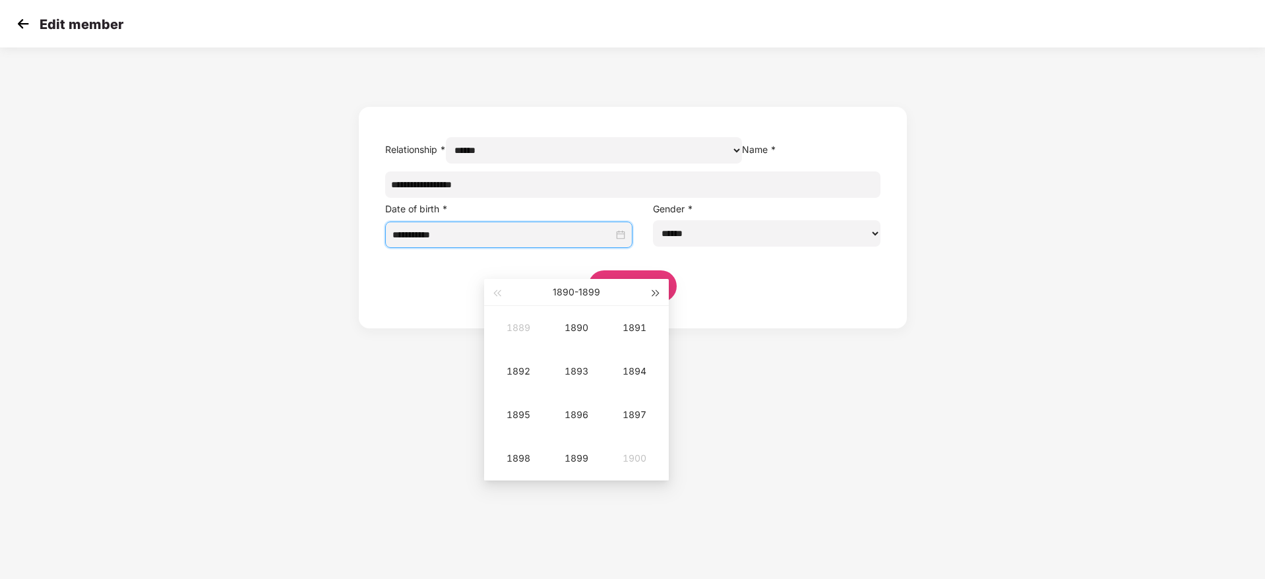
click at [661, 288] on button "button" at bounding box center [656, 292] width 15 height 26
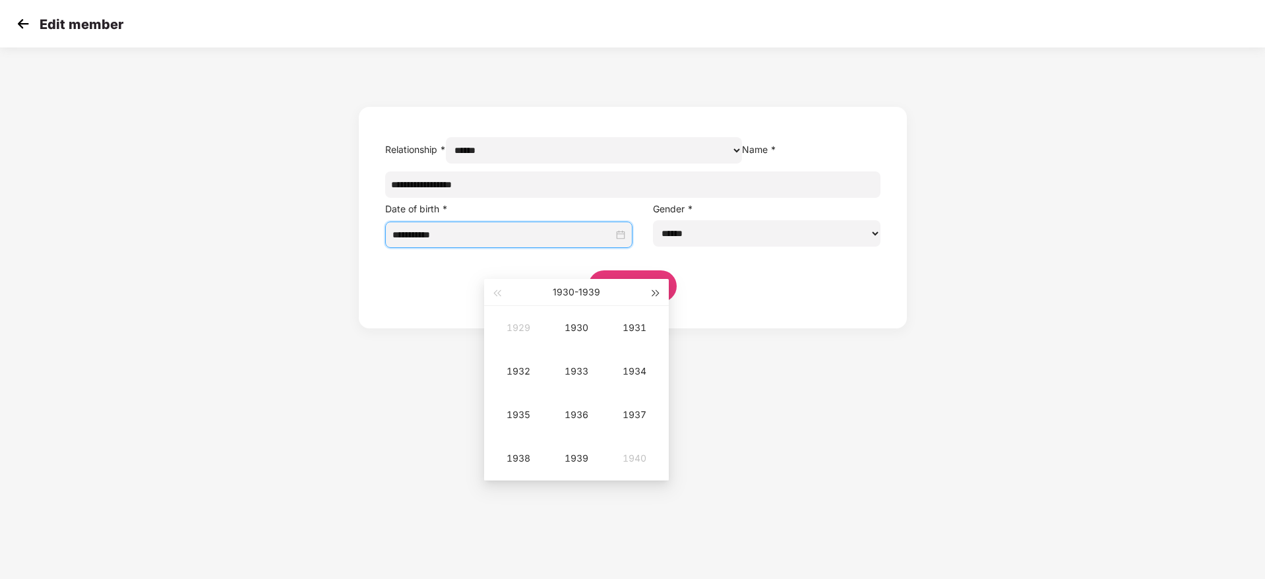
click at [661, 288] on button "button" at bounding box center [656, 292] width 15 height 26
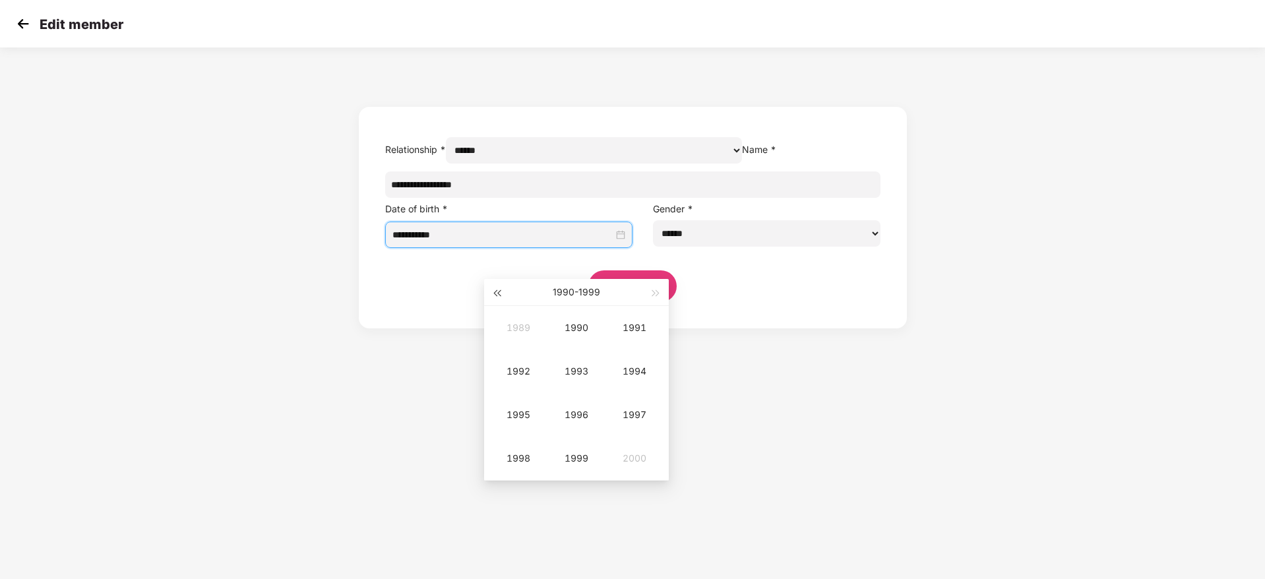
click at [497, 298] on button "button" at bounding box center [497, 292] width 15 height 26
click at [524, 459] on div "1988" at bounding box center [519, 459] width 40 height 16
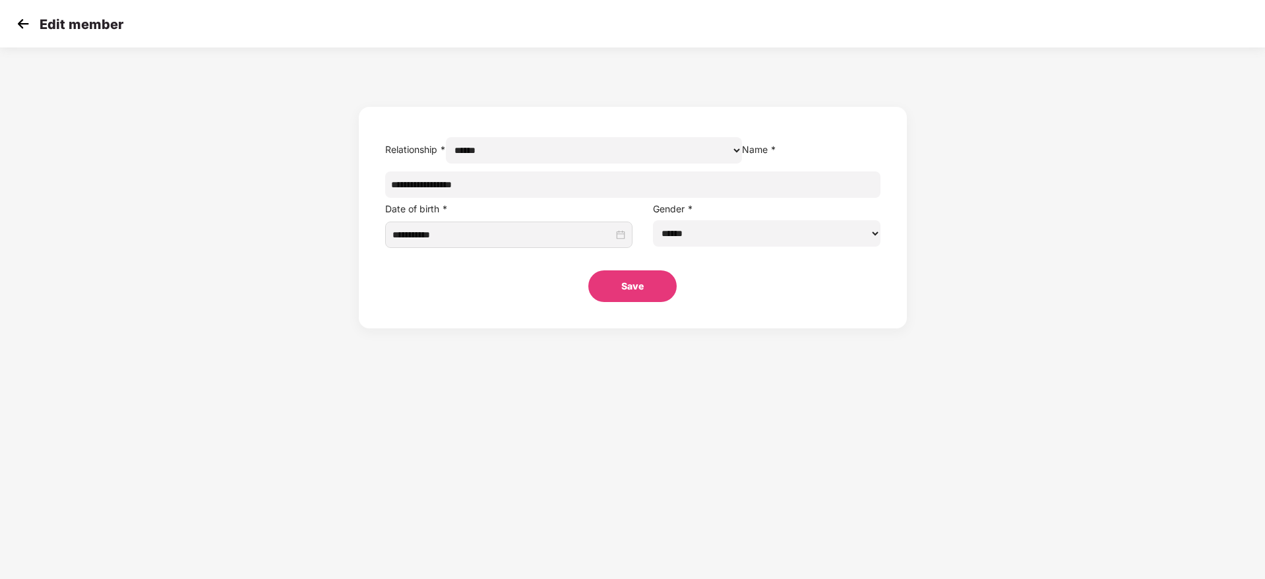
click at [725, 482] on section "**********" at bounding box center [632, 289] width 1265 height 579
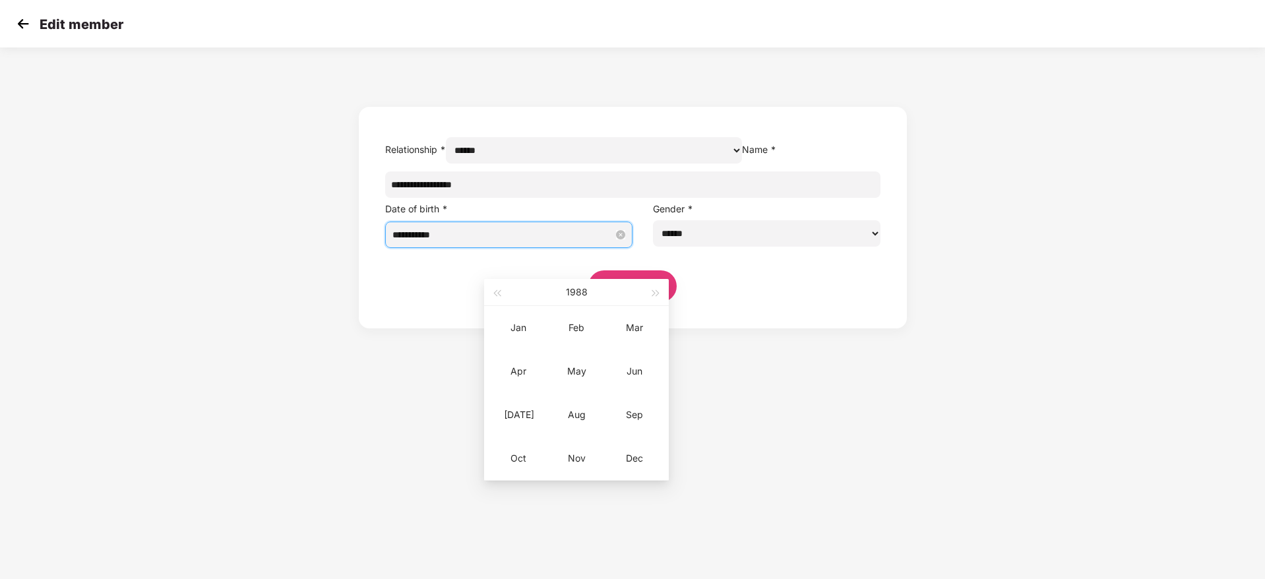
click at [573, 242] on input "**********" at bounding box center [504, 235] width 222 height 15
click at [579, 296] on button "1988" at bounding box center [577, 292] width 22 height 26
click at [579, 296] on button "[DATE] - [DATE]" at bounding box center [577, 292] width 48 height 26
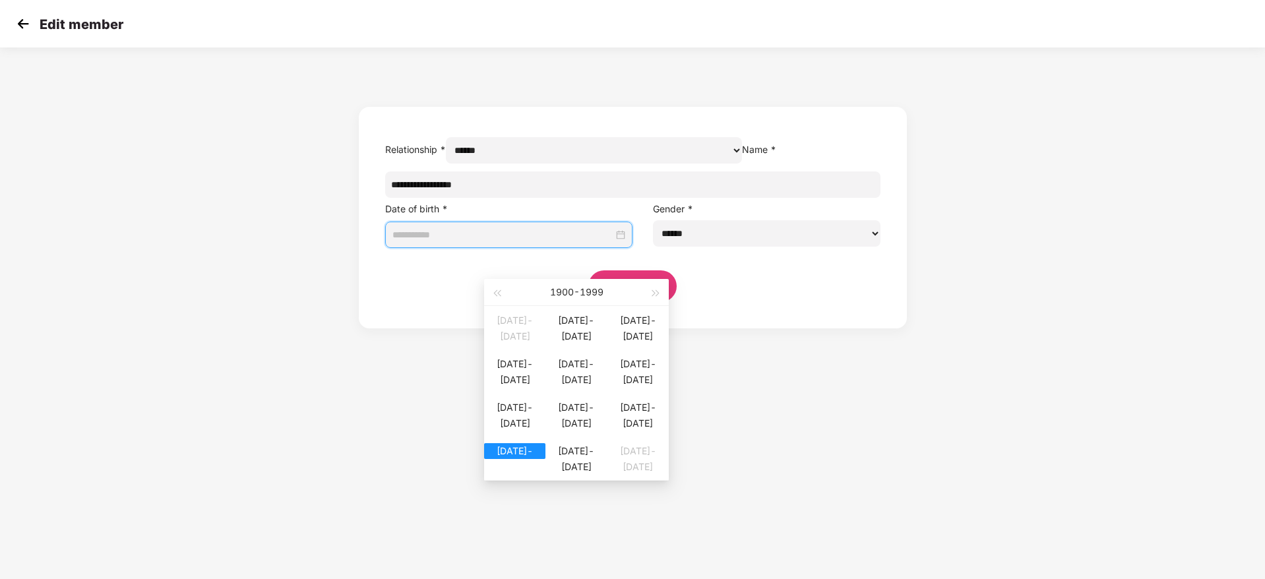
click at [524, 459] on div "[DATE]-[DATE]" at bounding box center [514, 451] width 61 height 16
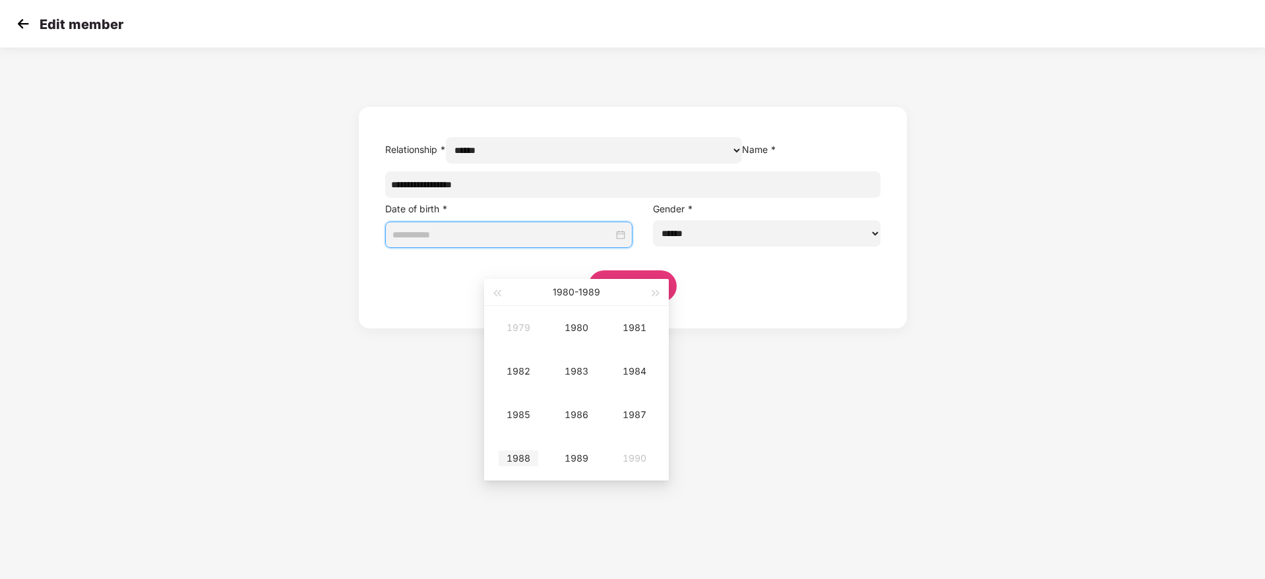
click at [526, 451] on div "1988" at bounding box center [519, 459] width 40 height 16
click at [523, 417] on div "[DATE]" at bounding box center [519, 415] width 40 height 16
type input "**********"
click at [532, 422] on div "25" at bounding box center [528, 422] width 16 height 16
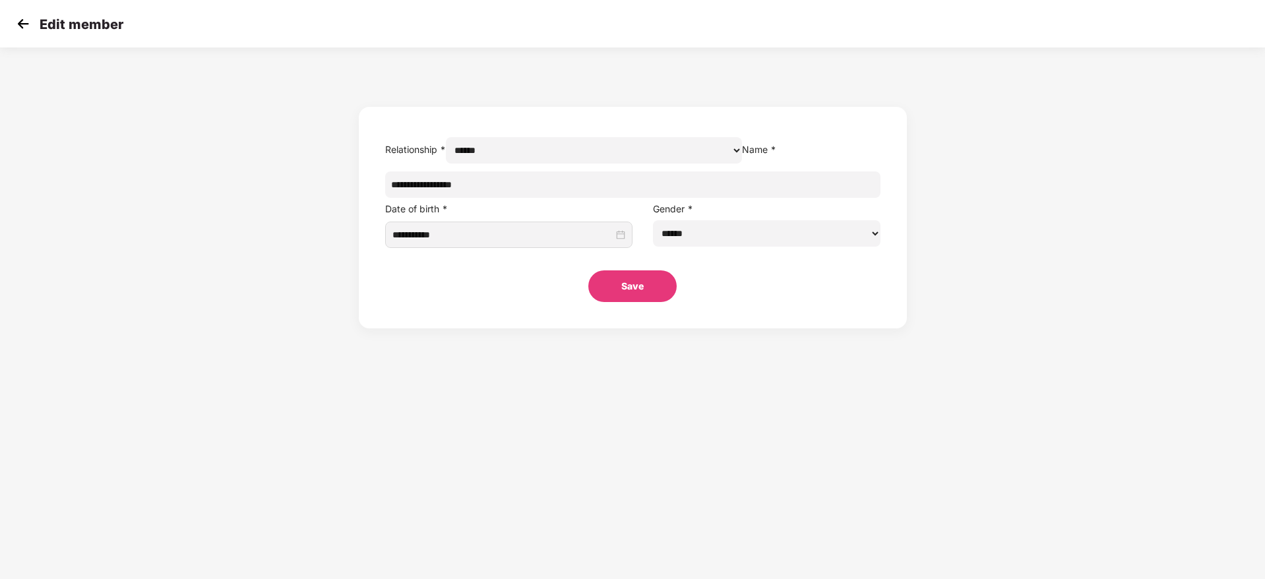
click at [647, 302] on button "Save" at bounding box center [632, 286] width 88 height 32
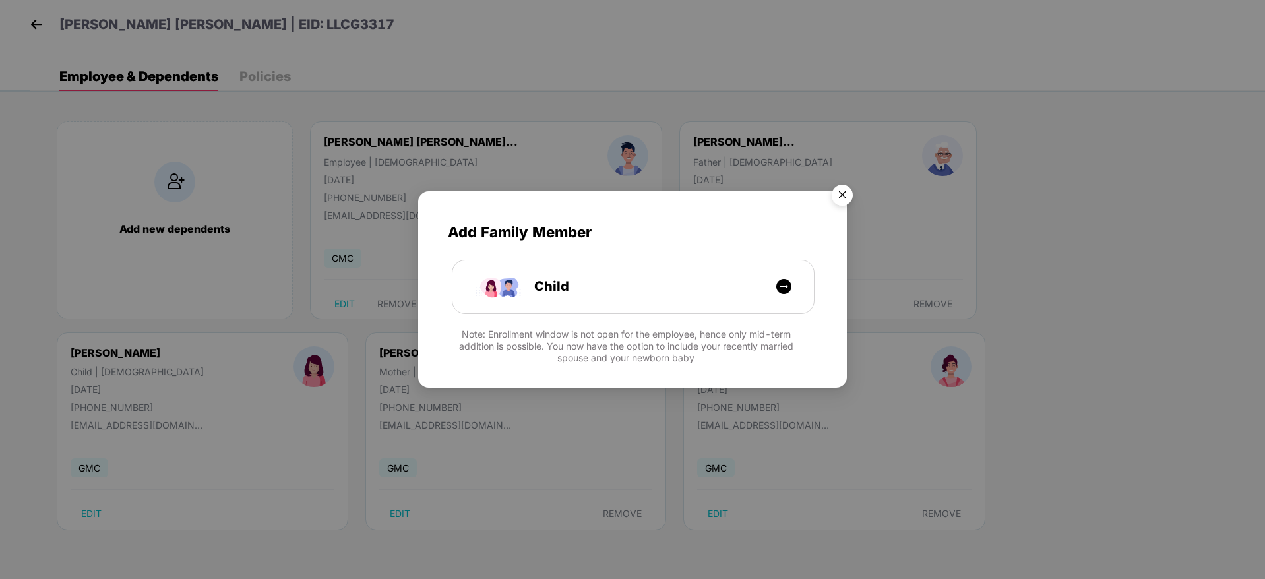
click at [846, 195] on img "Close" at bounding box center [842, 197] width 37 height 37
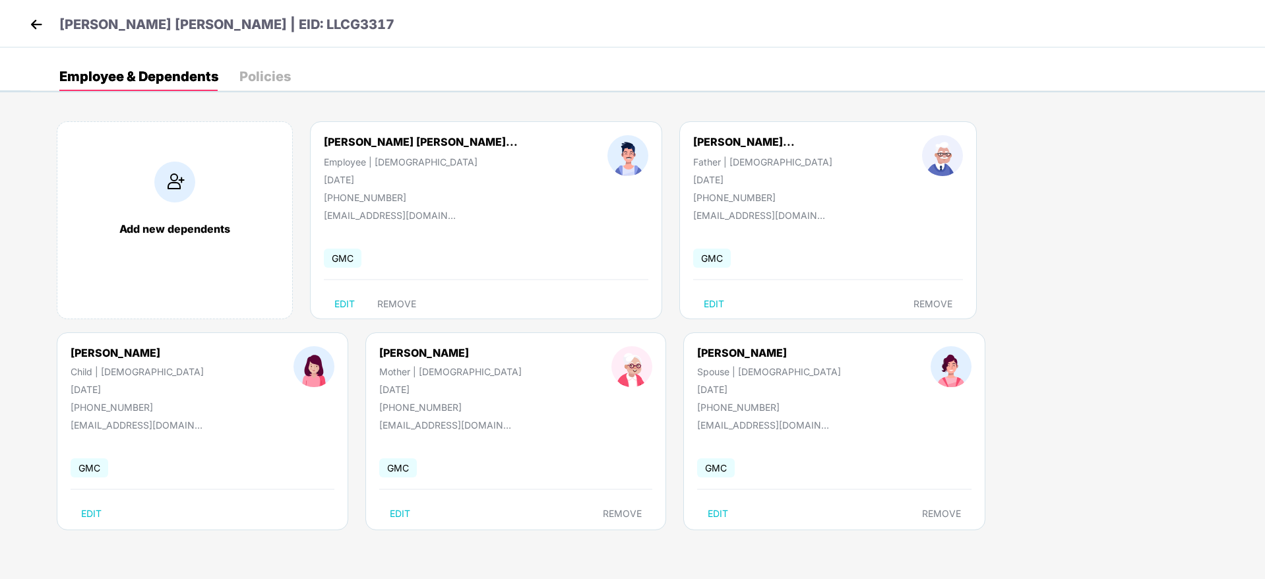
click at [34, 24] on img at bounding box center [36, 25] width 20 height 20
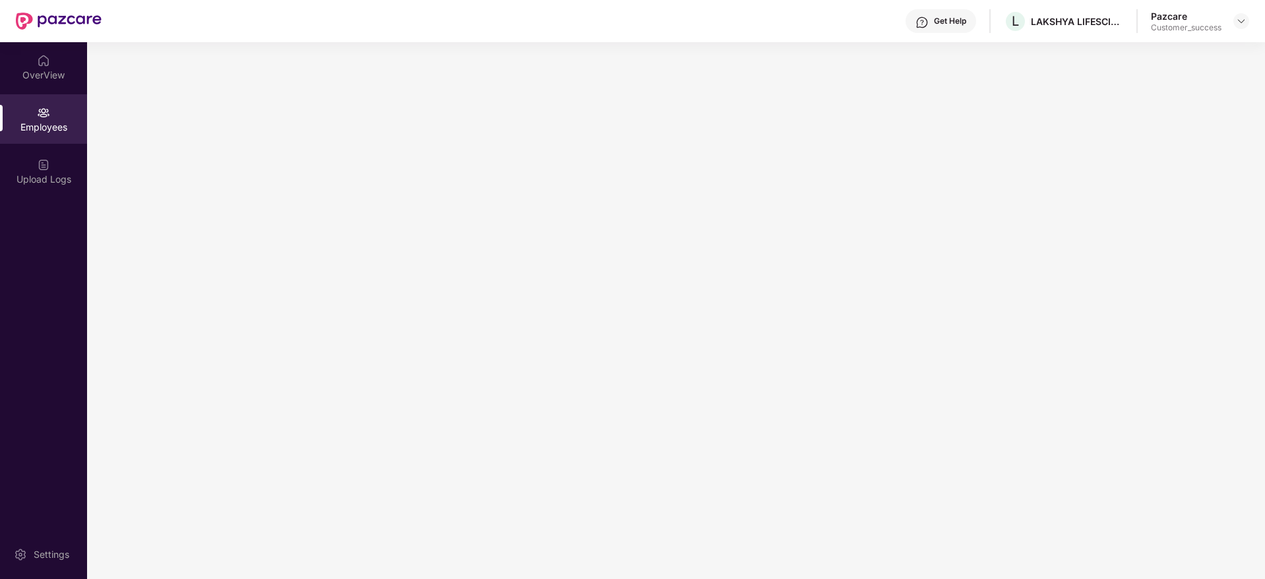
click at [1234, 27] on div at bounding box center [1242, 21] width 16 height 16
click at [1244, 20] on img at bounding box center [1241, 21] width 11 height 11
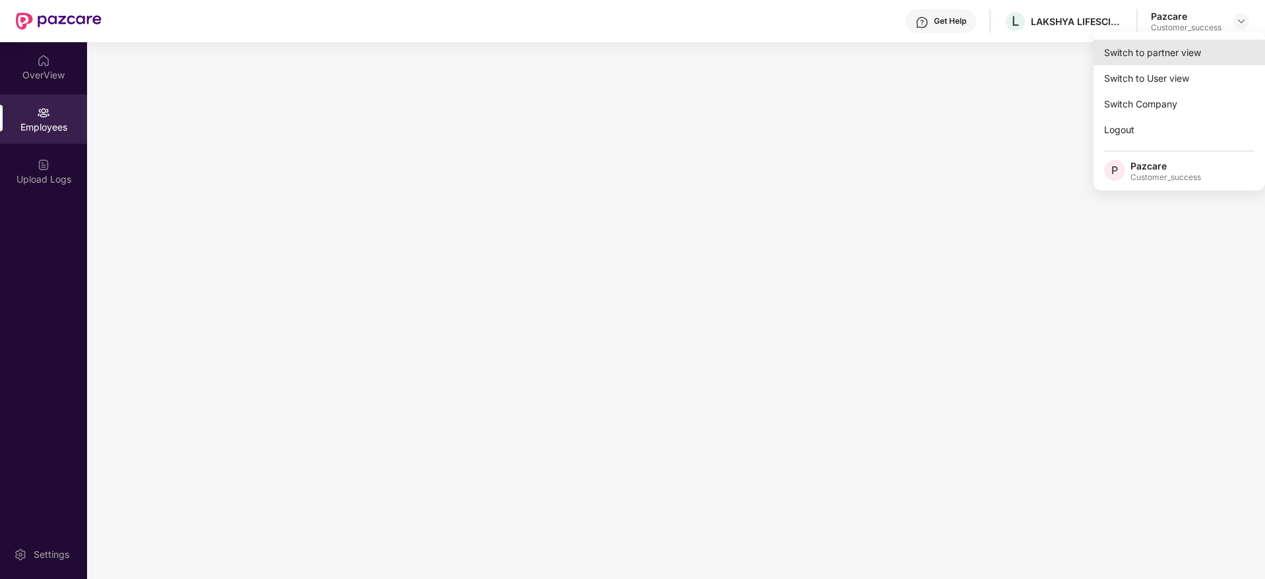
click at [1224, 50] on div "Switch to partner view" at bounding box center [1180, 53] width 172 height 26
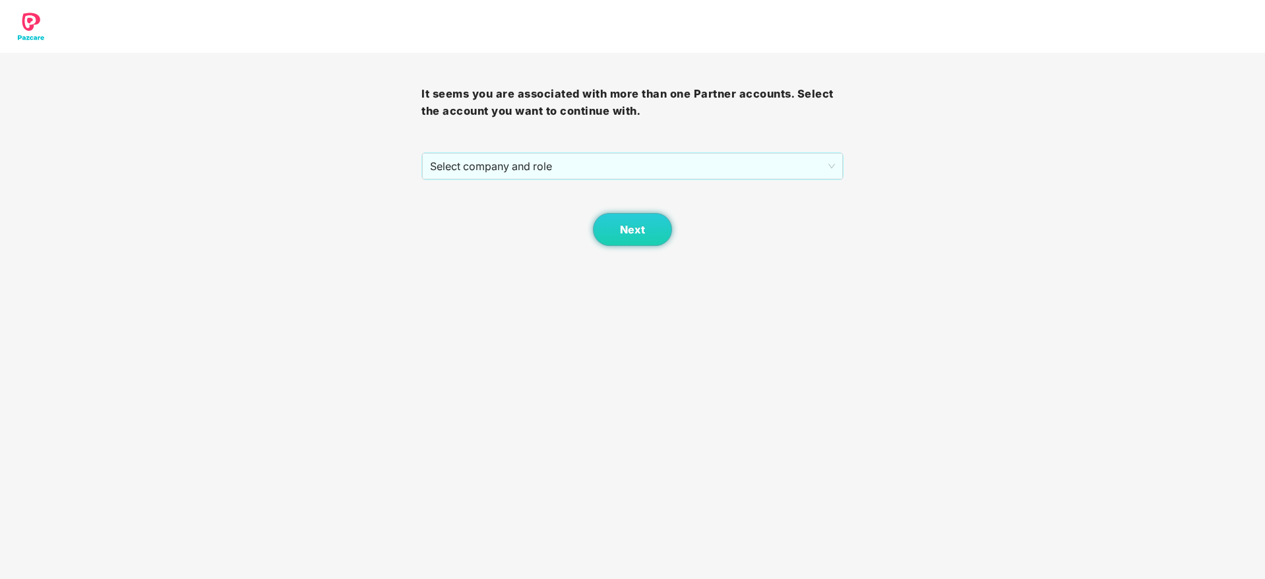
click at [763, 133] on div "It seems you are associated with more than one Partner accounts. Select the acc…" at bounding box center [633, 149] width 422 height 193
click at [763, 154] on span "Select company and role" at bounding box center [632, 166] width 404 height 25
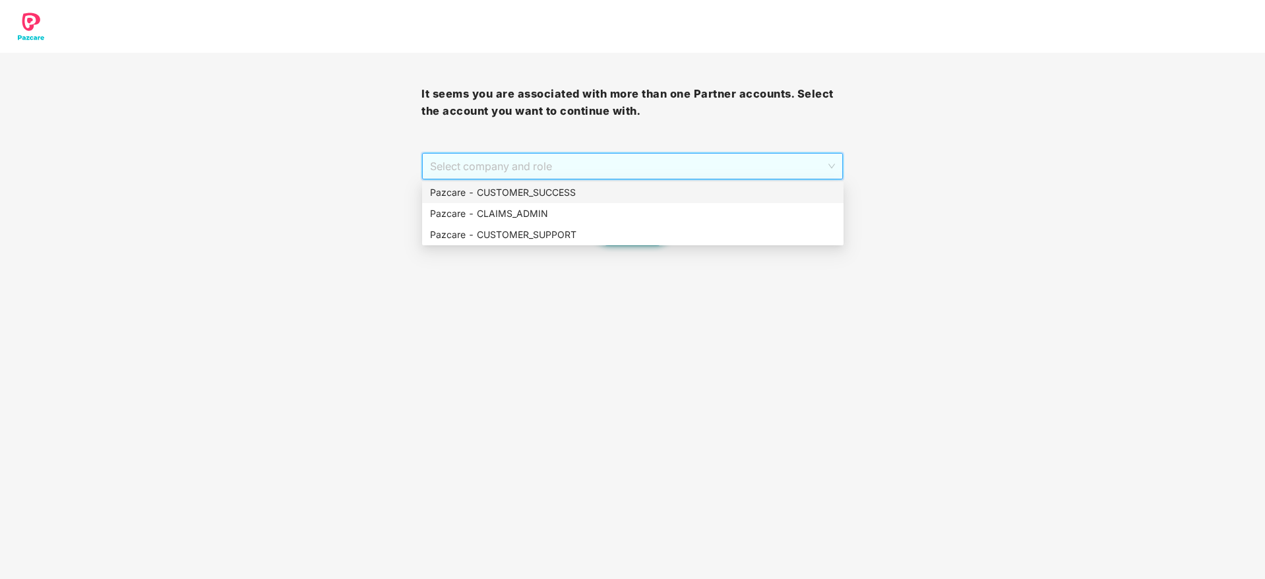
click at [765, 183] on div "Pazcare - CUSTOMER_SUCCESS" at bounding box center [633, 192] width 422 height 21
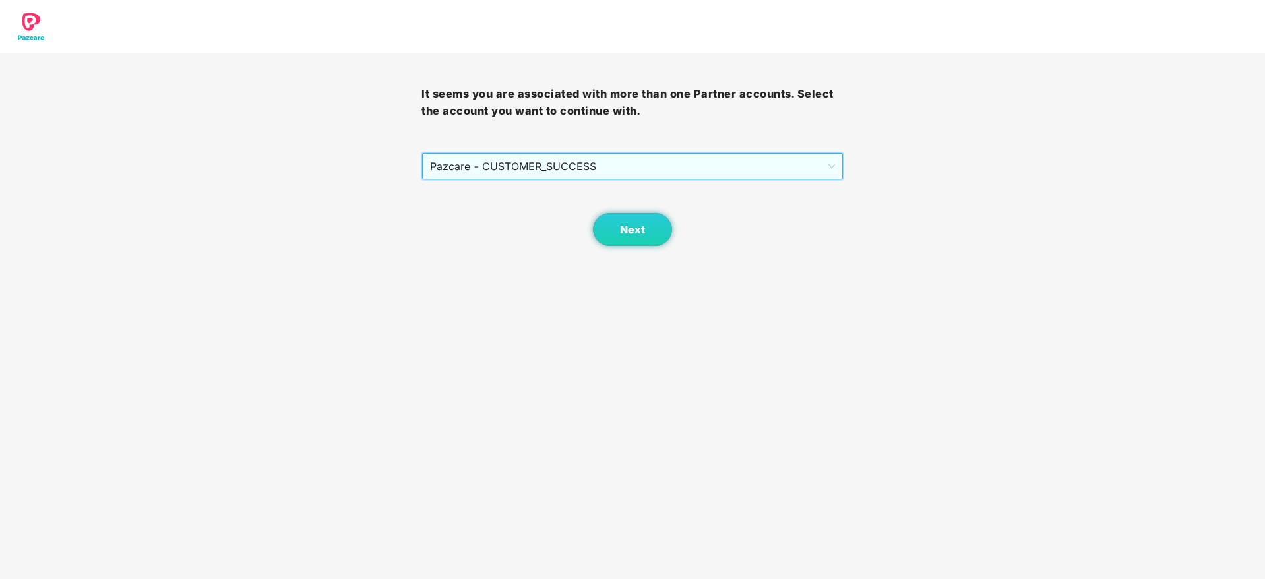
click at [621, 208] on div "Next" at bounding box center [633, 213] width 422 height 66
click at [629, 224] on span "Next" at bounding box center [632, 230] width 25 height 13
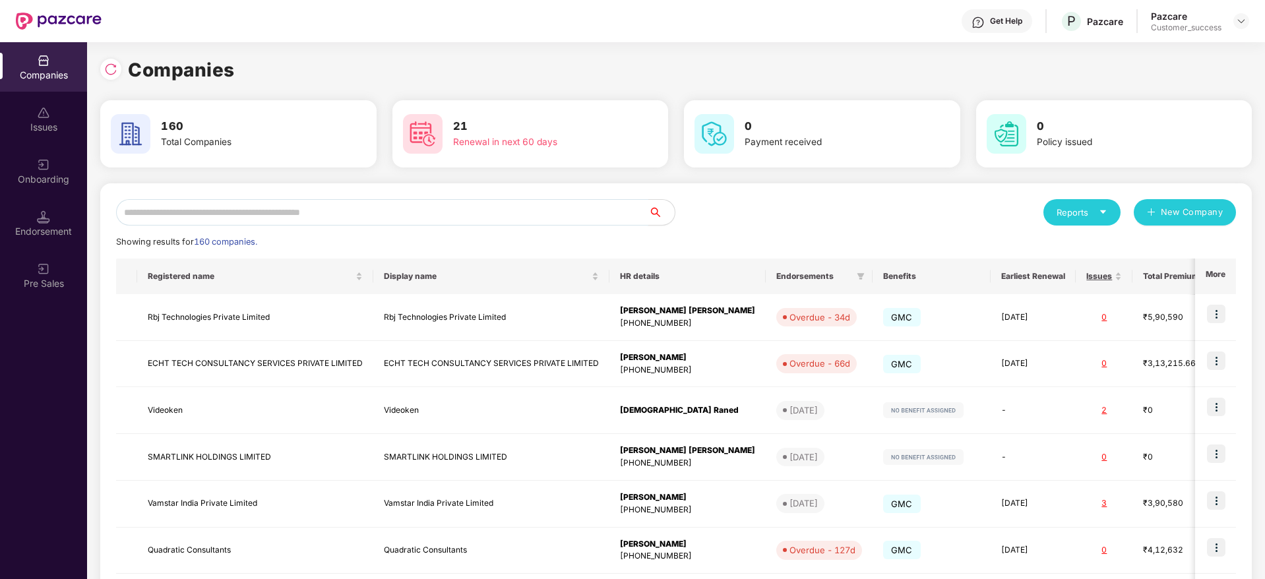
click at [511, 201] on input "text" at bounding box center [382, 212] width 532 height 26
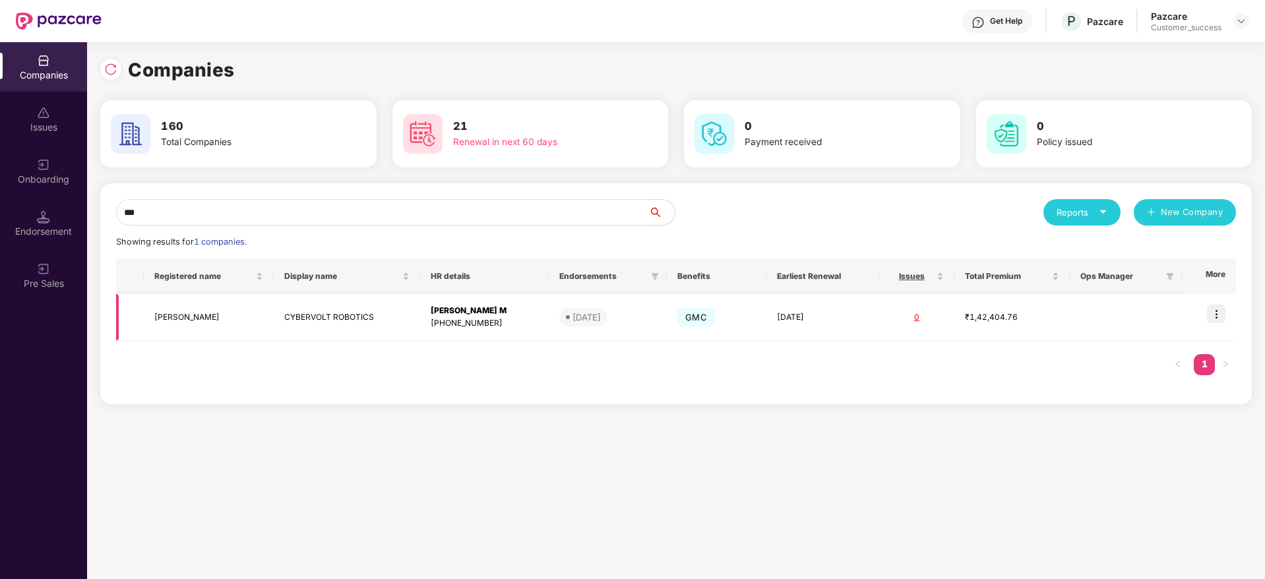
type input "***"
click at [1228, 324] on td at bounding box center [1209, 317] width 54 height 47
click at [1222, 315] on img at bounding box center [1216, 314] width 18 height 18
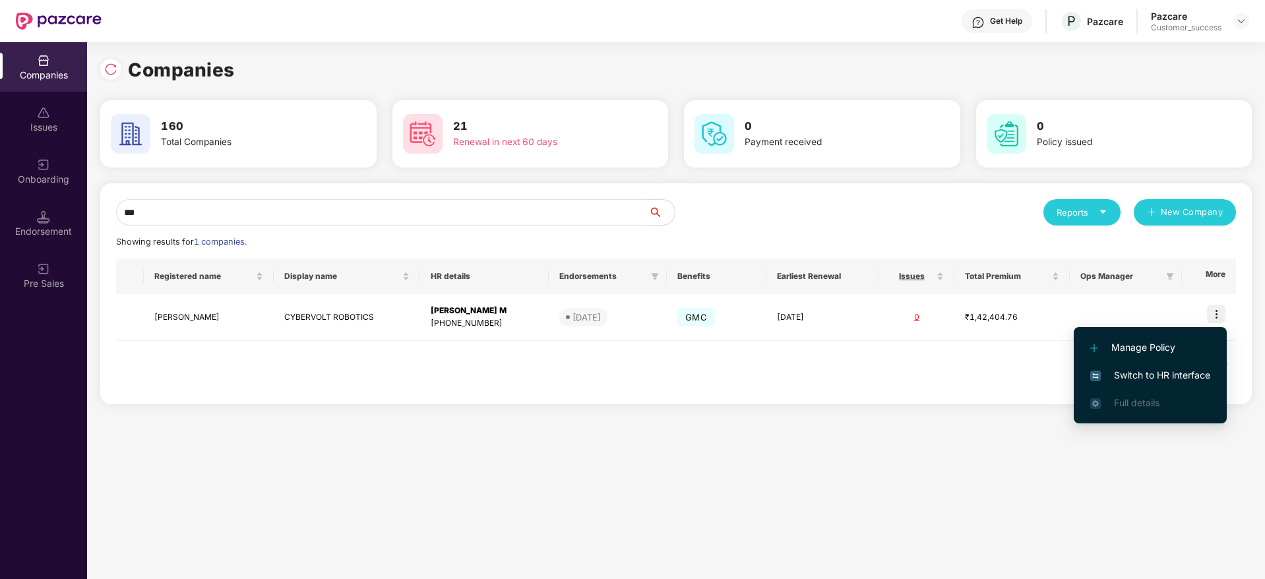
click at [1191, 379] on span "Switch to HR interface" at bounding box center [1151, 375] width 120 height 15
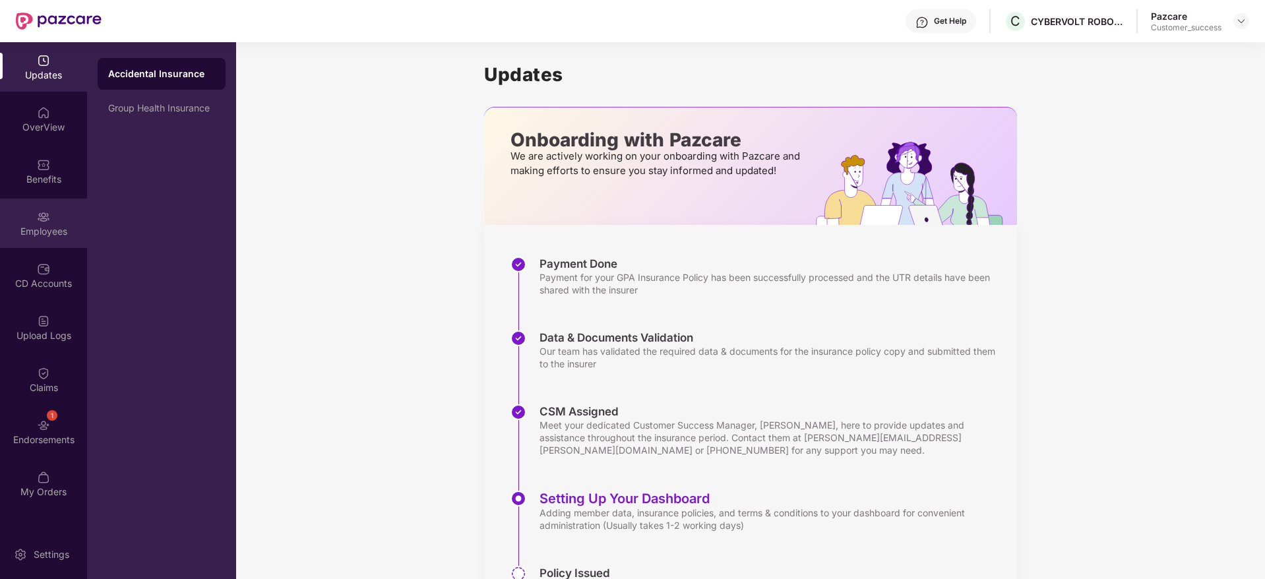
click at [56, 200] on div "Employees" at bounding box center [43, 223] width 87 height 49
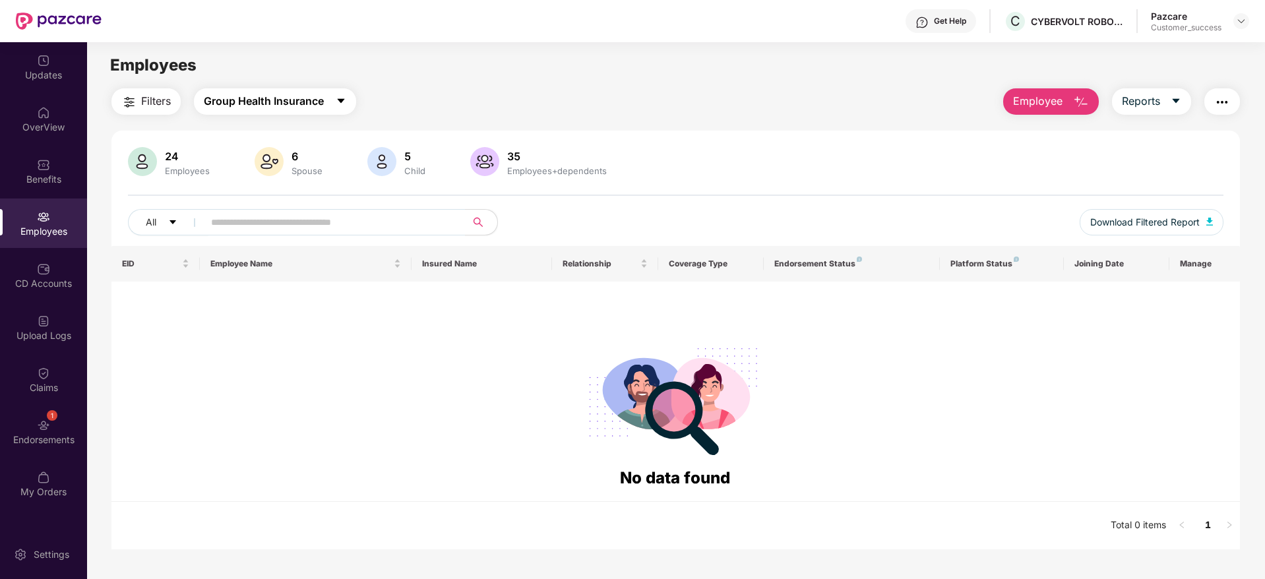
click at [291, 98] on span "Group Health Insurance" at bounding box center [264, 101] width 120 height 16
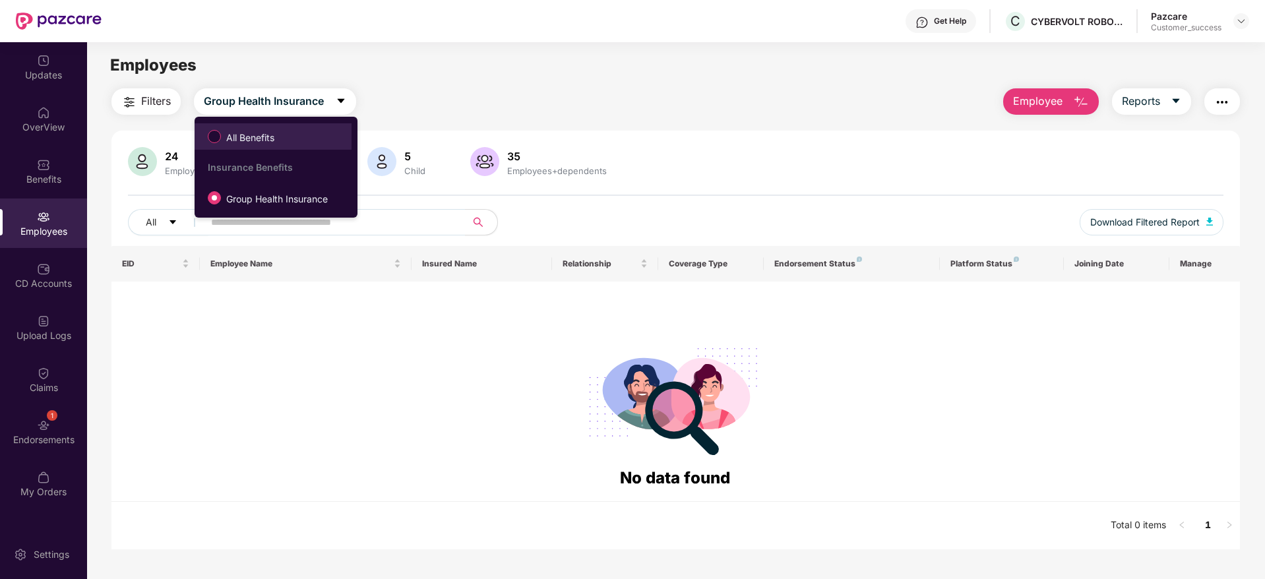
click at [279, 138] on span "All Benefits" at bounding box center [250, 138] width 59 height 15
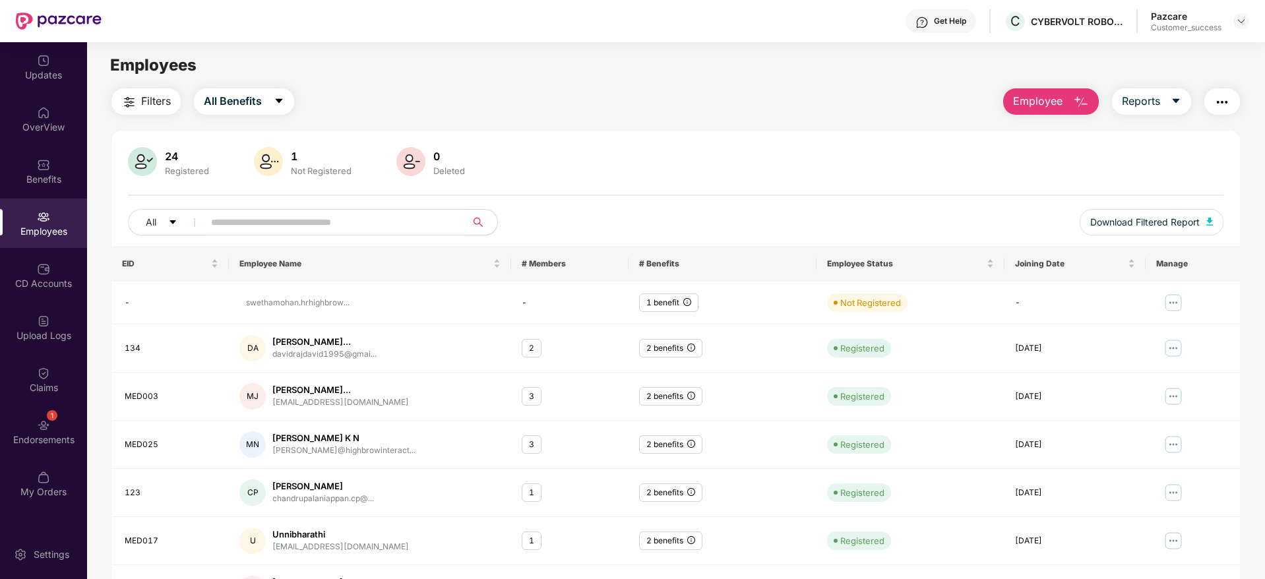
click at [1194, 104] on div "Employee Reports" at bounding box center [1115, 101] width 250 height 26
click at [1164, 102] on button "Reports" at bounding box center [1151, 101] width 79 height 26
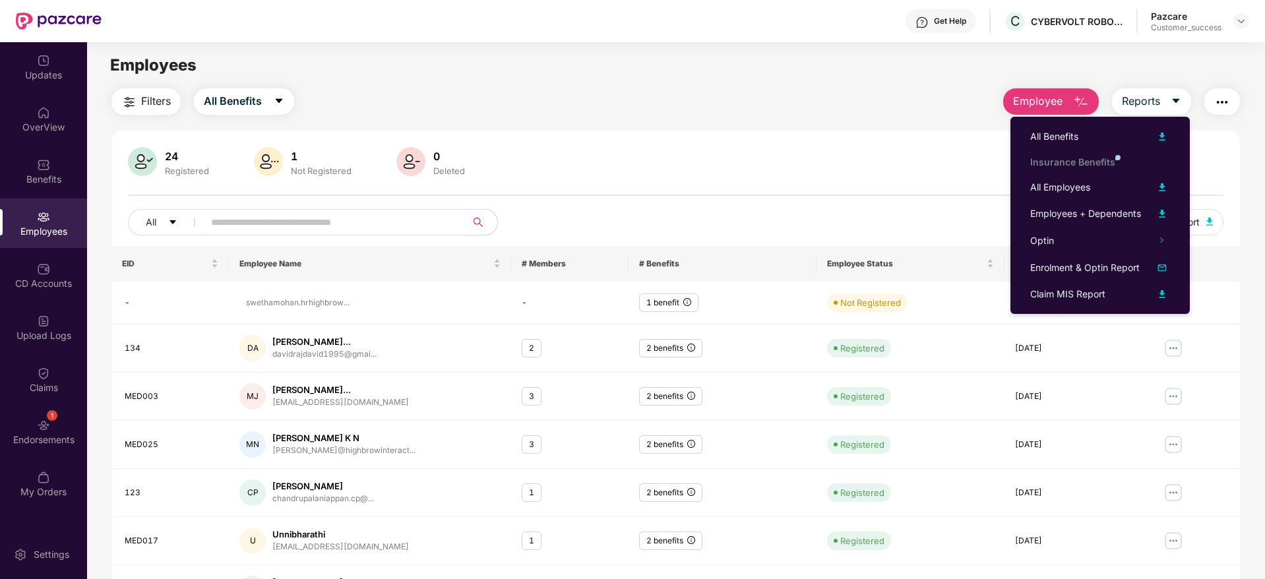
drag, startPoint x: 852, startPoint y: 125, endPoint x: 623, endPoint y: 167, distance: 233.4
click at [852, 125] on div "Filters All Benefits Employee Reports 24 Registered 1 Not Registered 0 Deleted …" at bounding box center [675, 446] width 1129 height 717
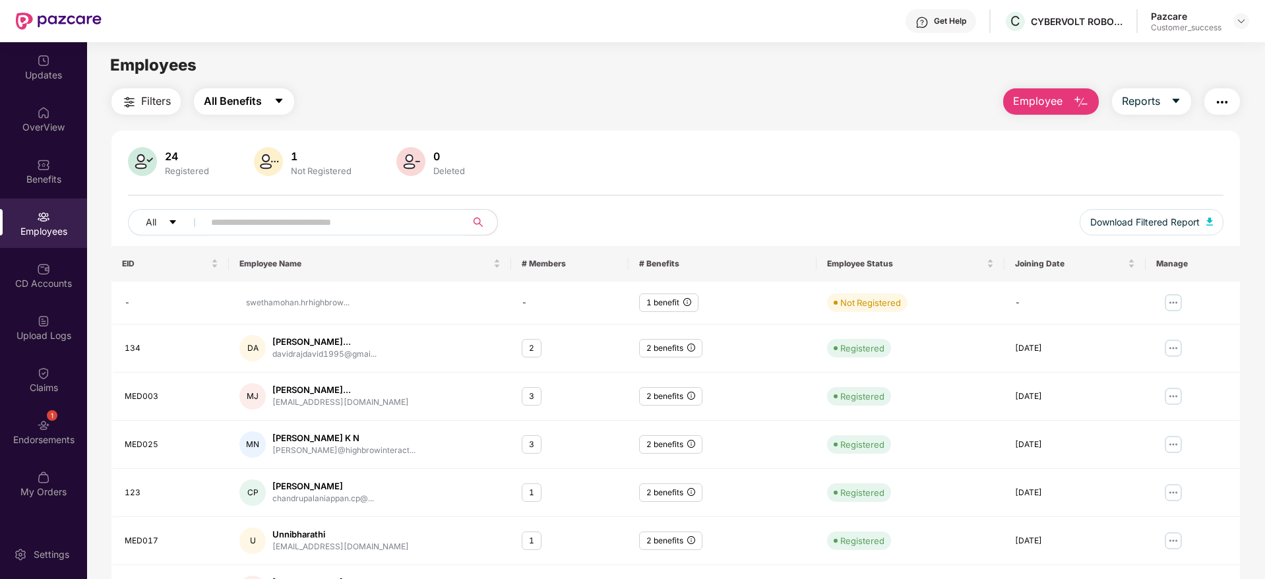
click at [273, 92] on button "All Benefits" at bounding box center [244, 101] width 100 height 26
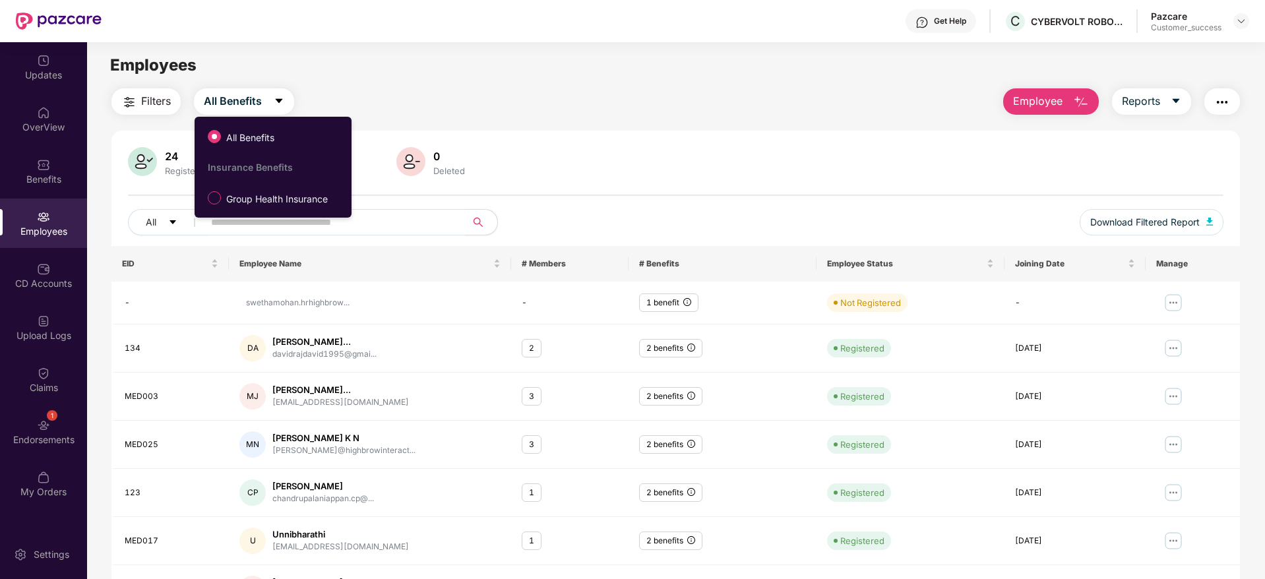
click at [237, 204] on span "Group Health Insurance" at bounding box center [277, 199] width 112 height 15
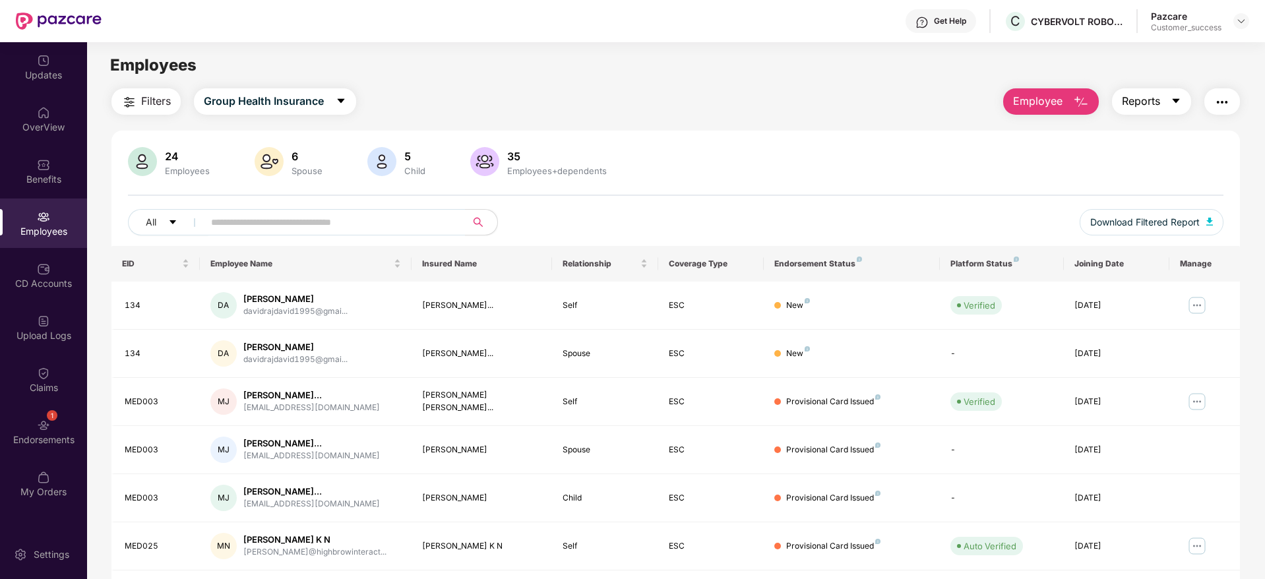
click at [1155, 110] on button "Reports" at bounding box center [1151, 101] width 79 height 26
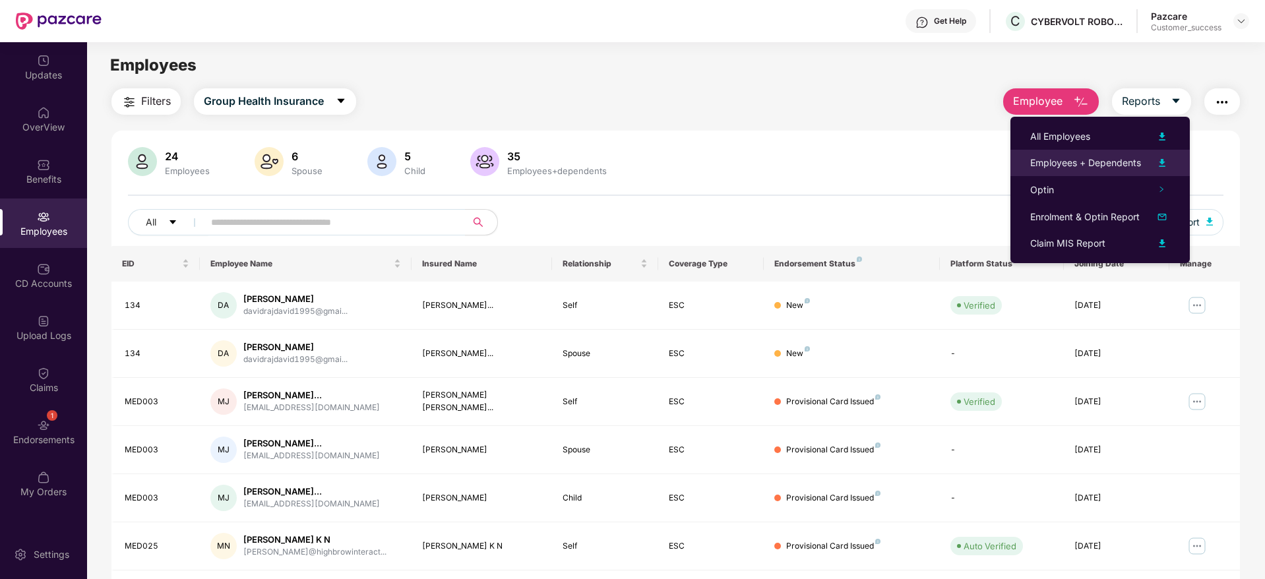
click at [1066, 156] on div "Employees + Dependents" at bounding box center [1085, 163] width 111 height 15
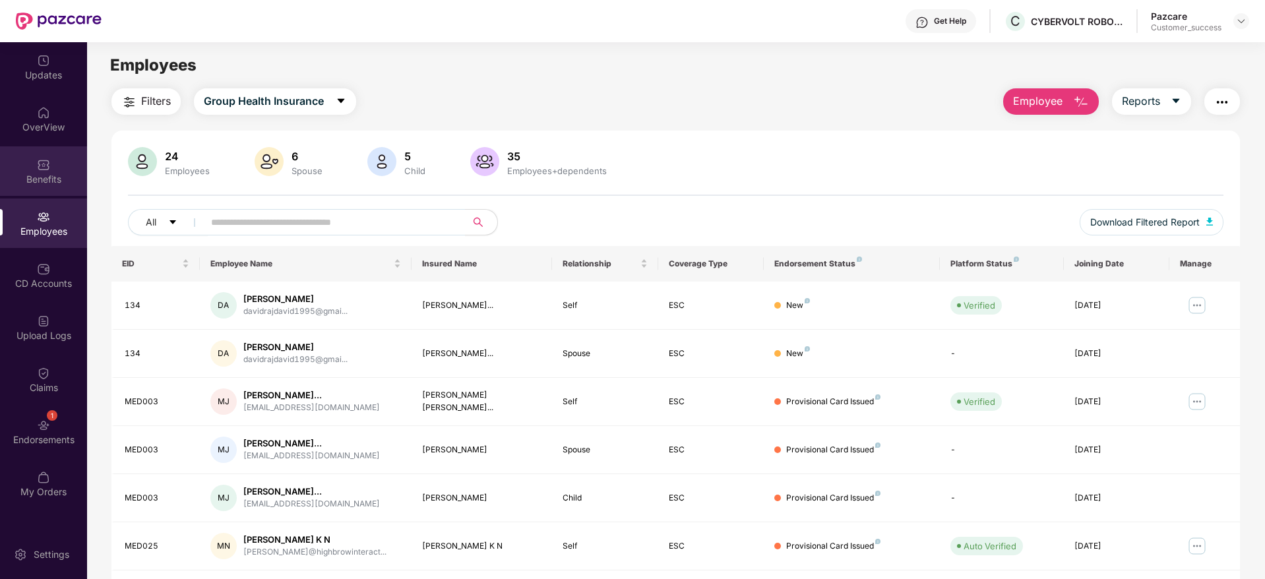
click at [41, 160] on img at bounding box center [43, 164] width 13 height 13
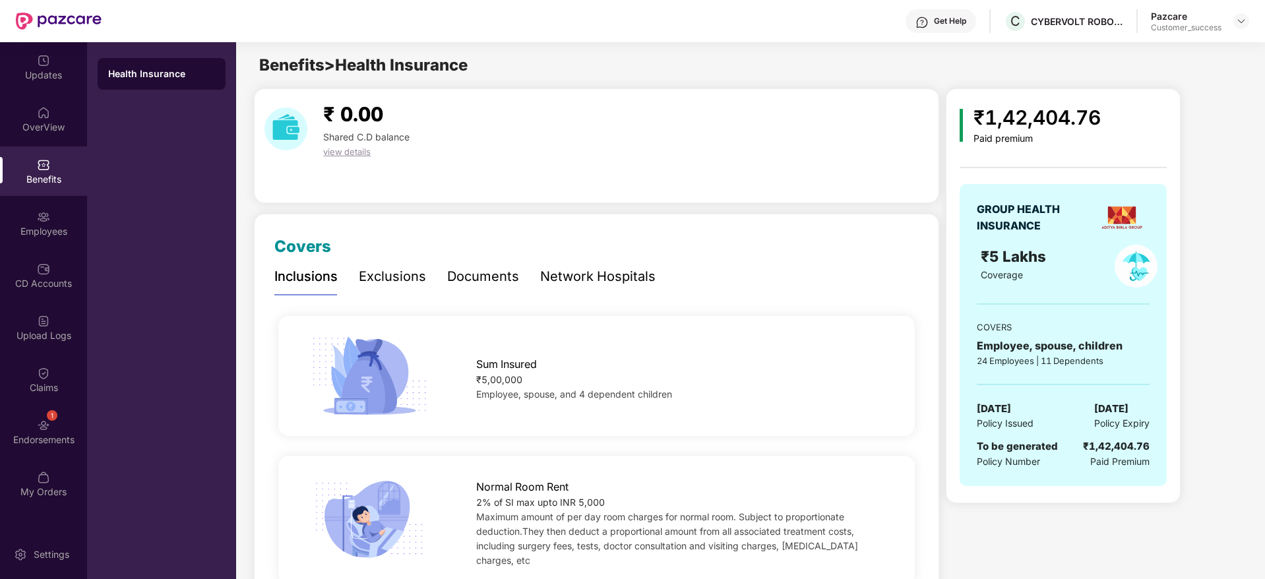
drag, startPoint x: 1080, startPoint y: 408, endPoint x: 1154, endPoint y: 414, distance: 74.2
click at [1154, 414] on div "GROUP HEALTH INSURANCE ₹5 Lakhs Coverage COVERS Employee, spouse, children 24 E…" at bounding box center [1063, 335] width 207 height 302
click at [1058, 420] on div "[DATE] Policy Issued [DATE] Policy Expiry" at bounding box center [1063, 416] width 173 height 30
drag, startPoint x: 1038, startPoint y: 412, endPoint x: 940, endPoint y: 410, distance: 98.3
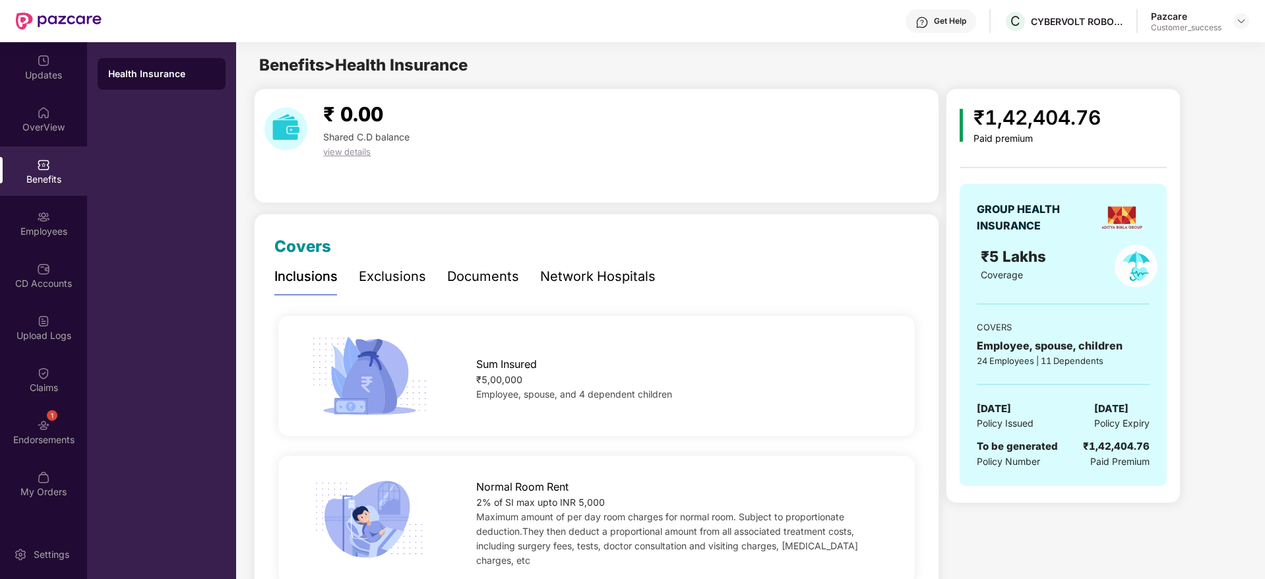
click at [989, 409] on span "[DATE]" at bounding box center [994, 409] width 34 height 16
drag, startPoint x: 971, startPoint y: 408, endPoint x: 1042, endPoint y: 403, distance: 70.8
click at [1042, 403] on div "GROUP HEALTH INSURANCE ₹5 Lakhs Coverage COVERS Employee, spouse, children 24 E…" at bounding box center [1063, 335] width 207 height 302
copy span "[DATE]"
click at [1048, 97] on div "₹1,42,404.76 Paid premium GROUP HEALTH INSURANCE ₹5 Lakhs Coverage COVERS Emplo…" at bounding box center [1063, 295] width 235 height 415
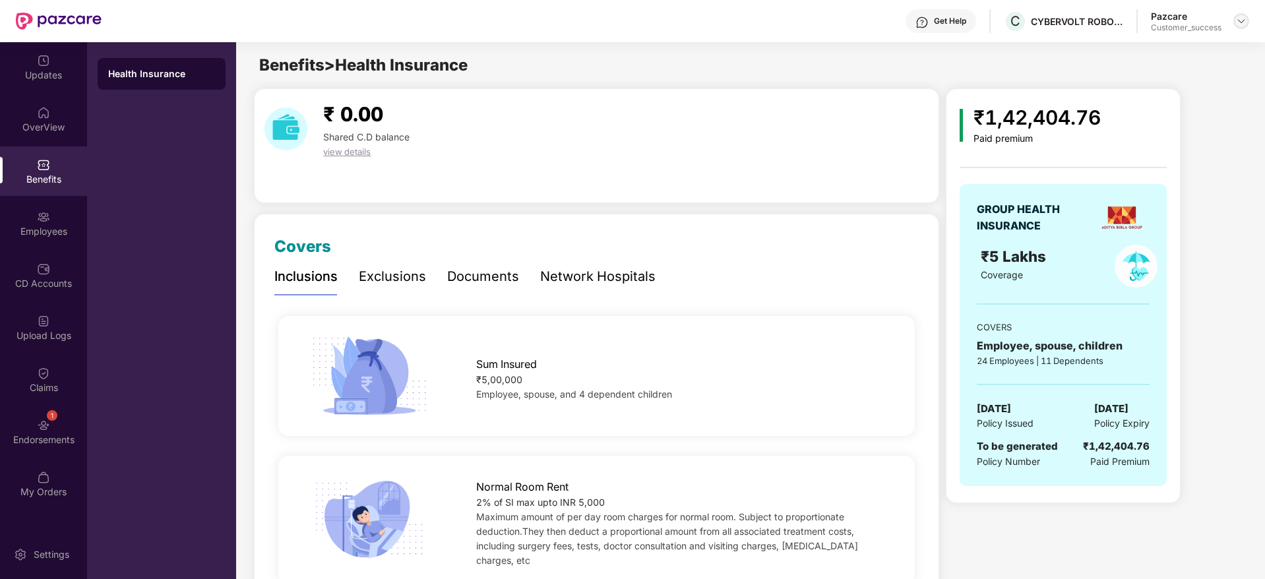
click at [1236, 18] on div at bounding box center [1242, 21] width 16 height 16
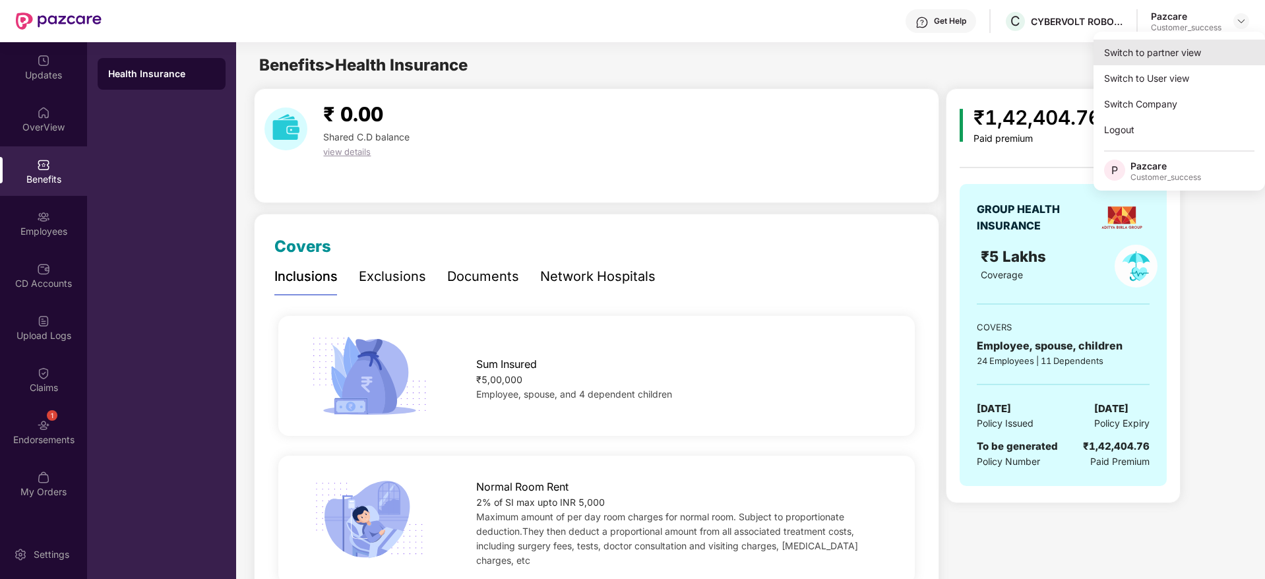
click at [1221, 46] on div "Switch to partner view" at bounding box center [1180, 53] width 172 height 26
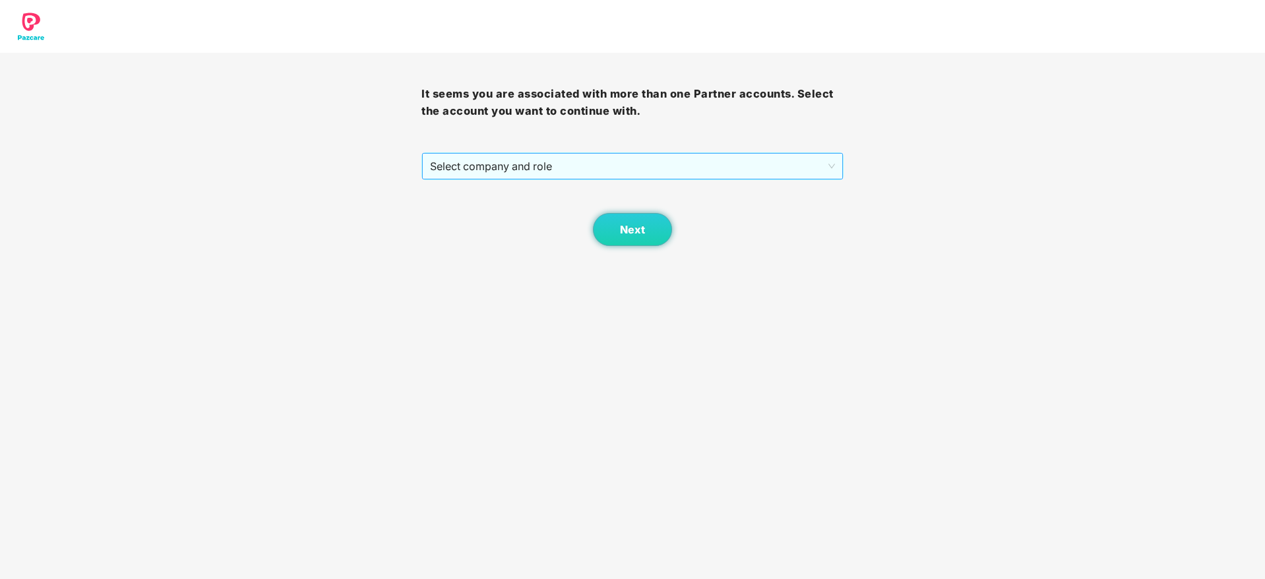
drag, startPoint x: 660, startPoint y: 164, endPoint x: 654, endPoint y: 178, distance: 15.7
click at [659, 165] on span "Select company and role" at bounding box center [632, 166] width 404 height 25
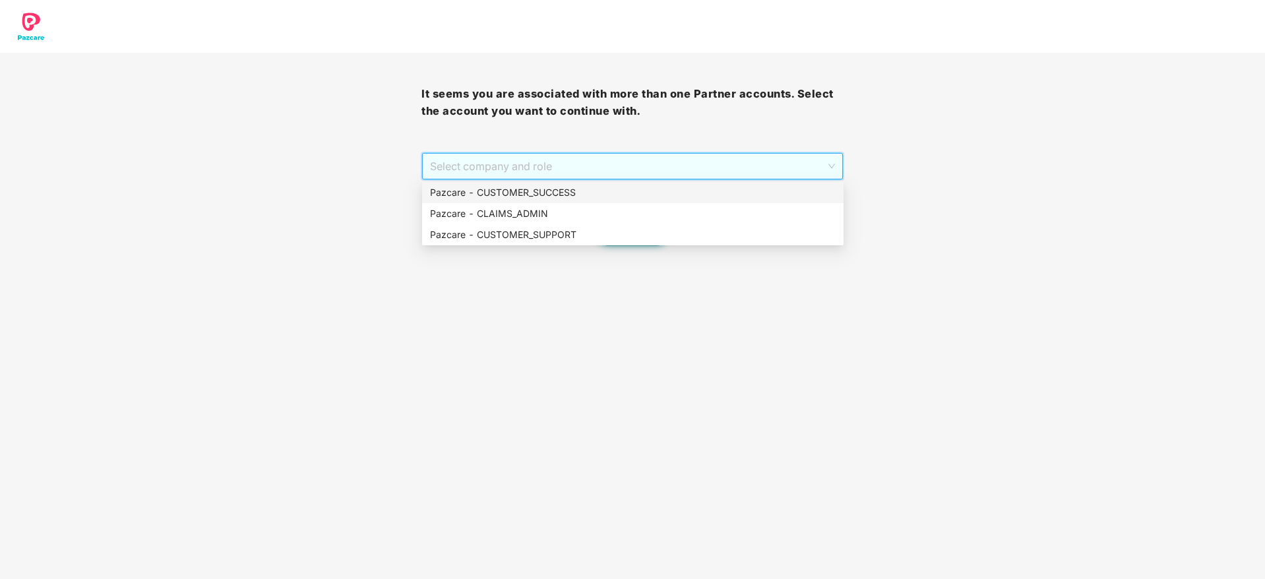
click at [652, 183] on div "Pazcare - CUSTOMER_SUCCESS" at bounding box center [633, 192] width 422 height 21
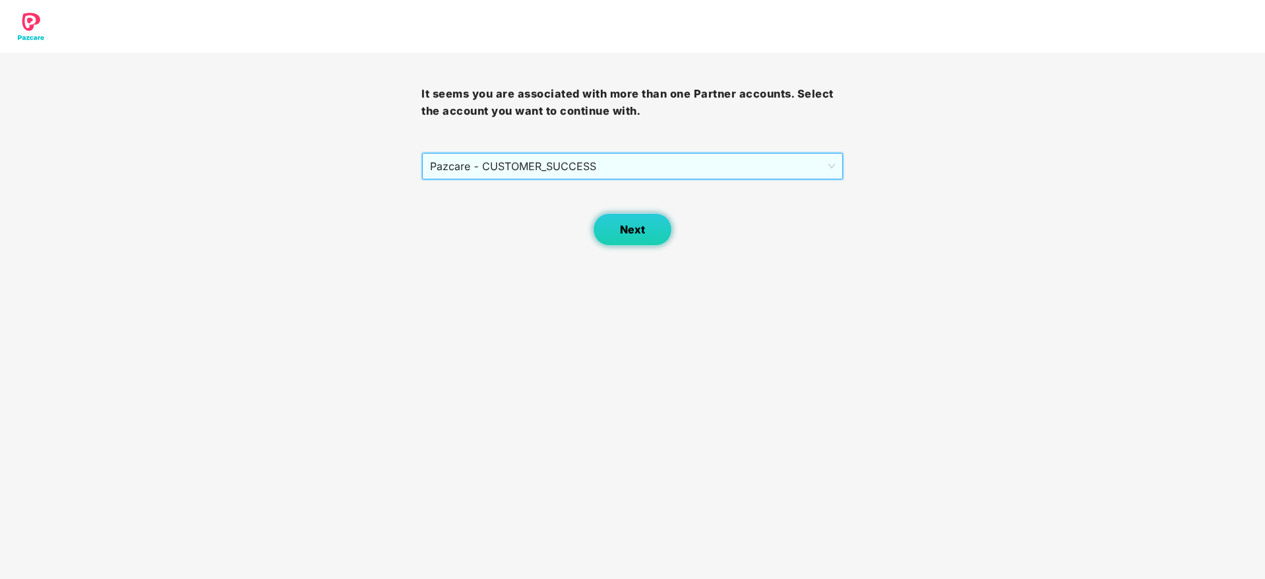
click at [641, 218] on button "Next" at bounding box center [632, 229] width 79 height 33
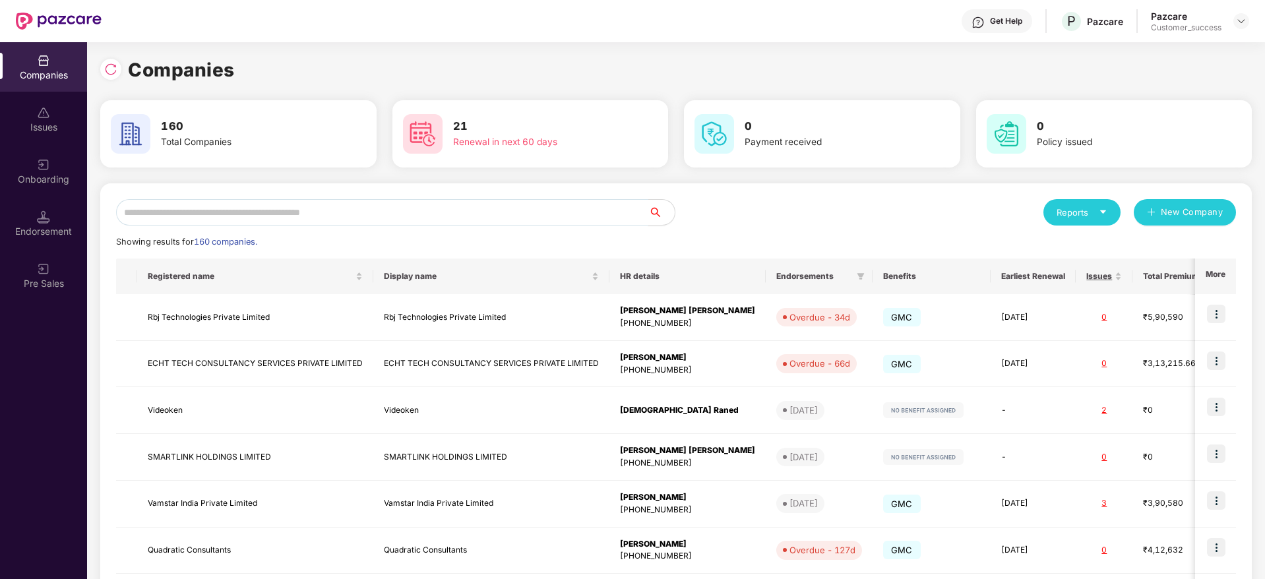
click at [472, 210] on input "text" at bounding box center [382, 212] width 532 height 26
paste input "******"
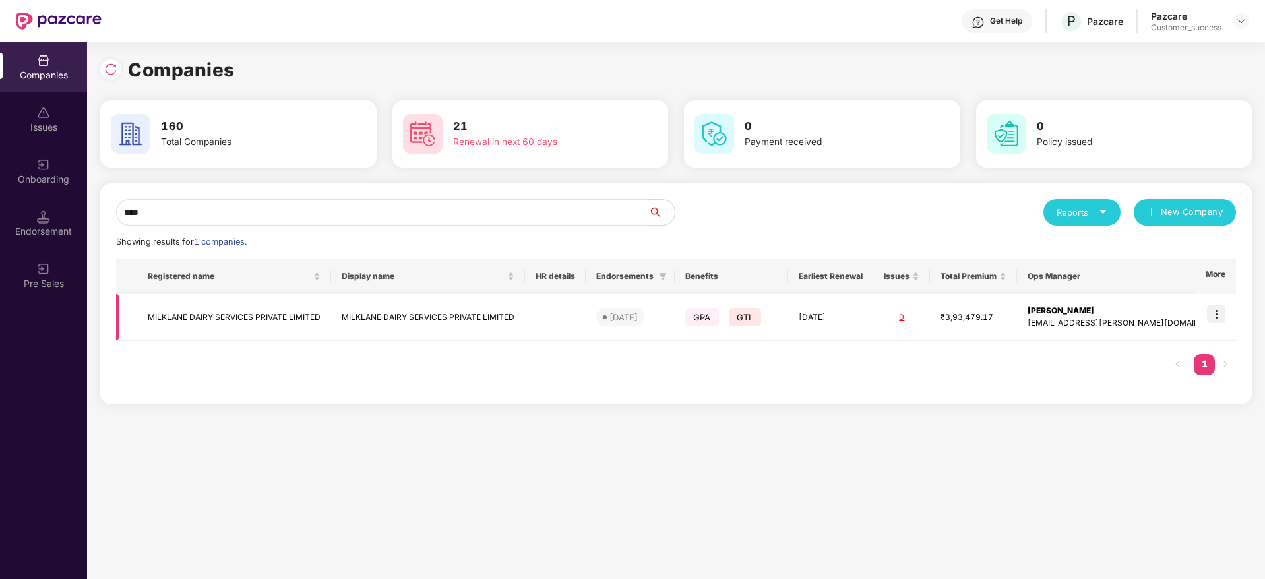
type input "****"
click at [1221, 312] on img at bounding box center [1216, 314] width 18 height 18
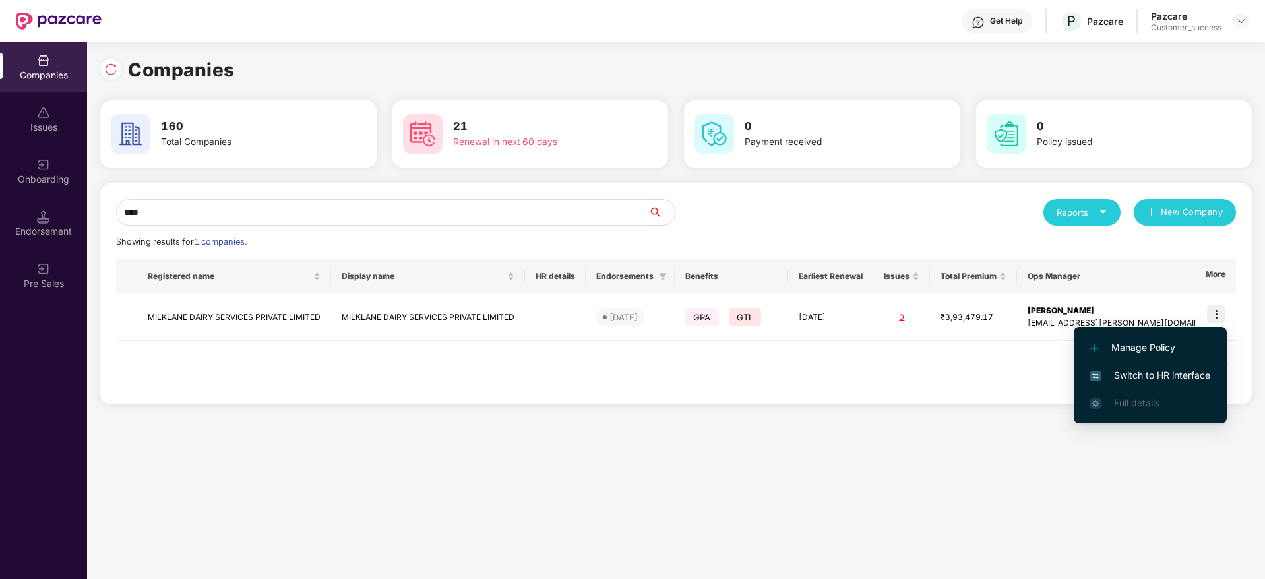
click at [1176, 371] on span "Switch to HR interface" at bounding box center [1151, 375] width 120 height 15
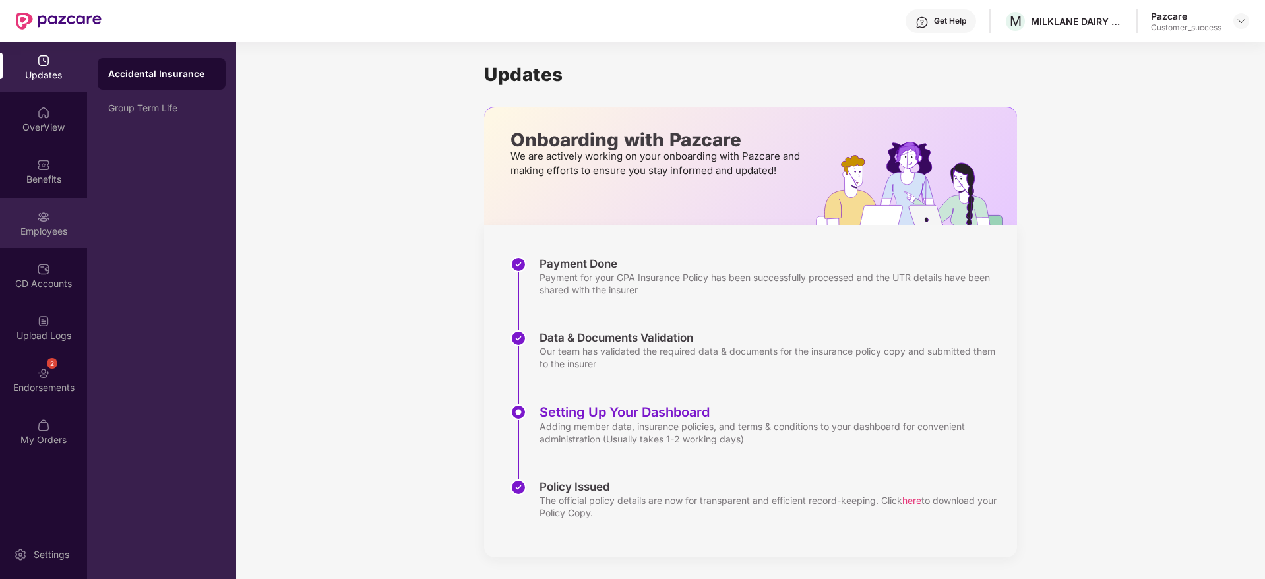
click at [63, 216] on div "Employees" at bounding box center [43, 223] width 87 height 49
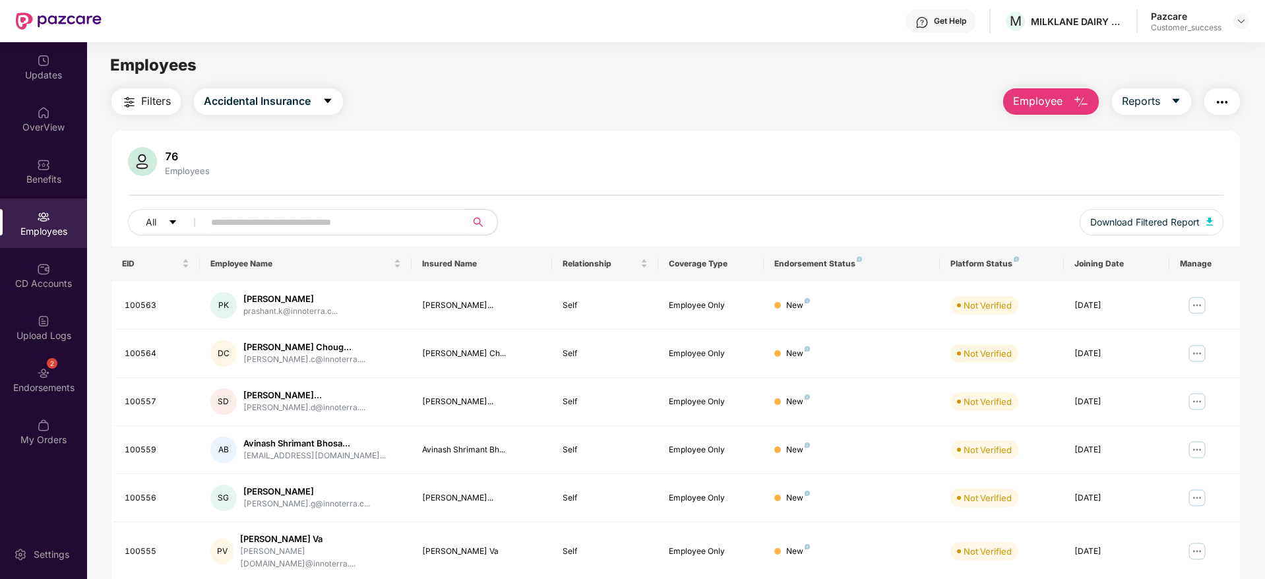
click at [414, 214] on input "text" at bounding box center [329, 222] width 237 height 20
paste input "******"
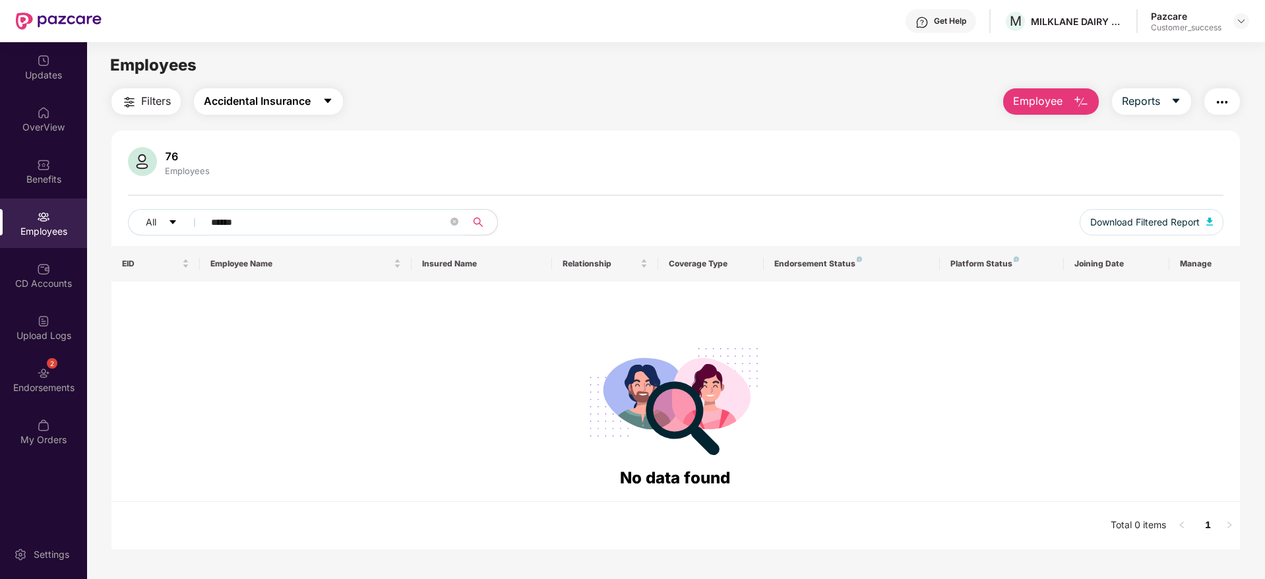
click at [275, 98] on span "Accidental Insurance" at bounding box center [257, 101] width 107 height 16
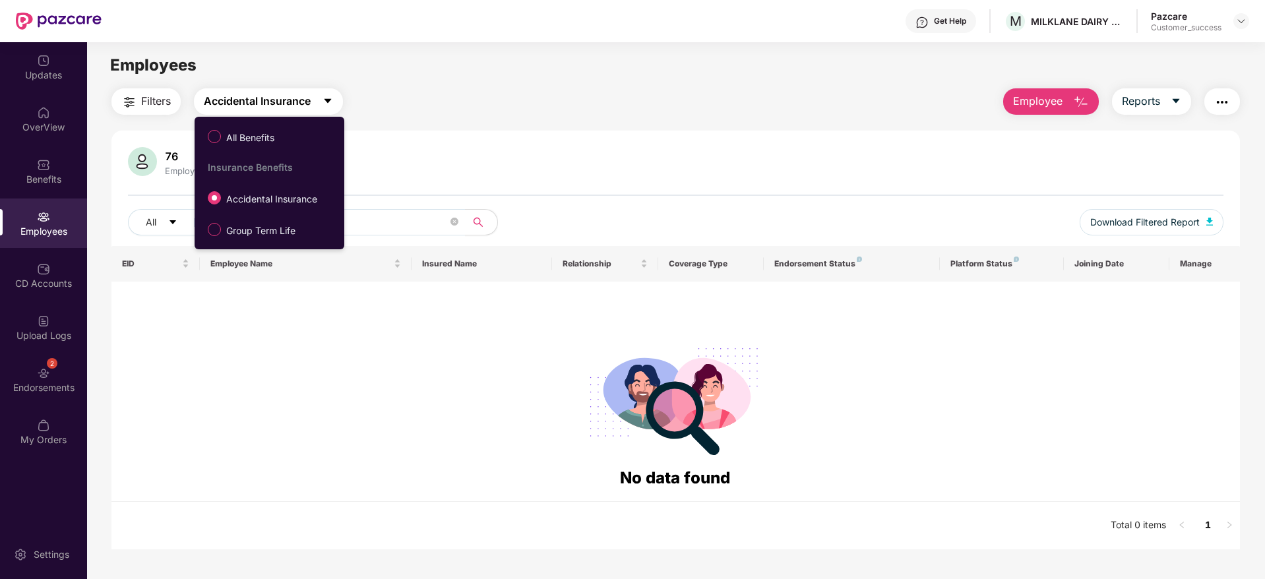
click at [282, 119] on ul "All Benefits Insurance Benefits Accidental Insurance Group Term Life" at bounding box center [270, 183] width 150 height 133
click at [290, 141] on span "All Benefits" at bounding box center [267, 136] width 133 height 22
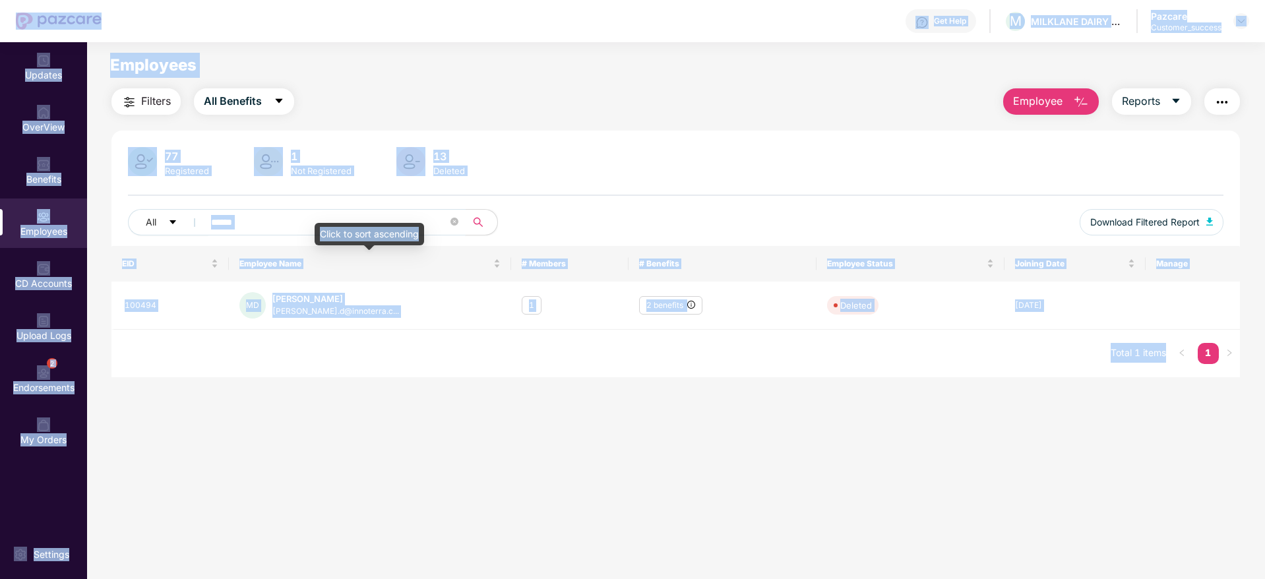
click at [412, 220] on input "******" at bounding box center [329, 222] width 237 height 20
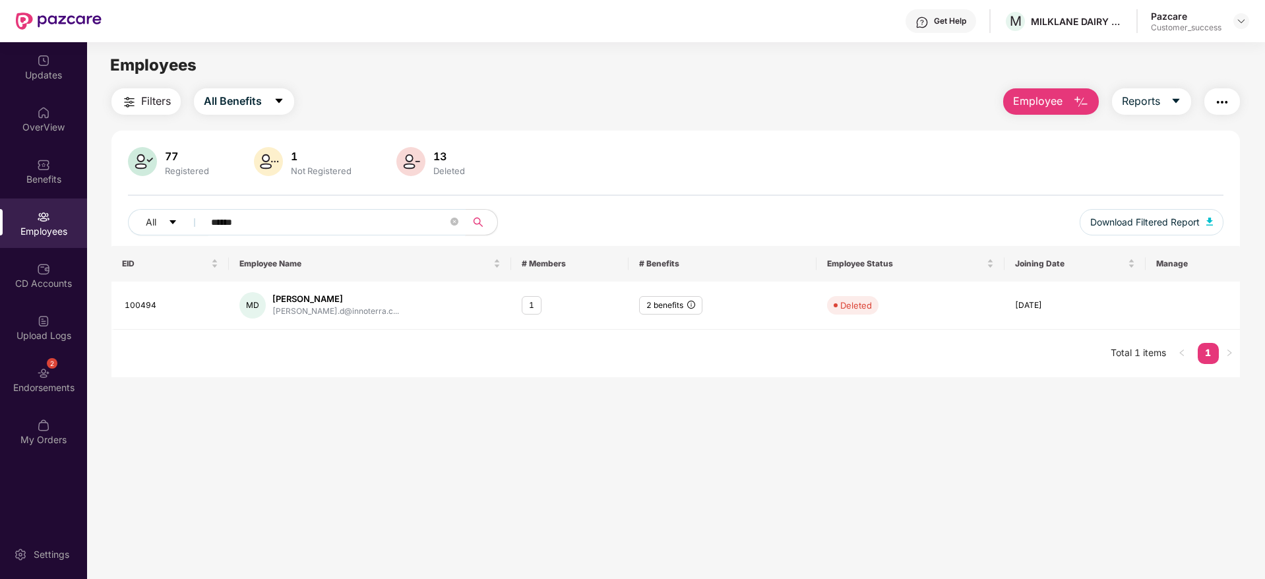
click at [412, 220] on input "******" at bounding box center [329, 222] width 237 height 20
paste input "text"
type input "*****"
click at [1180, 308] on img at bounding box center [1173, 305] width 21 height 21
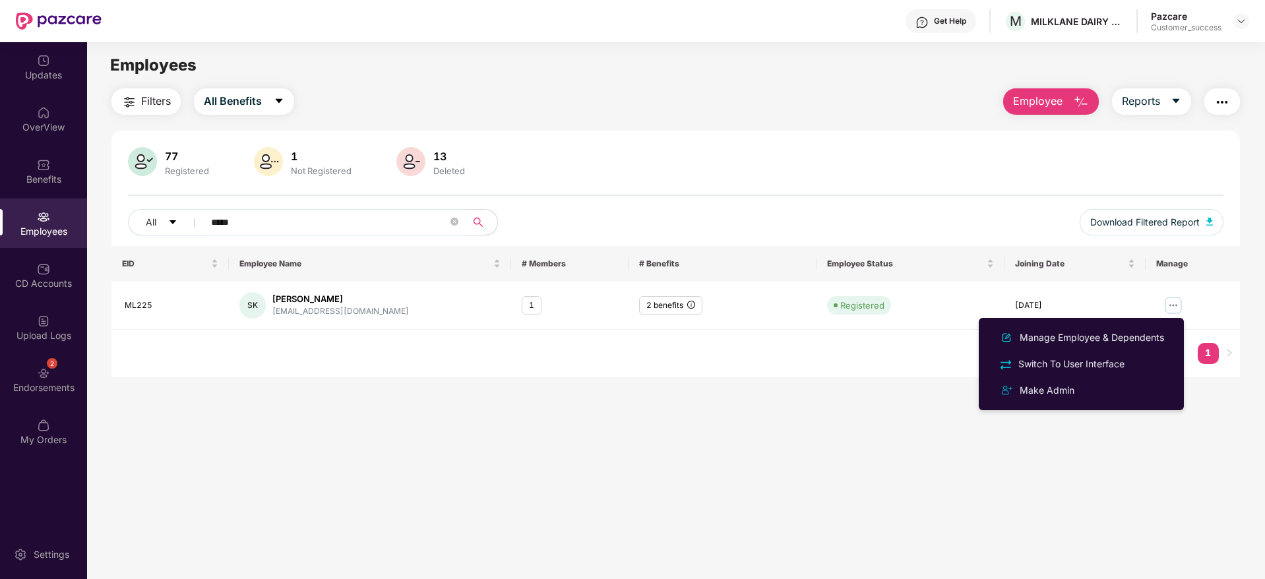
click at [848, 391] on main "Employees Filters All Benefits Employee Reports 77 Registered 1 Not Registered …" at bounding box center [676, 331] width 1178 height 579
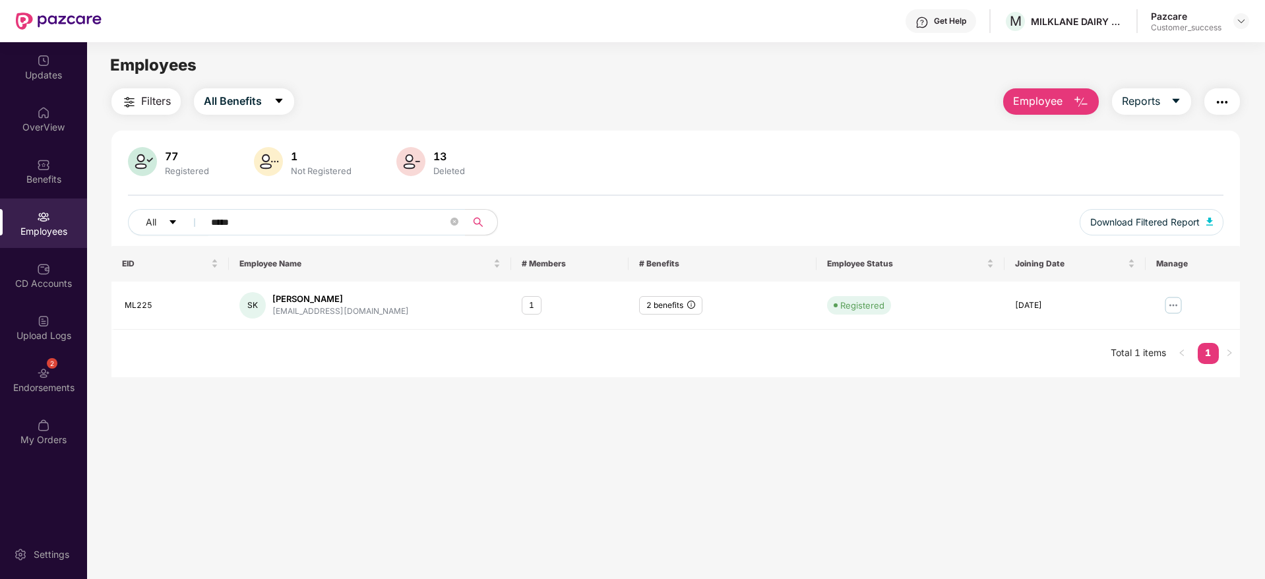
click at [1055, 100] on span "Employee" at bounding box center [1037, 101] width 49 height 16
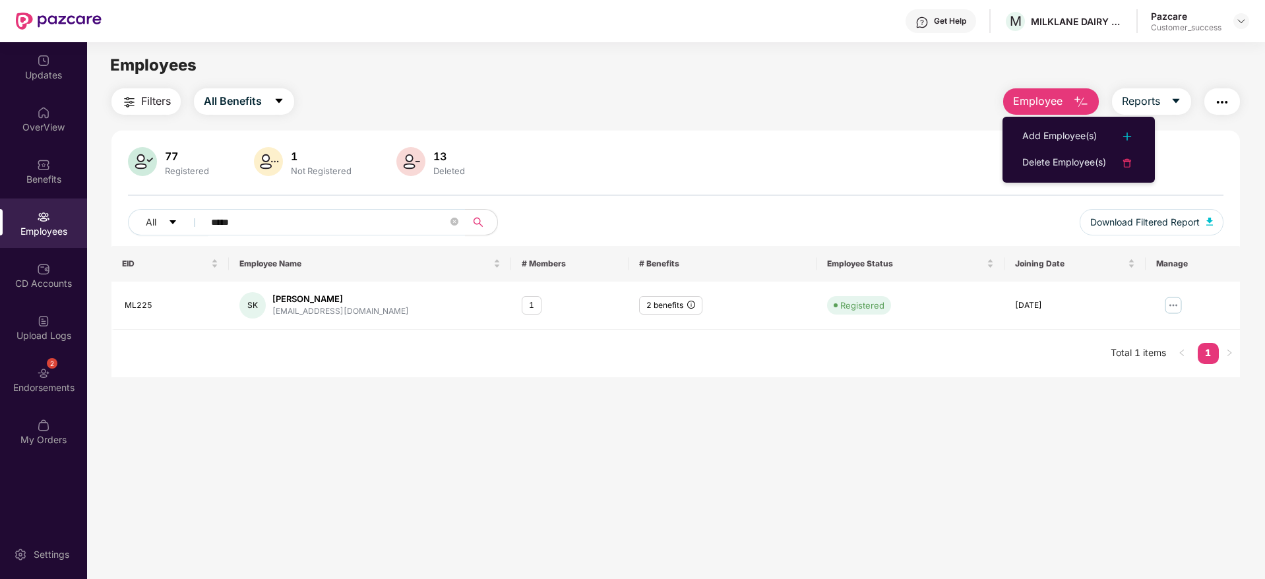
click at [1047, 119] on ul "Add Employee(s) Delete Employee(s)" at bounding box center [1079, 150] width 152 height 66
click at [1047, 125] on li "Add Employee(s)" at bounding box center [1079, 136] width 152 height 26
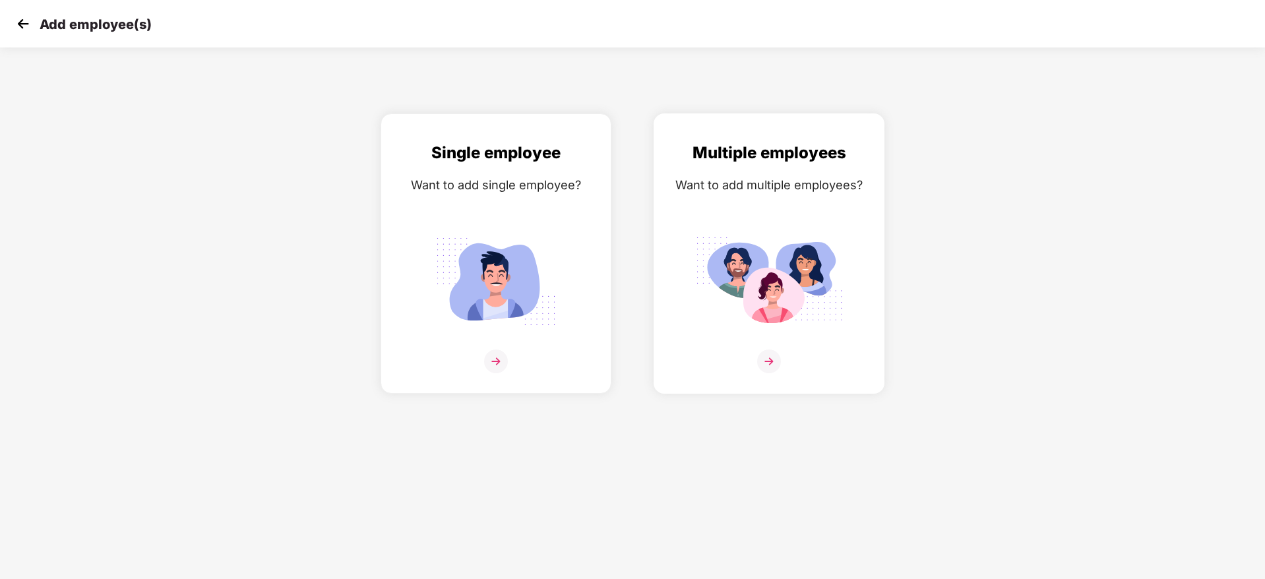
click at [840, 243] on img at bounding box center [769, 281] width 148 height 103
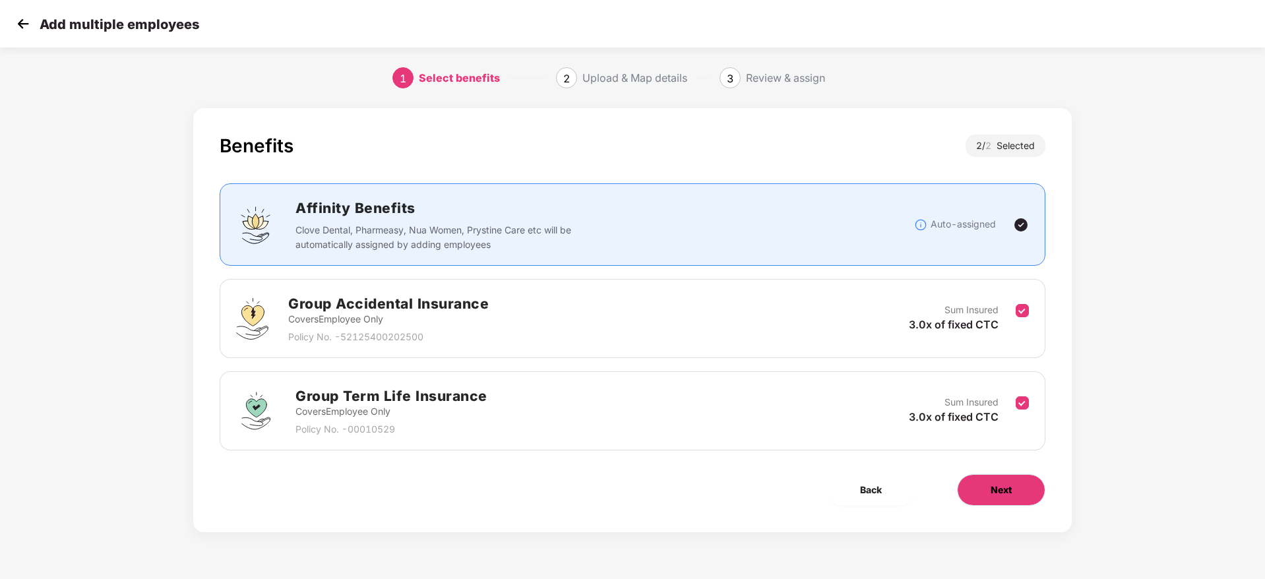
drag, startPoint x: 1017, startPoint y: 483, endPoint x: 1191, endPoint y: 429, distance: 182.4
click at [1191, 429] on div "Benefits 2 / 2 Selected Affinity Benefits Clove Dental, Pharmeasy, Nua Women, P…" at bounding box center [632, 334] width 1265 height 464
click at [1013, 402] on div "Sum Insured 3.0x of fixed CTC" at bounding box center [962, 411] width 107 height 32
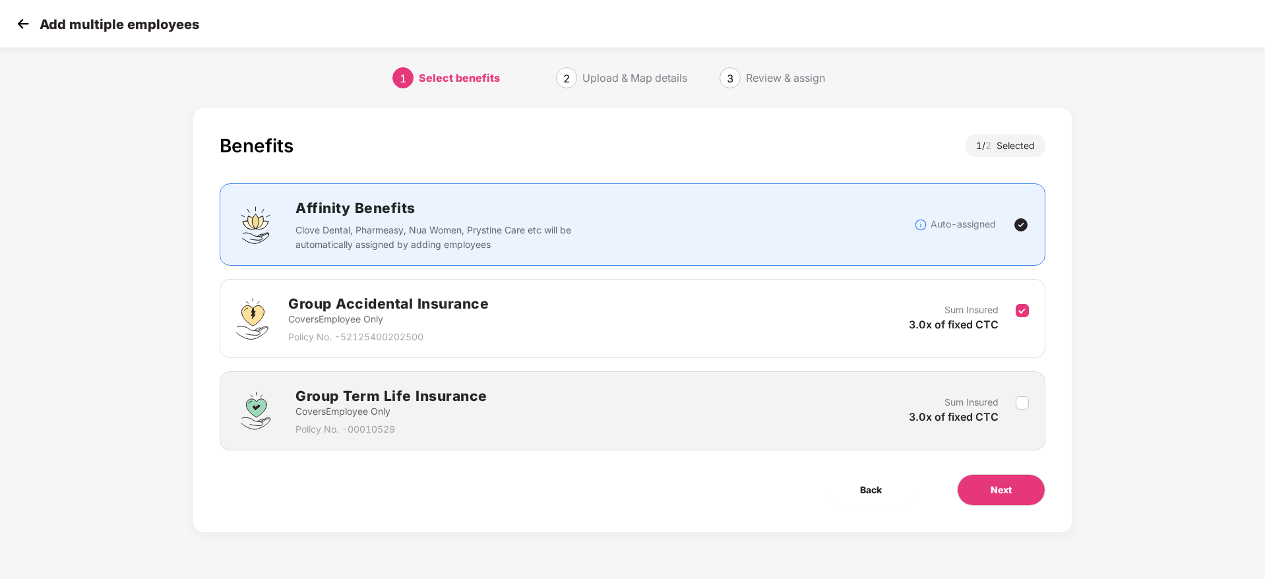
click at [985, 518] on div "Benefits 1 / 2 Selected Affinity Benefits Clove Dental, Pharmeasy, Nua Women, P…" at bounding box center [632, 320] width 879 height 424
click at [1003, 496] on span "Next" at bounding box center [1001, 490] width 21 height 15
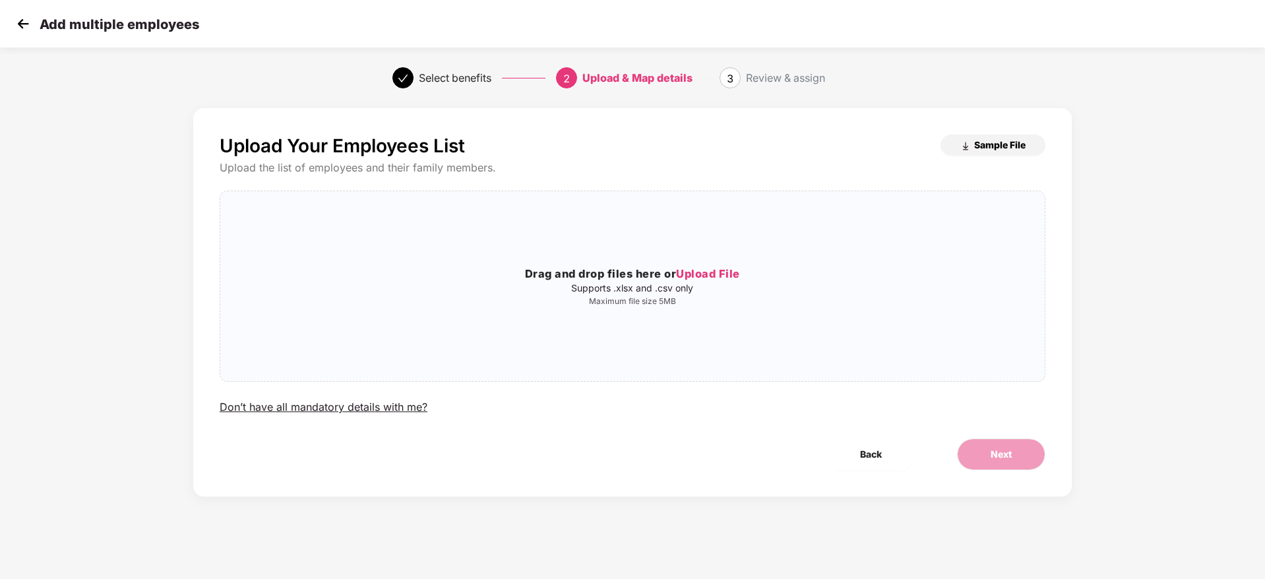
click at [1019, 146] on span "Sample File" at bounding box center [999, 145] width 51 height 13
click at [649, 314] on div "Drag and drop files here or Upload File Supports .xlsx and .csv only Maximum fi…" at bounding box center [632, 286] width 825 height 169
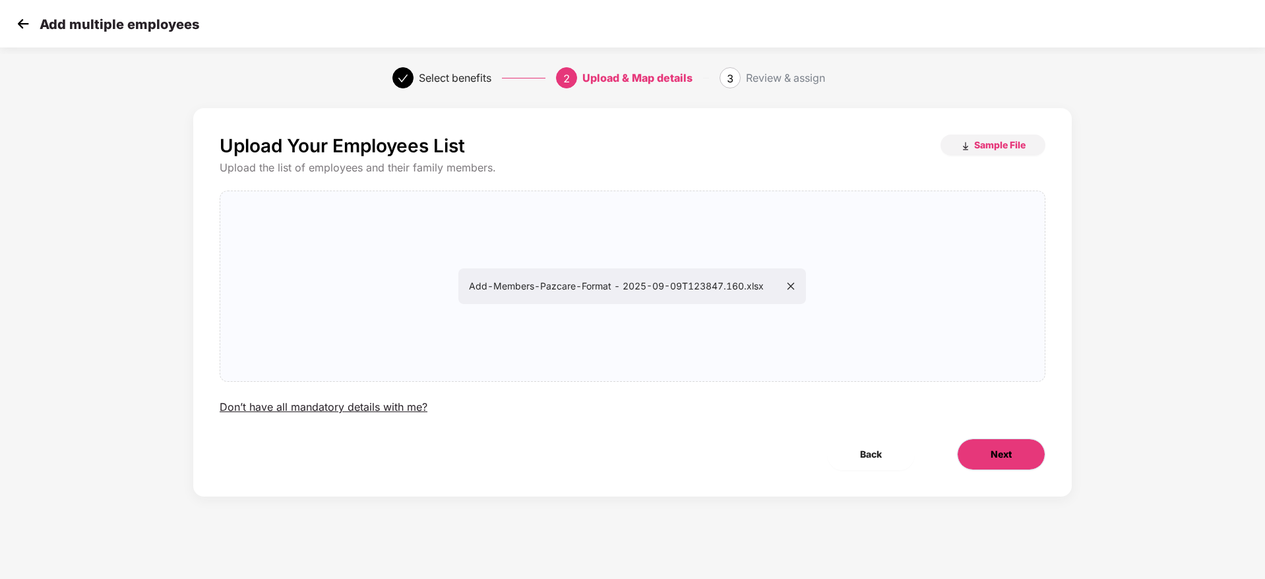
click at [973, 461] on button "Next" at bounding box center [1001, 455] width 88 height 32
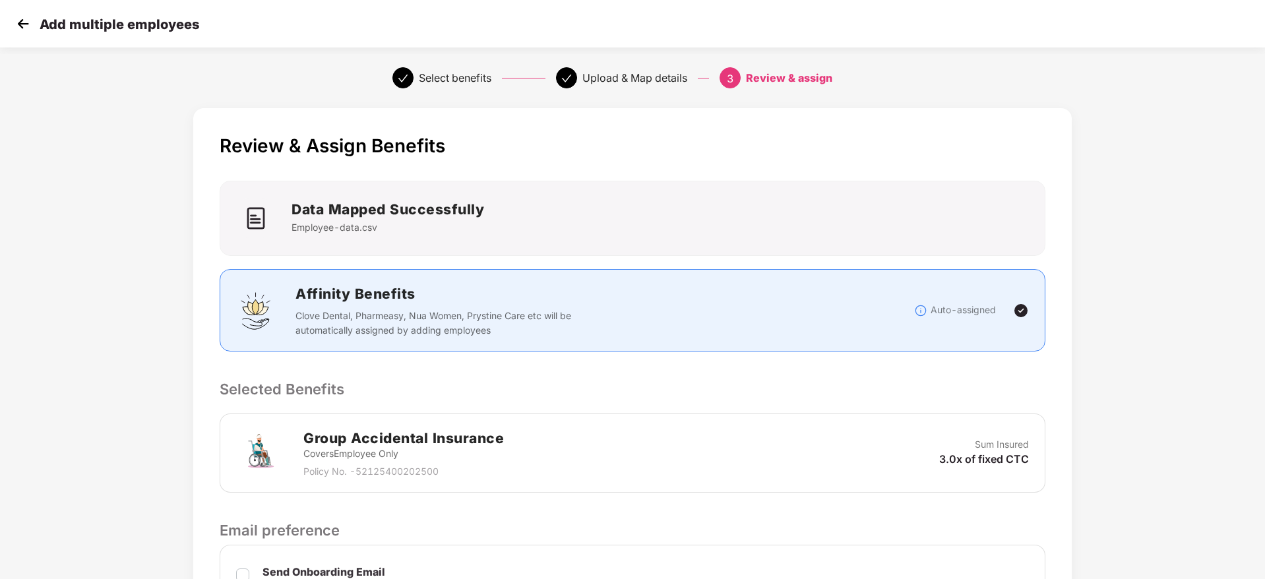
scroll to position [284, 0]
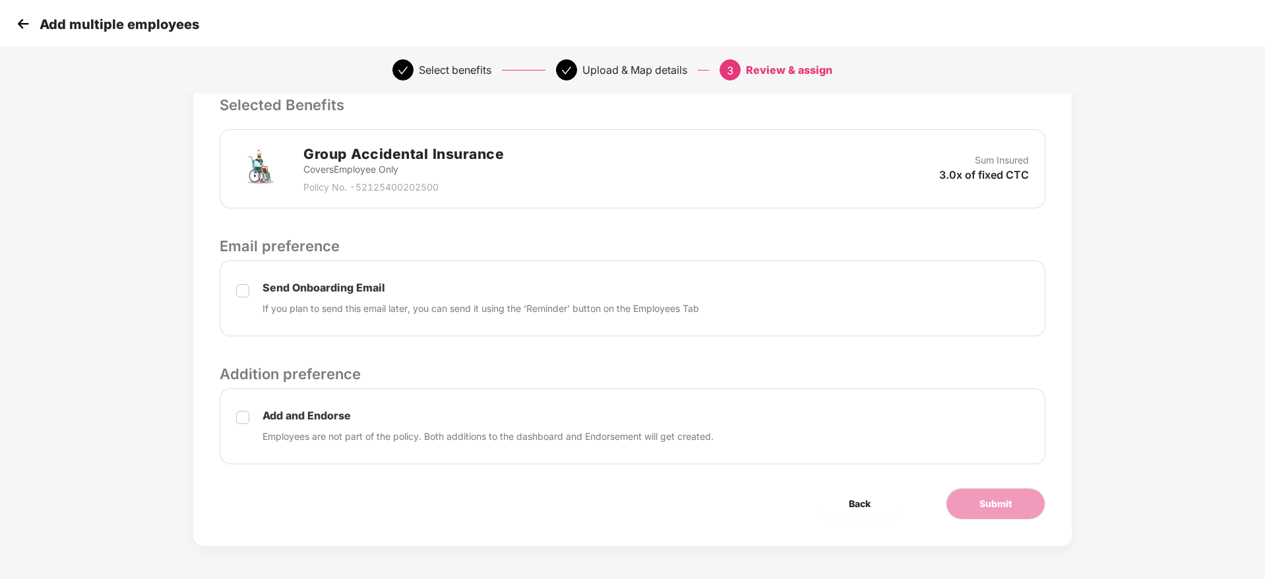
click at [232, 425] on div "Add and Endorse Employees are not part of the policy. Both additions to the das…" at bounding box center [633, 427] width 826 height 76
click at [974, 499] on button "Submit" at bounding box center [996, 504] width 100 height 32
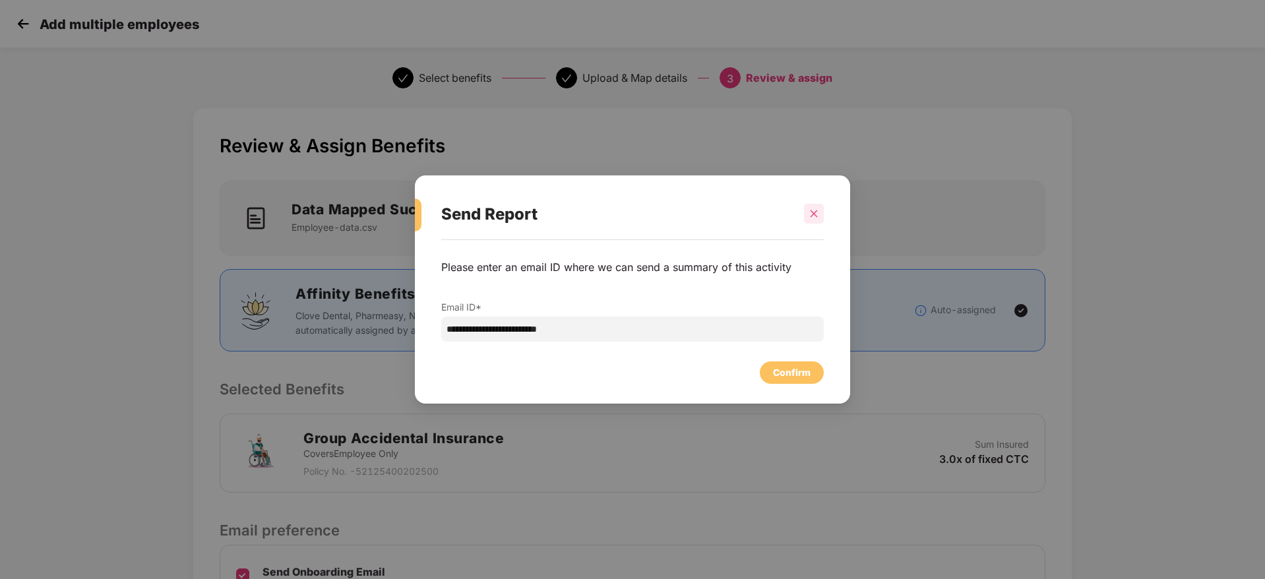
click at [816, 210] on icon "close" at bounding box center [813, 213] width 9 height 9
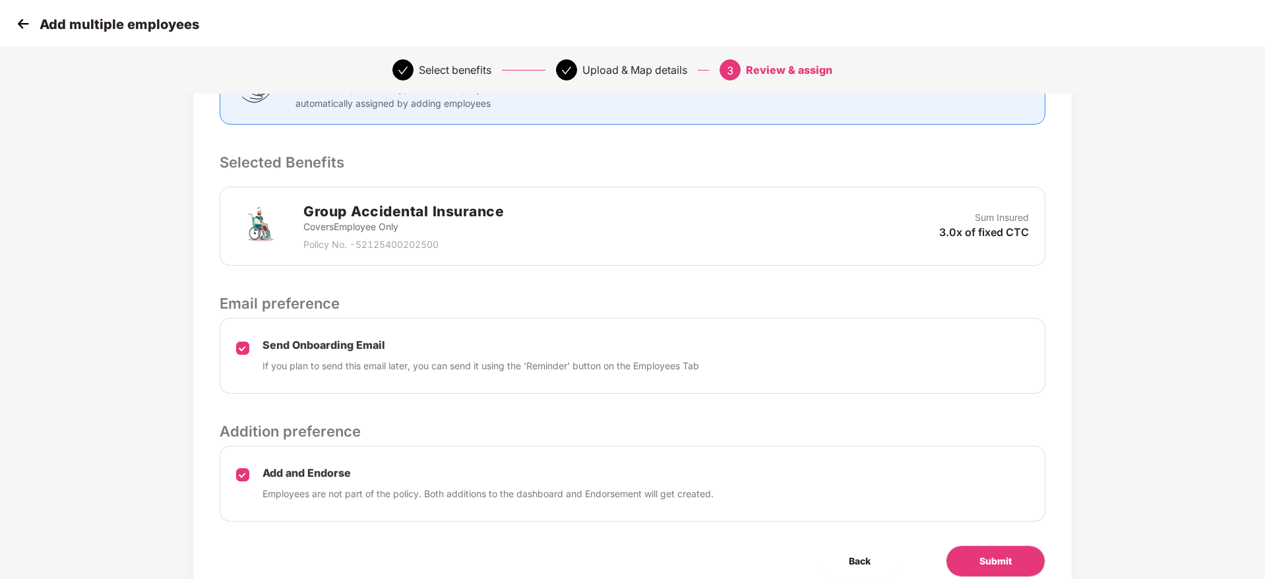
scroll to position [284, 0]
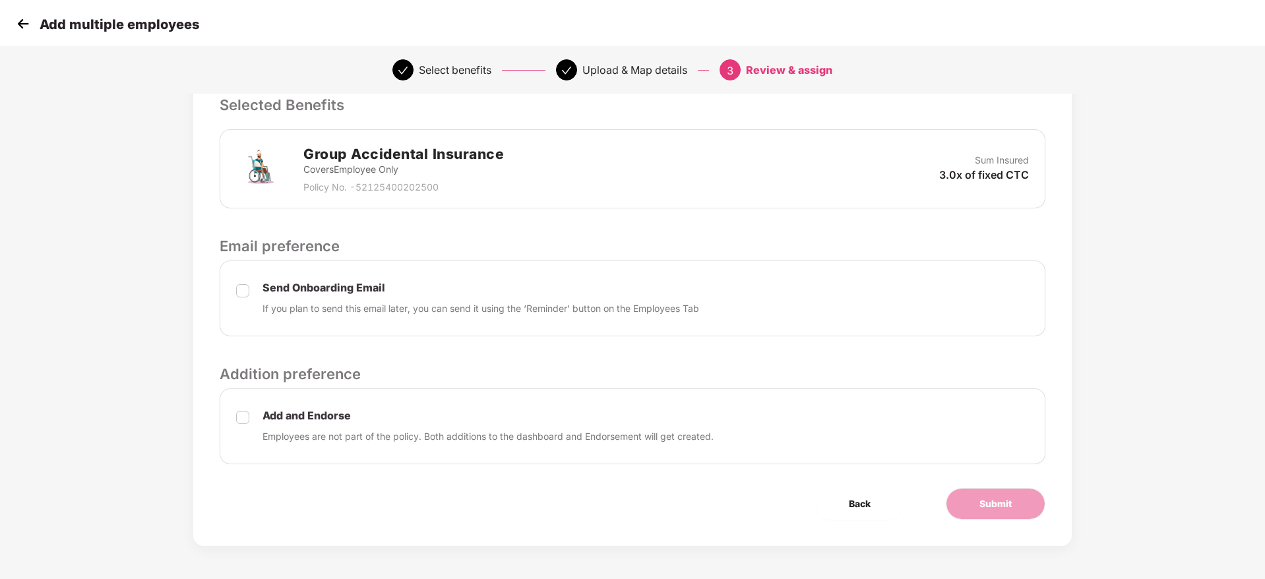
click at [263, 301] on p "If you plan to send this email later, you can send it using the ‘Reminder’ butt…" at bounding box center [481, 308] width 437 height 15
click at [996, 497] on span "Submit" at bounding box center [996, 504] width 32 height 15
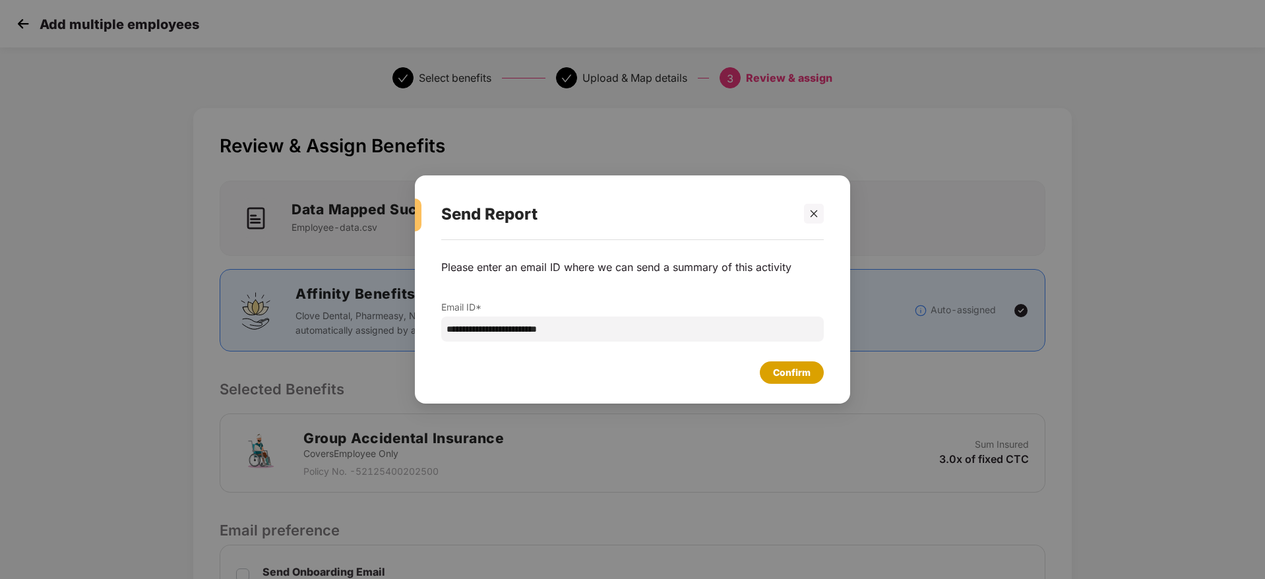
click at [815, 383] on div "Confirm" at bounding box center [792, 373] width 64 height 22
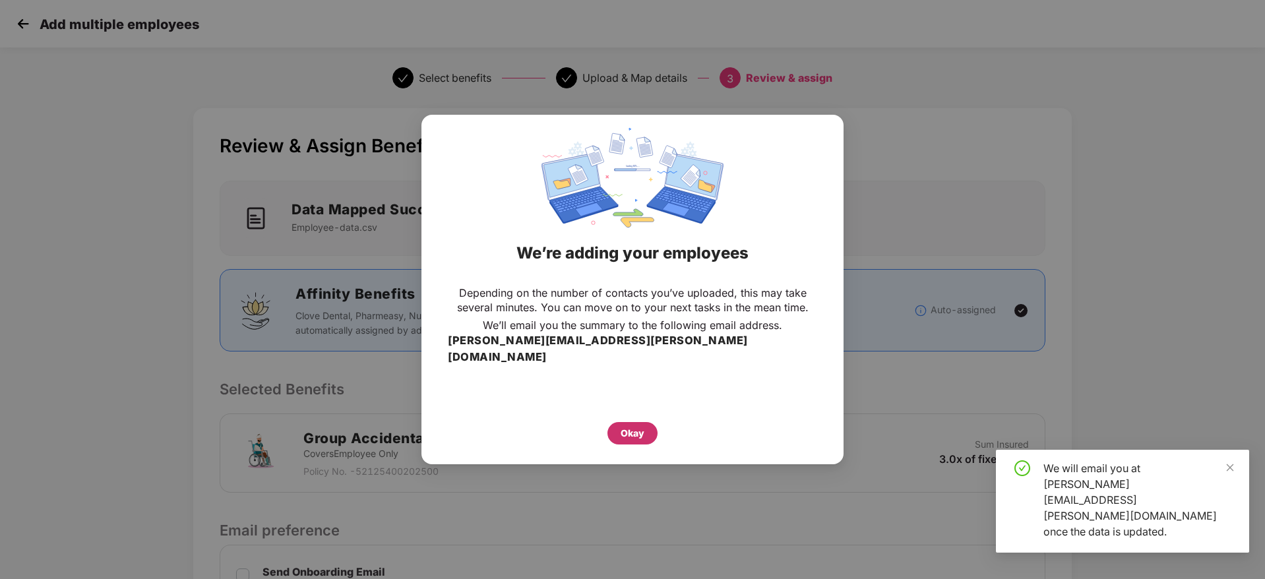
click at [647, 424] on div "Okay" at bounding box center [633, 433] width 50 height 22
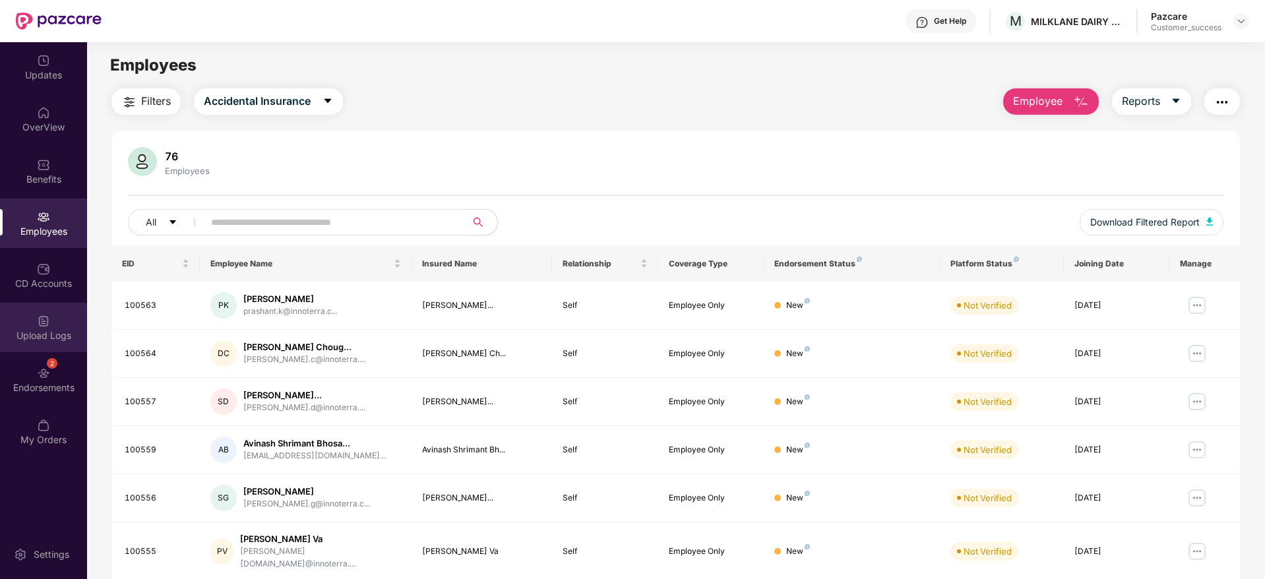
click at [47, 337] on div "Upload Logs" at bounding box center [43, 335] width 87 height 13
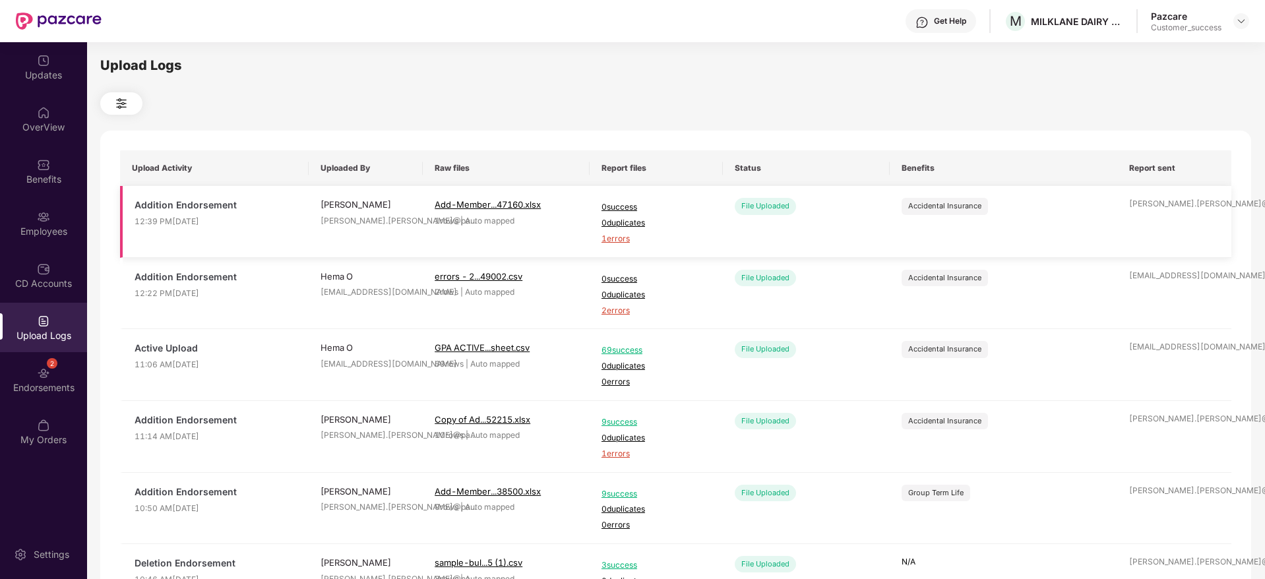
click at [619, 245] on span "1 errors" at bounding box center [657, 239] width 110 height 13
click at [1246, 13] on div at bounding box center [1242, 21] width 16 height 16
click at [1238, 30] on div "Pazcare Customer_success" at bounding box center [1200, 21] width 98 height 23
click at [1244, 18] on img at bounding box center [1241, 21] width 11 height 11
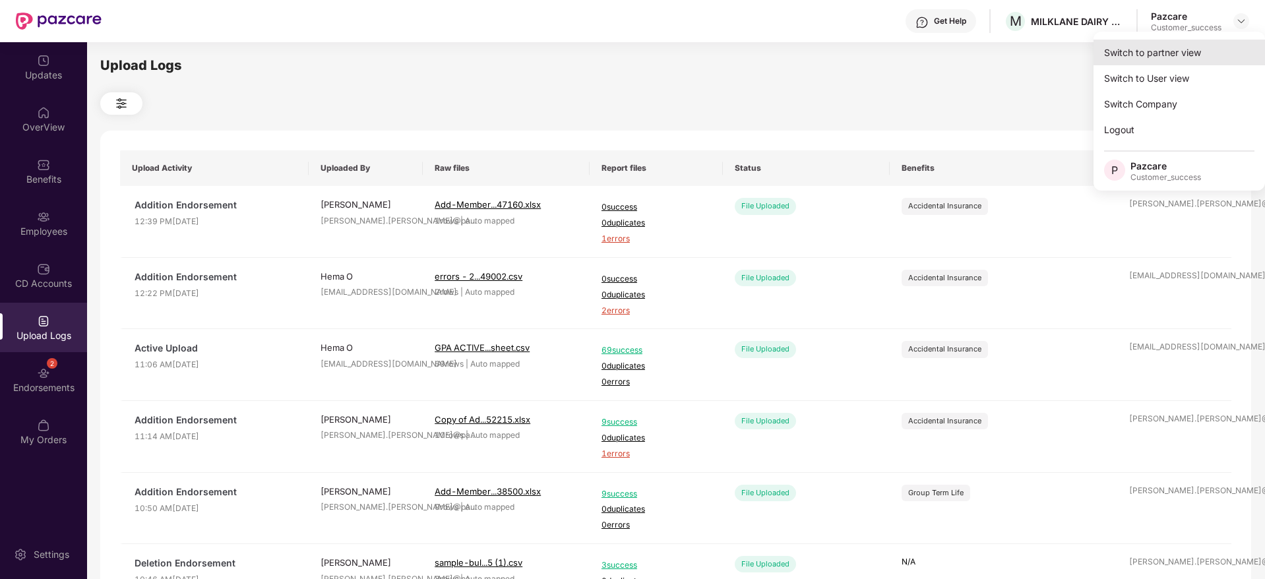
click at [1226, 45] on div "Switch to partner view" at bounding box center [1180, 53] width 172 height 26
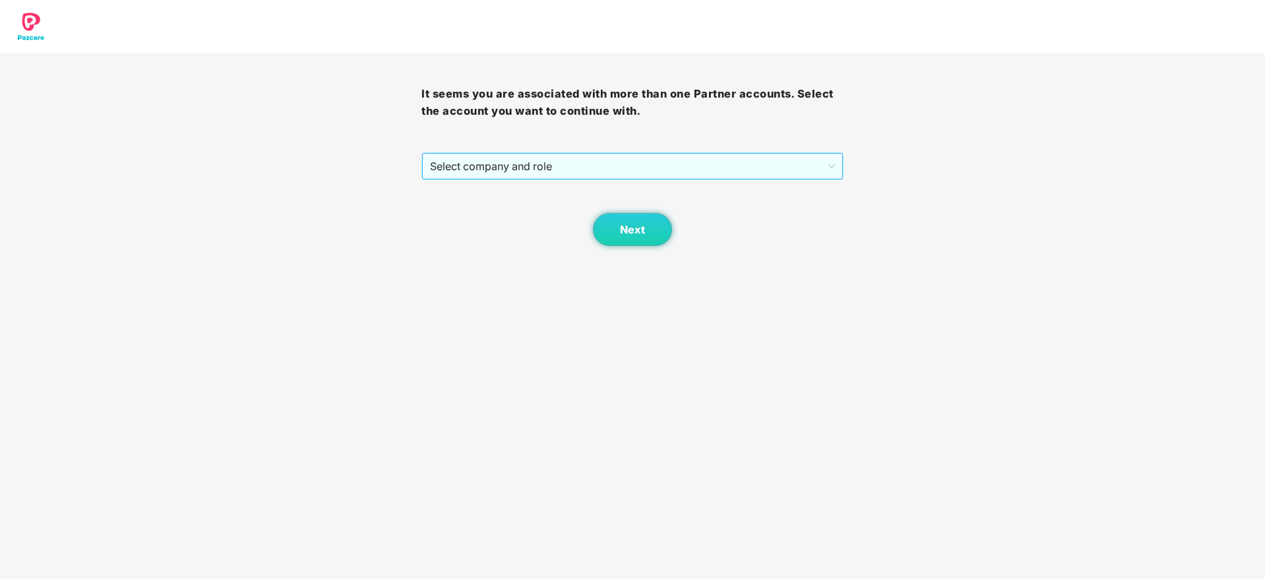
click at [811, 160] on span "Select company and role" at bounding box center [632, 166] width 404 height 25
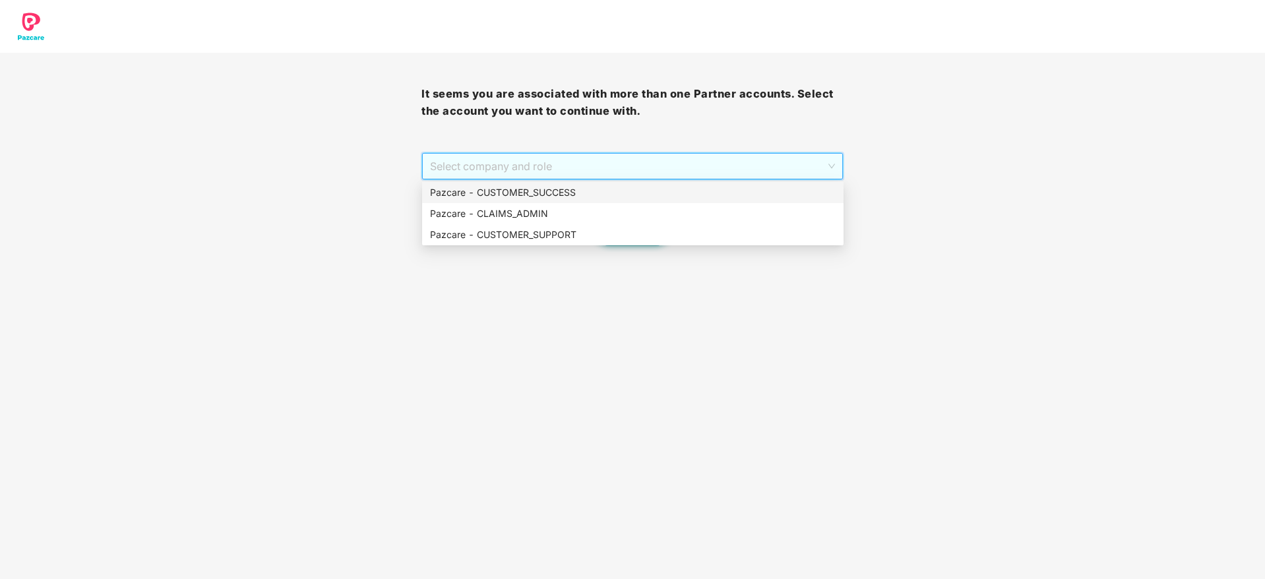
click at [794, 185] on div "Pazcare - CUSTOMER_SUCCESS" at bounding box center [633, 192] width 406 height 15
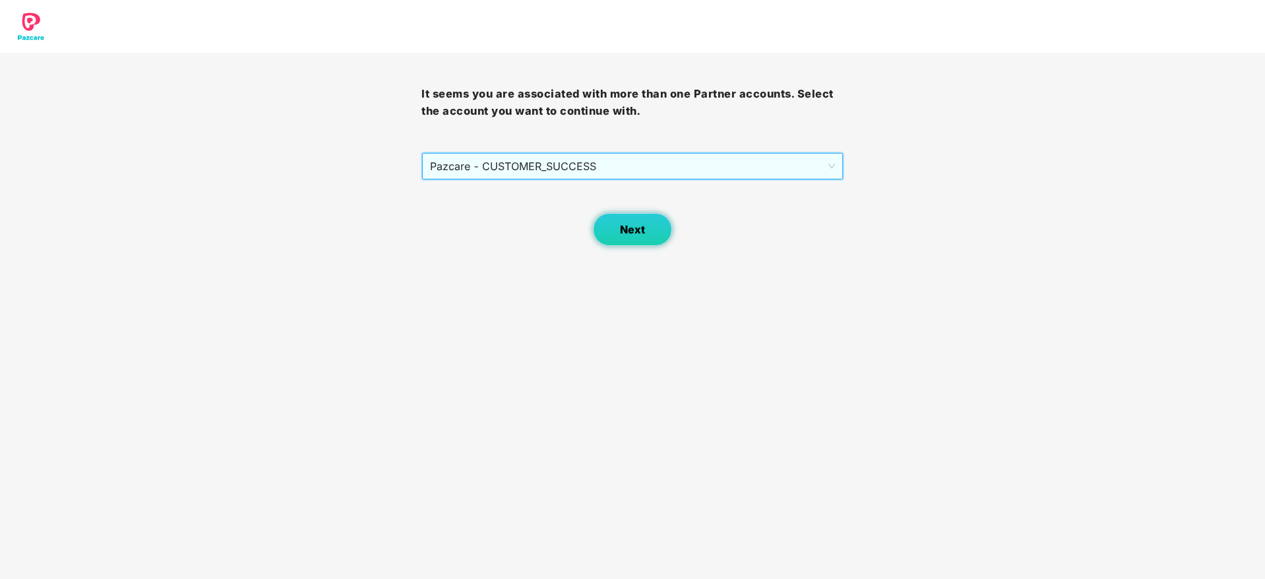
click at [622, 232] on span "Next" at bounding box center [632, 230] width 25 height 13
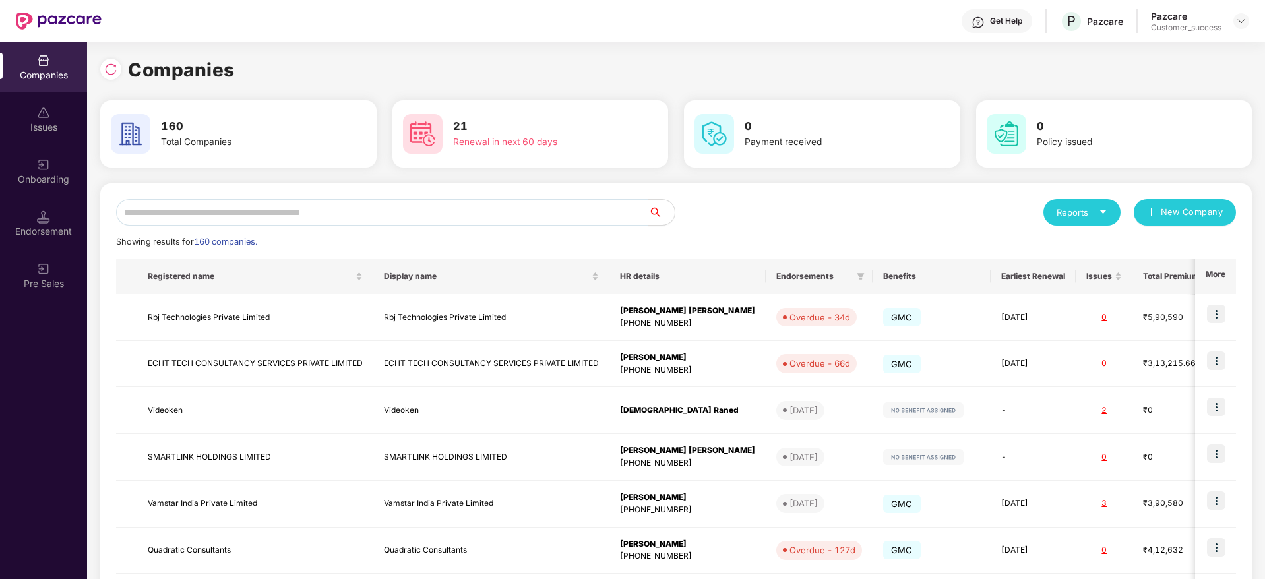
click at [599, 205] on input "text" at bounding box center [382, 212] width 532 height 26
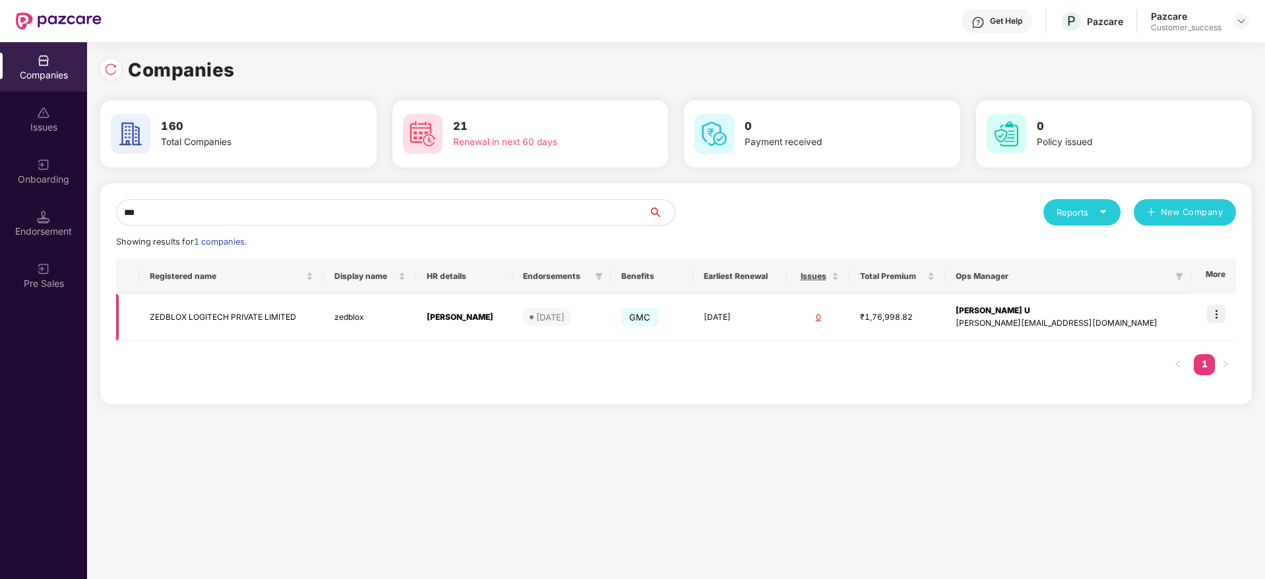
type input "***"
click at [502, 313] on div "[PERSON_NAME]" at bounding box center [464, 317] width 75 height 13
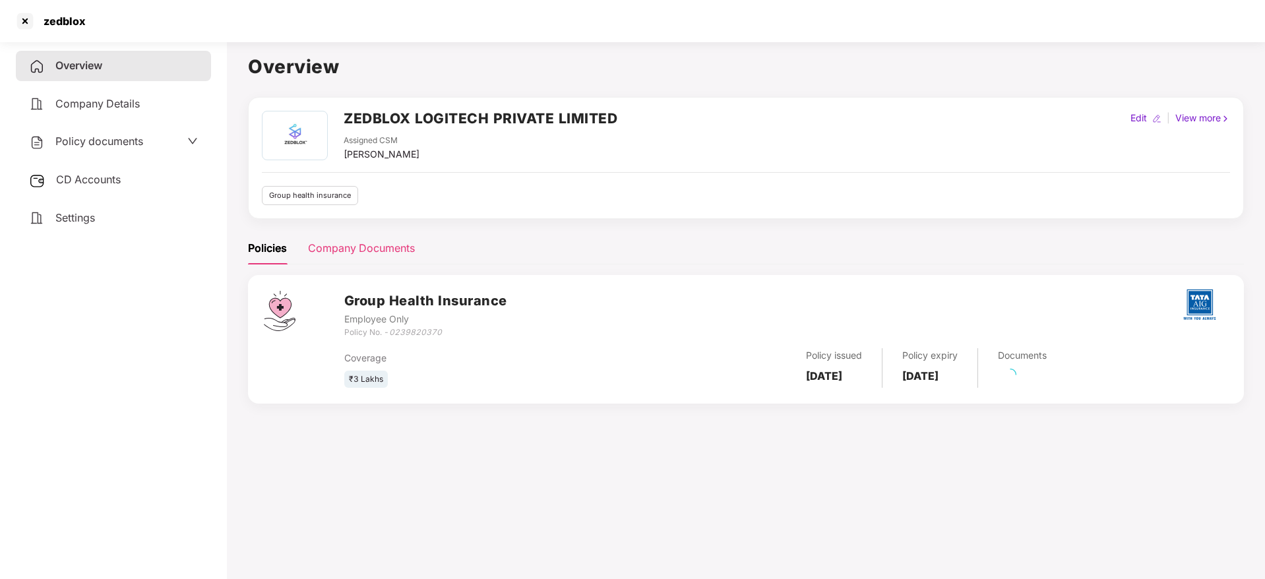
click at [388, 249] on div "Company Documents" at bounding box center [361, 248] width 107 height 16
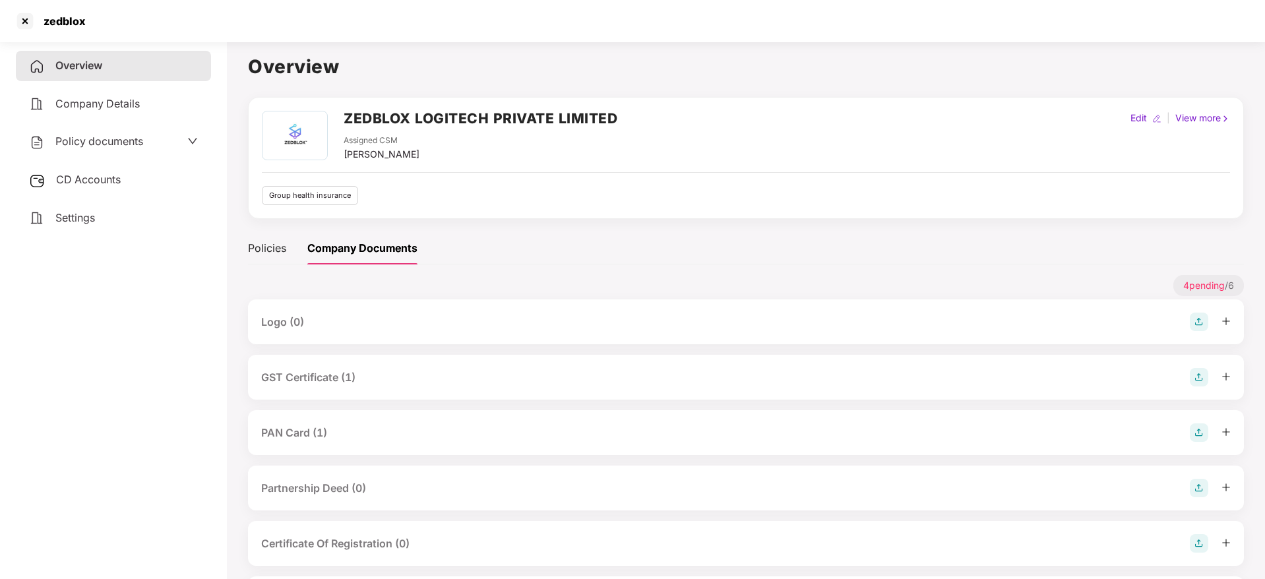
click at [360, 374] on div "GST Certificate (1)" at bounding box center [746, 377] width 970 height 18
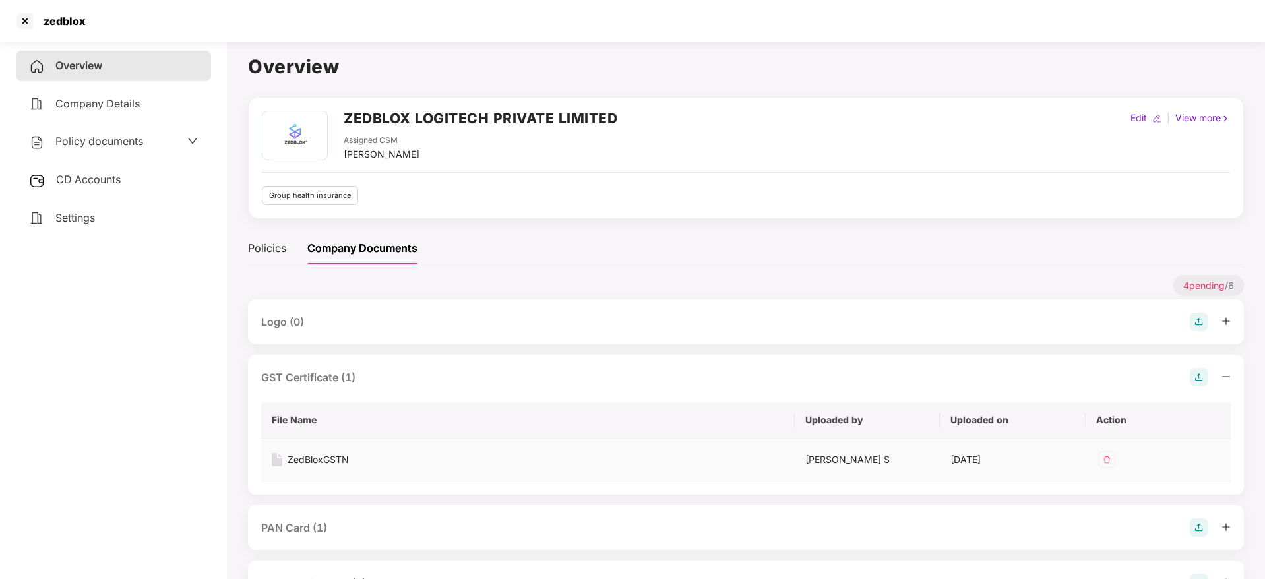
click at [337, 457] on div "ZedBloxGSTN" at bounding box center [318, 460] width 61 height 15
drag, startPoint x: 326, startPoint y: 521, endPoint x: 334, endPoint y: 515, distance: 10.3
click at [326, 522] on div "PAN Card (1)" at bounding box center [294, 528] width 66 height 16
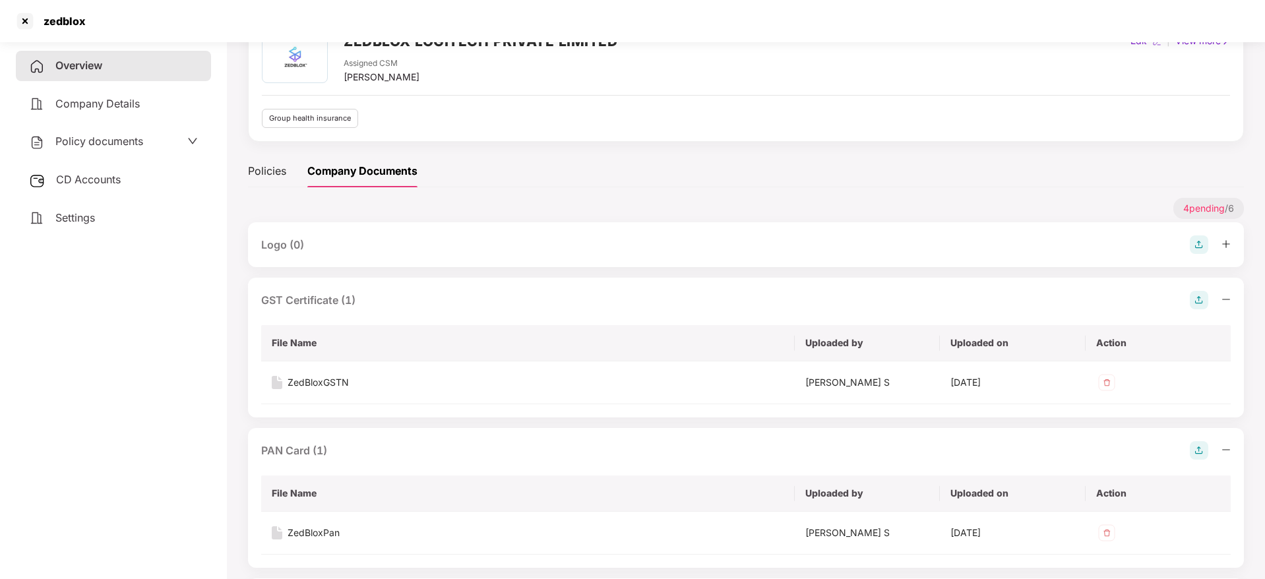
scroll to position [198, 0]
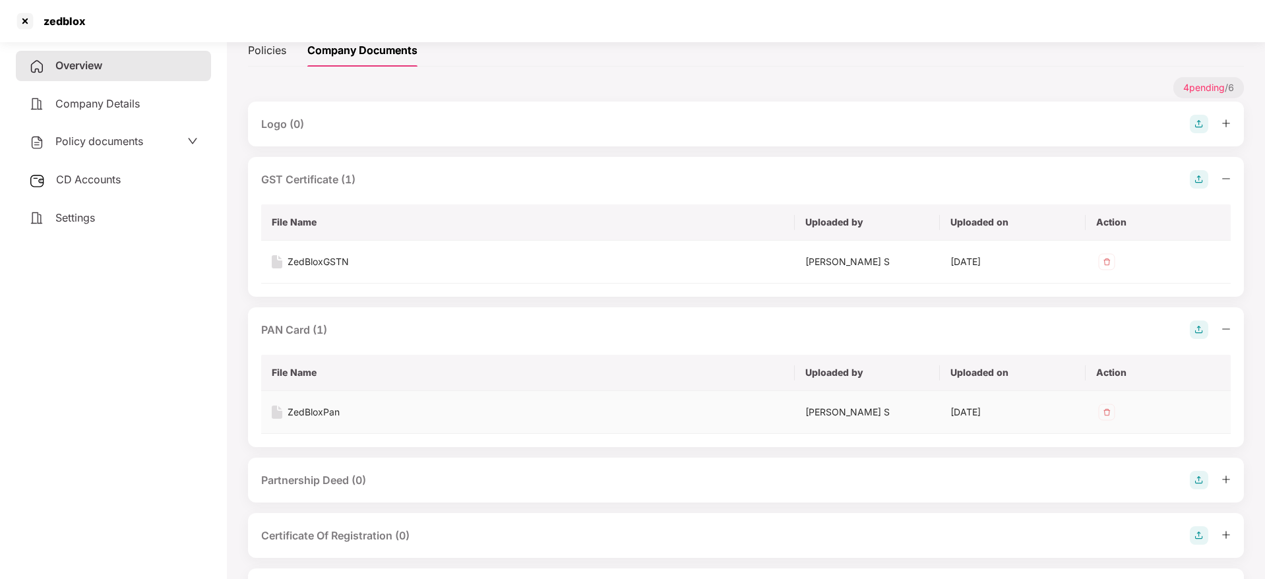
click at [330, 416] on div "ZedBloxPan" at bounding box center [314, 412] width 52 height 15
